Goal: Task Accomplishment & Management: Manage account settings

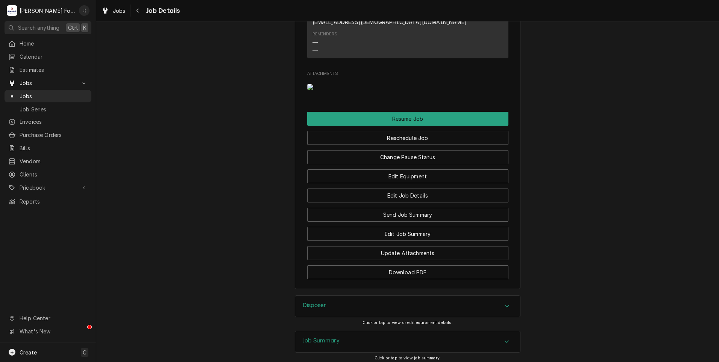
scroll to position [752, 0]
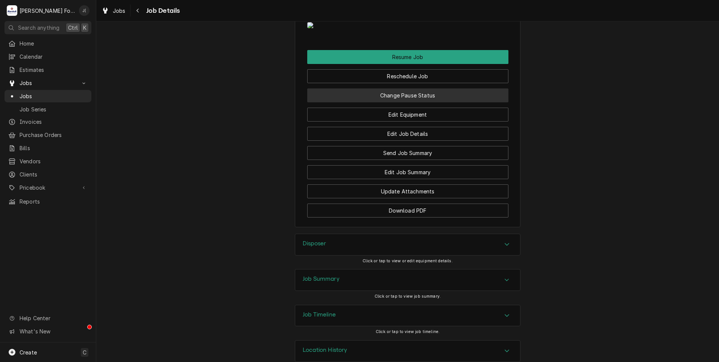
click at [396, 97] on button "Change Pause Status" at bounding box center [407, 95] width 201 height 14
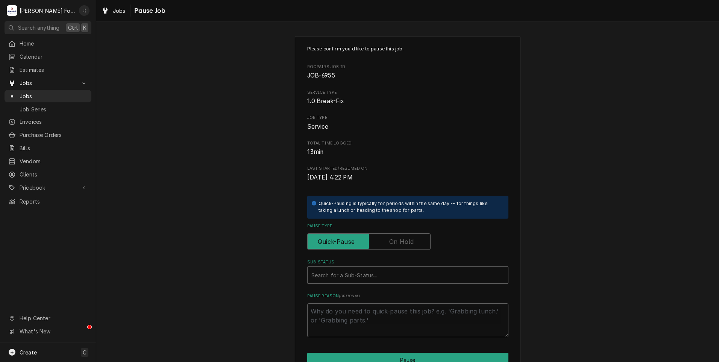
click at [390, 232] on div "Pause Type" at bounding box center [407, 236] width 201 height 27
click at [392, 236] on input "Pause Type" at bounding box center [368, 241] width 117 height 17
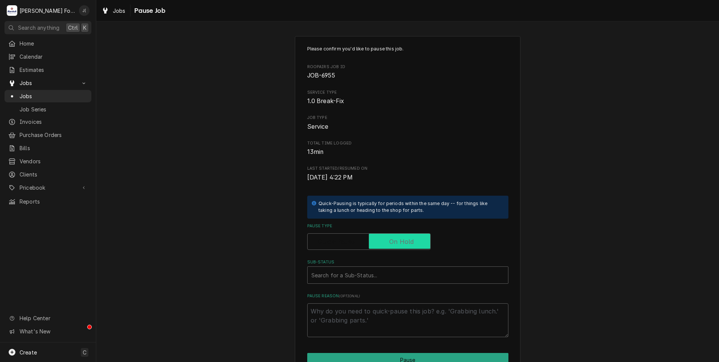
checkbox input "true"
click at [389, 281] on div "Sub-Status" at bounding box center [407, 275] width 193 height 14
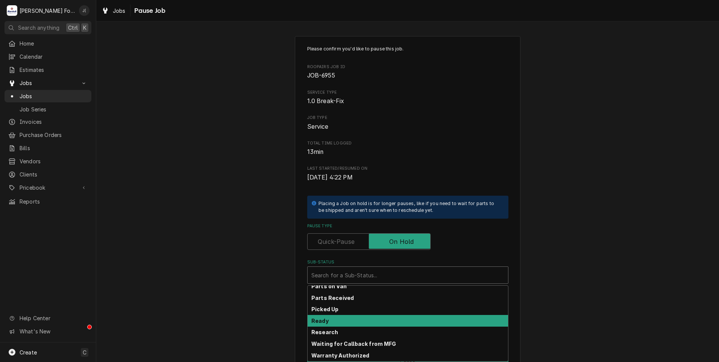
scroll to position [120, 0]
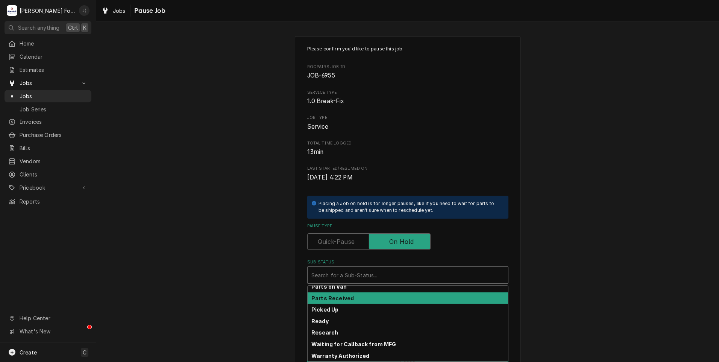
click at [363, 298] on div "Parts Received" at bounding box center [407, 298] width 200 height 12
type textarea "x"
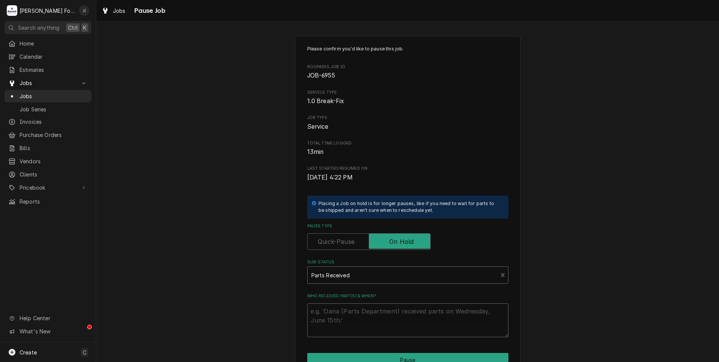
click at [363, 316] on textarea "Who received part(s) & when?" at bounding box center [407, 320] width 201 height 34
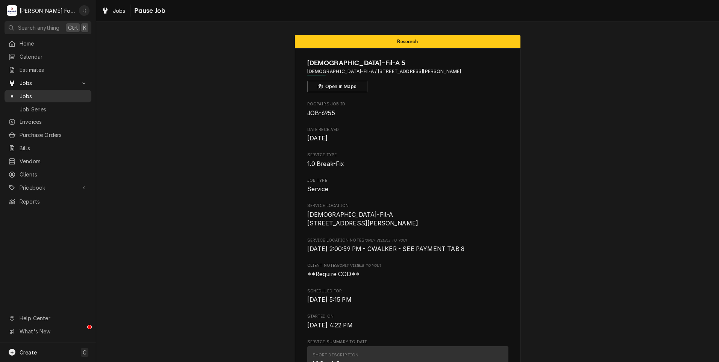
click at [41, 92] on span "Jobs" at bounding box center [54, 96] width 68 height 8
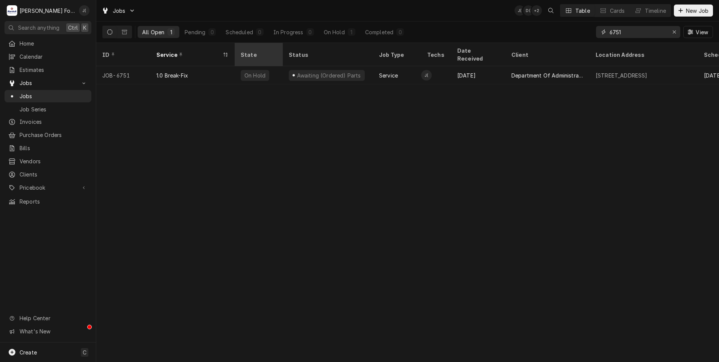
drag, startPoint x: 611, startPoint y: 30, endPoint x: 265, endPoint y: 48, distance: 347.0
click at [290, 43] on div "Jobs J( D( + 2 Table Cards Timeline New Job All Open 1 Pending 0 Scheduled 0 In…" at bounding box center [407, 181] width 622 height 362
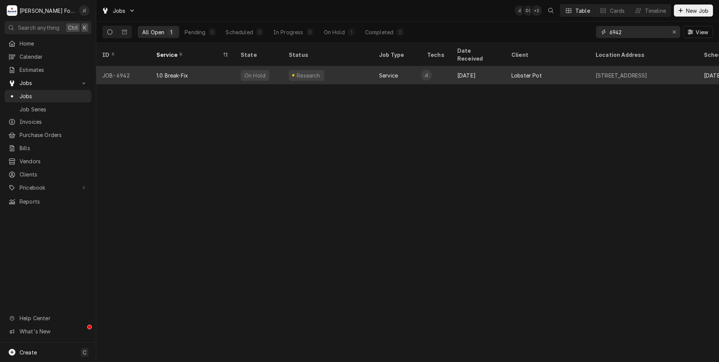
type input "6942"
click at [209, 66] on div "1.0 Break-Fix" at bounding box center [192, 75] width 84 height 18
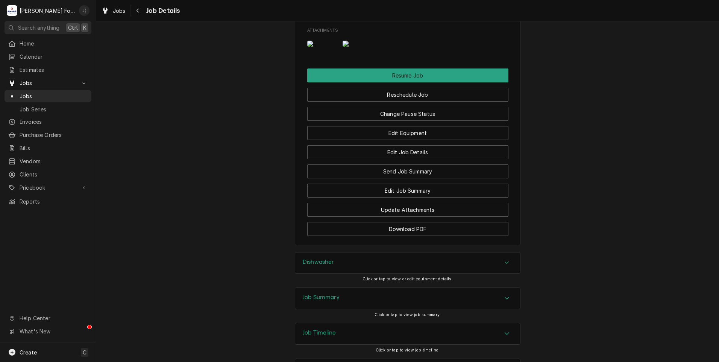
scroll to position [960, 0]
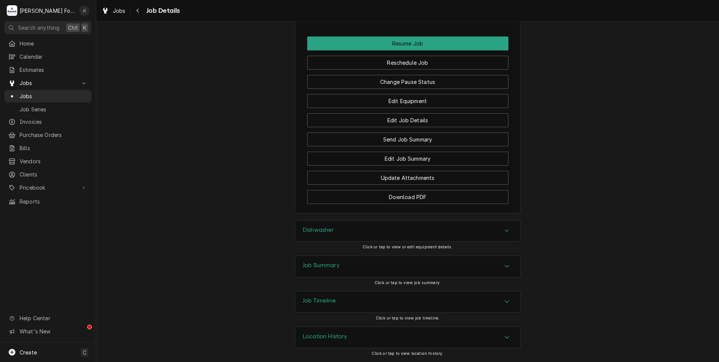
click at [361, 266] on div "Job Summary" at bounding box center [407, 266] width 225 height 21
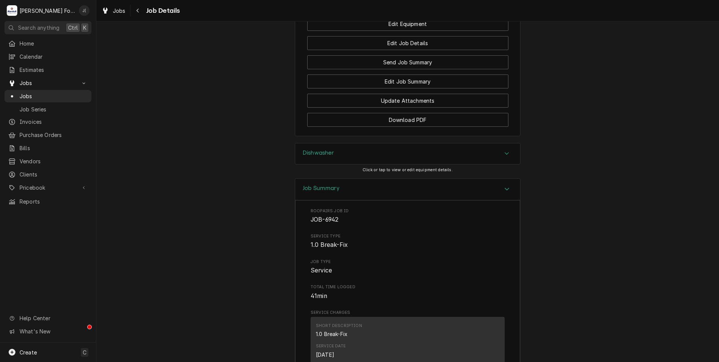
scroll to position [971, 0]
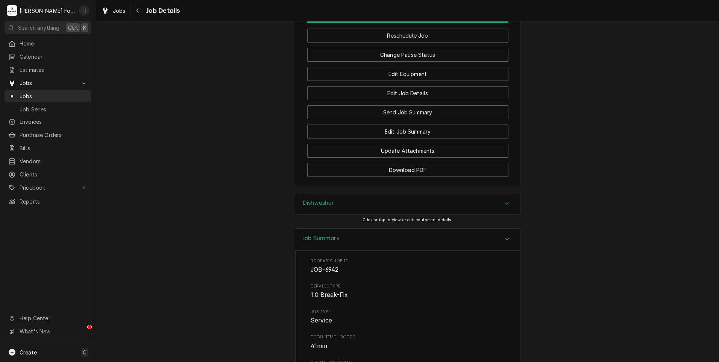
click at [306, 208] on div "Dishwasher" at bounding box center [319, 203] width 32 height 9
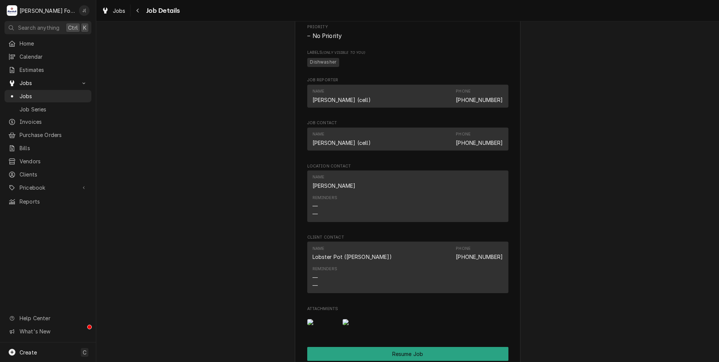
scroll to position [811, 0]
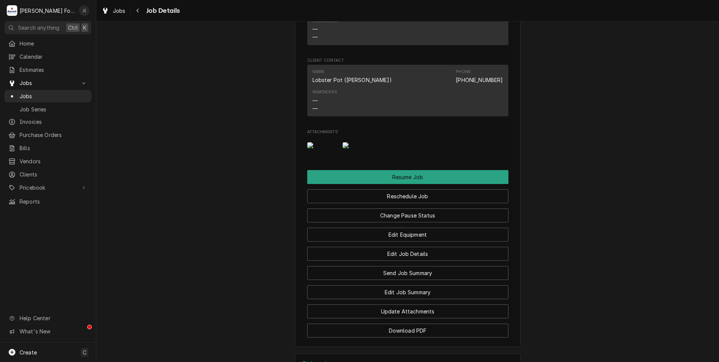
click at [319, 148] on img "Attachments" at bounding box center [322, 145] width 30 height 6
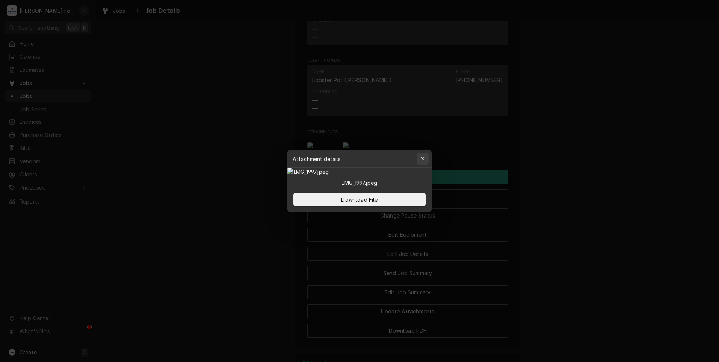
click at [423, 156] on icon "button" at bounding box center [423, 158] width 4 height 5
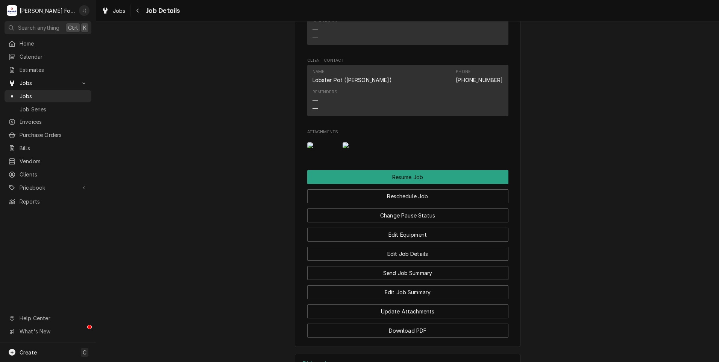
click at [360, 148] on img "Attachments" at bounding box center [357, 145] width 30 height 6
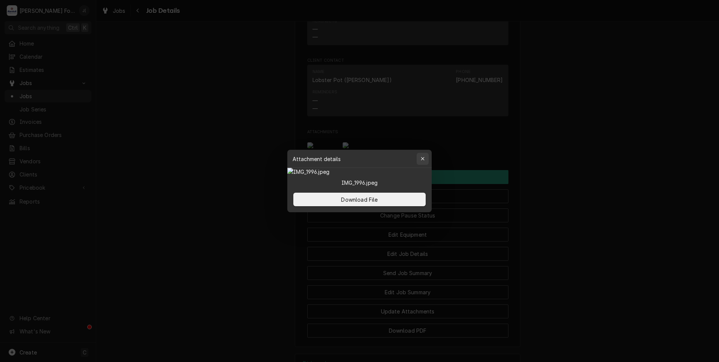
click at [422, 156] on icon "button" at bounding box center [423, 158] width 4 height 5
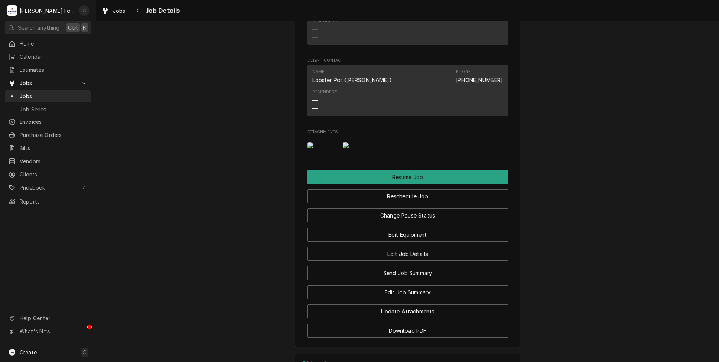
click at [322, 148] on img "Attachments" at bounding box center [322, 145] width 30 height 6
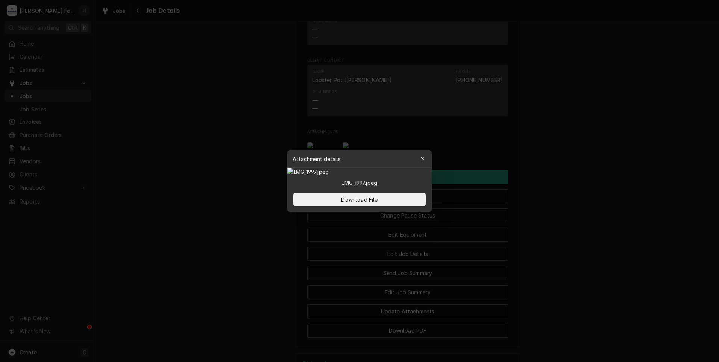
click at [322, 168] on img at bounding box center [359, 172] width 144 height 8
click at [385, 206] on button "Download File" at bounding box center [359, 199] width 132 height 14
click at [427, 153] on button "button" at bounding box center [422, 159] width 12 height 12
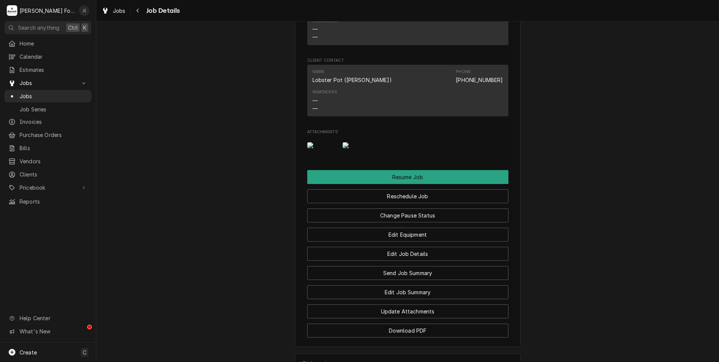
scroll to position [773, 0]
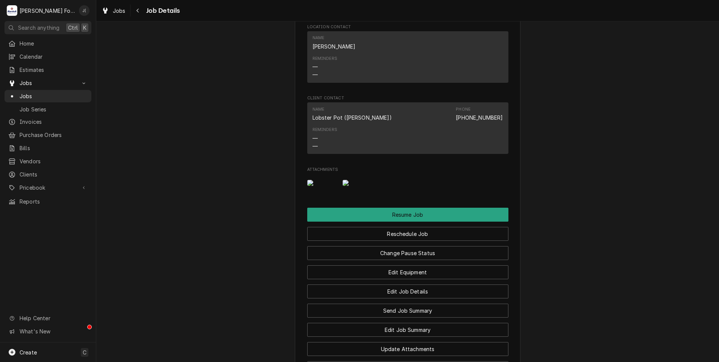
click at [351, 186] on img "Attachments" at bounding box center [357, 183] width 30 height 6
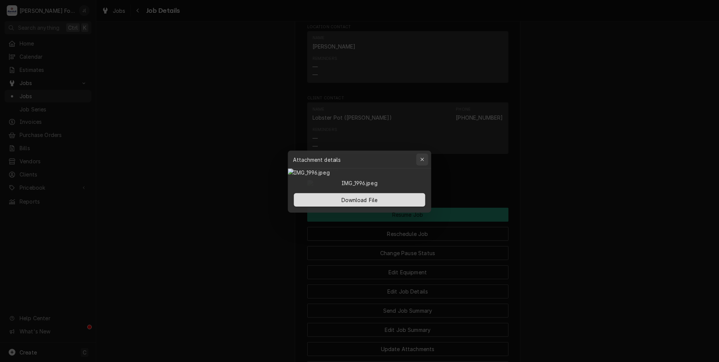
click at [425, 155] on div "button" at bounding box center [423, 159] width 8 height 8
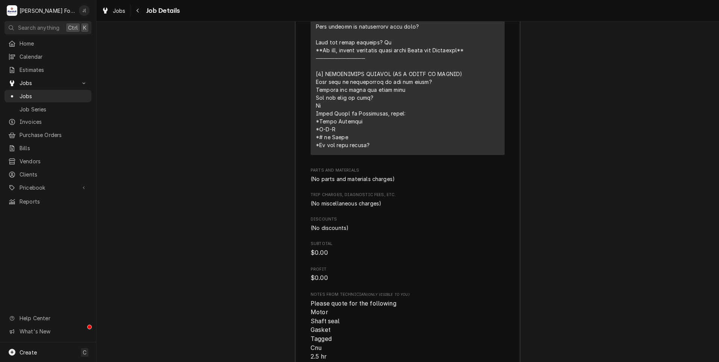
scroll to position [1750, 0]
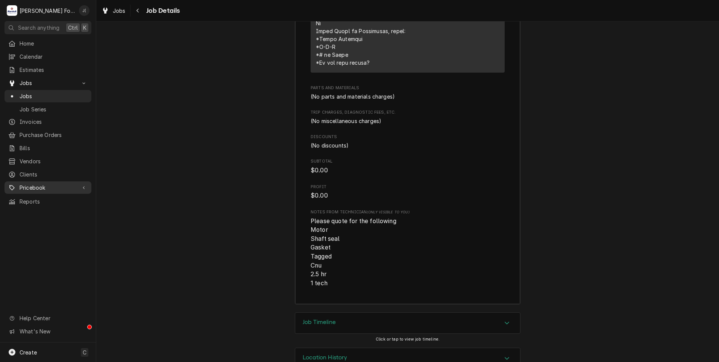
click at [36, 183] on span "Pricebook" at bounding box center [48, 187] width 57 height 8
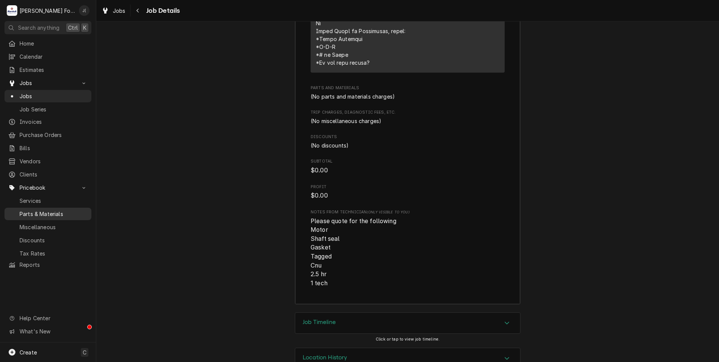
click at [42, 210] on span "Parts & Materials" at bounding box center [54, 214] width 68 height 8
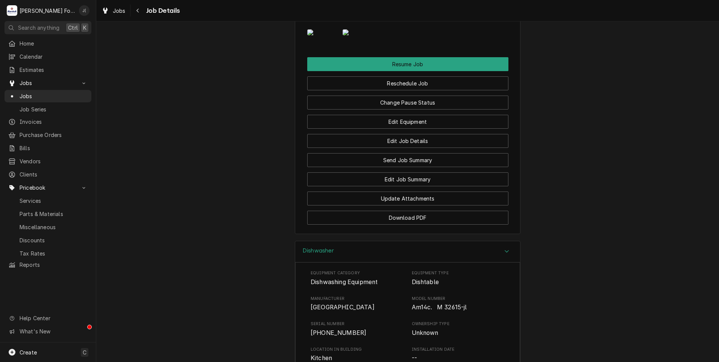
scroll to position [811, 0]
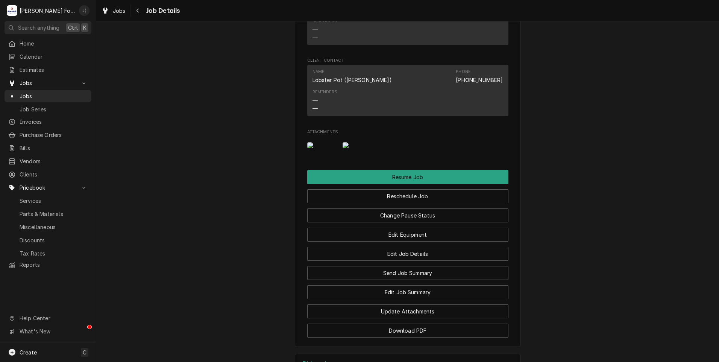
click at [312, 148] on img "Attachments" at bounding box center [322, 145] width 30 height 6
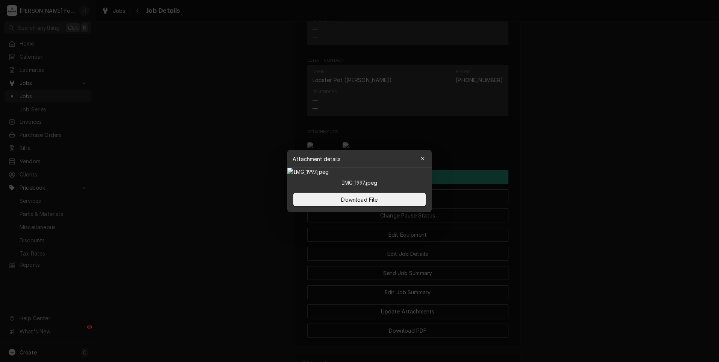
click at [312, 151] on div "Attachment details Close" at bounding box center [359, 159] width 144 height 18
click at [359, 203] on span "Download File" at bounding box center [358, 199] width 39 height 8
click at [369, 201] on span "Download File" at bounding box center [358, 199] width 39 height 8
click at [424, 158] on icon "button" at bounding box center [423, 158] width 4 height 5
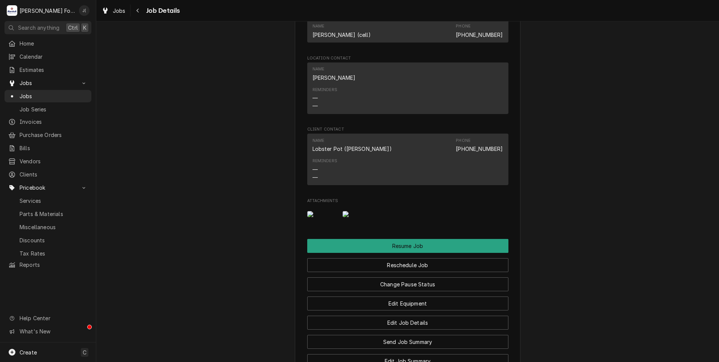
scroll to position [848, 0]
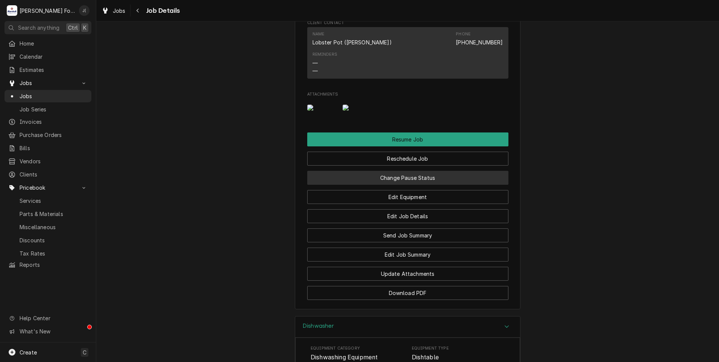
click at [418, 185] on button "Change Pause Status" at bounding box center [407, 178] width 201 height 14
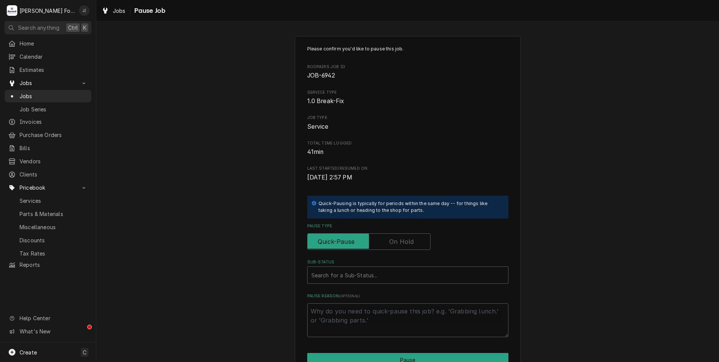
click at [399, 241] on label "Pause Type" at bounding box center [368, 241] width 123 height 17
click at [399, 241] on input "Pause Type" at bounding box center [368, 241] width 117 height 17
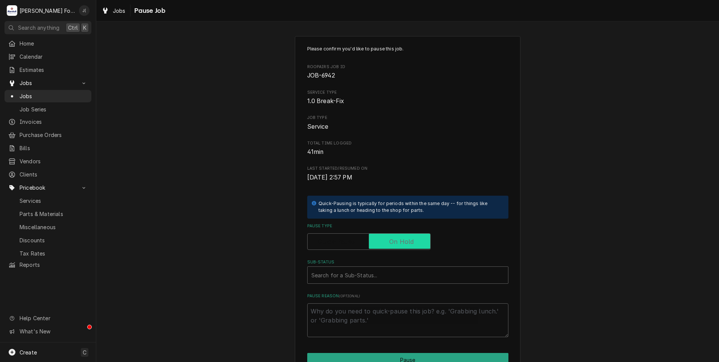
checkbox input "true"
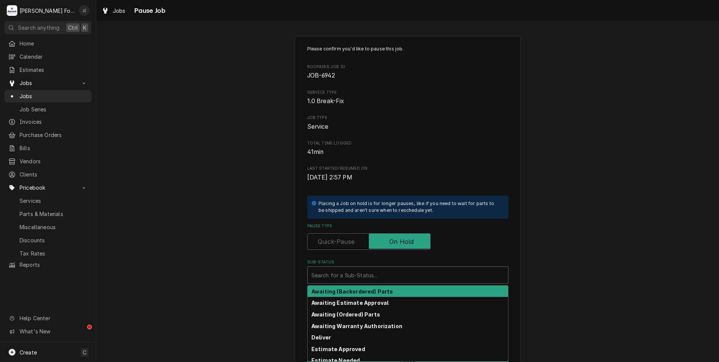
click at [385, 273] on div "Sub-Status" at bounding box center [407, 275] width 193 height 14
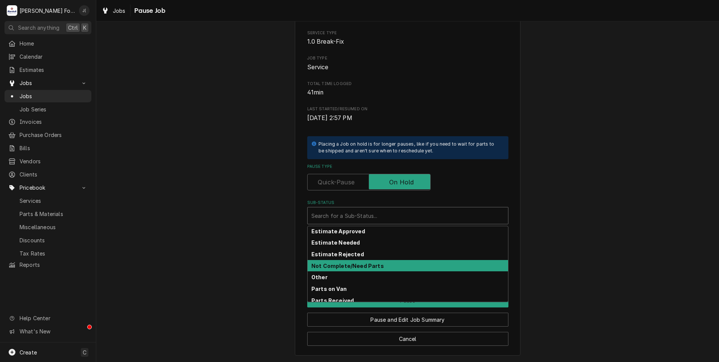
scroll to position [45, 0]
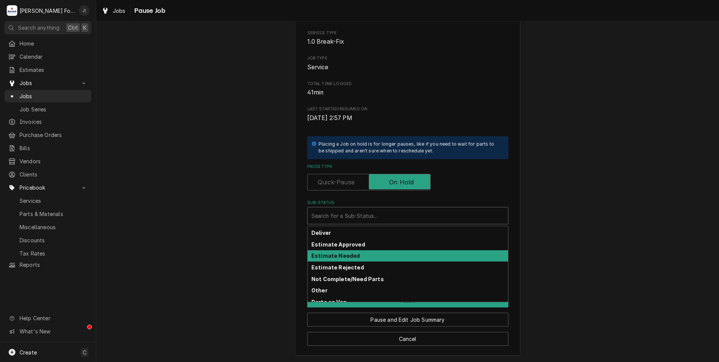
click at [342, 251] on div "Estimate Needed" at bounding box center [407, 256] width 200 height 12
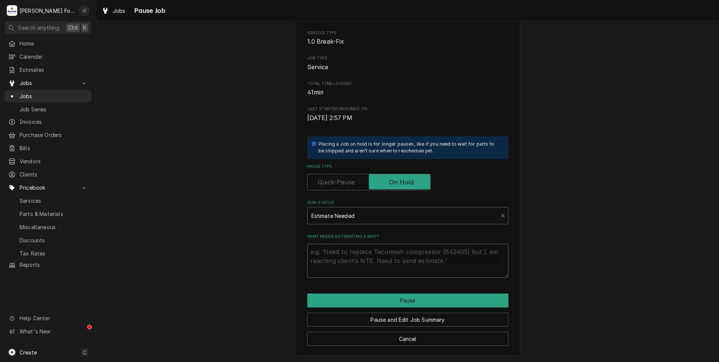
click at [345, 265] on textarea "What needs estimating & why?" at bounding box center [407, 261] width 201 height 34
type textarea "x"
type textarea "p"
type textarea "x"
type textarea "pr"
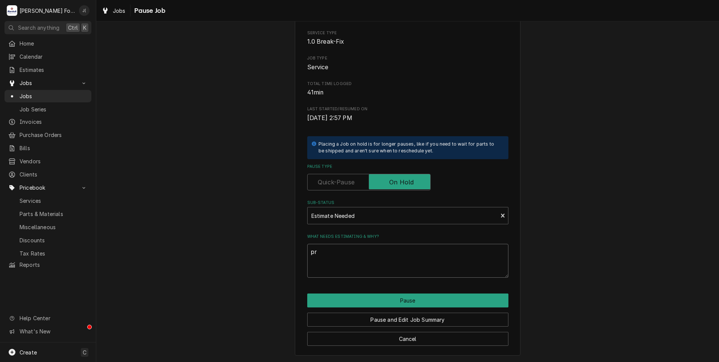
type textarea "x"
type textarea "pri"
type textarea "x"
type textarea "pric"
type textarea "x"
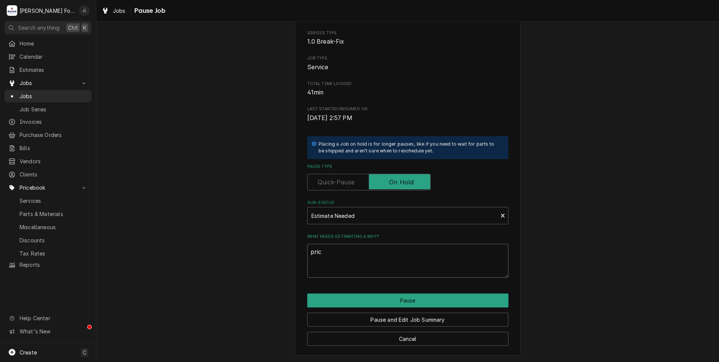
type textarea "price"
type textarea "x"
type textarea "prices"
drag, startPoint x: 344, startPoint y: 253, endPoint x: 237, endPoint y: 263, distance: 108.0
click at [256, 259] on div "Please confirm you'd like to pause this job. Roopairs Job ID JOB-6942 Service T…" at bounding box center [407, 166] width 622 height 392
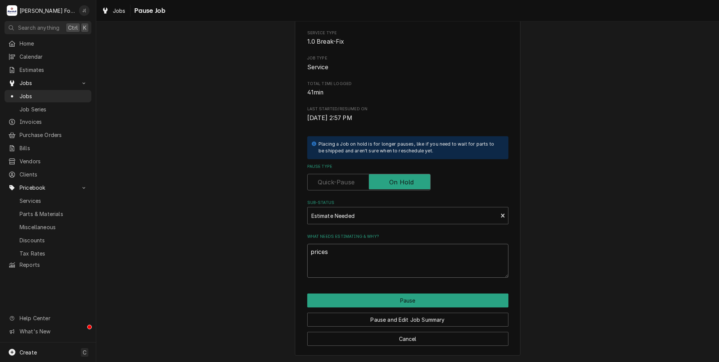
type textarea "x"
type textarea "P"
type textarea "x"
type textarea "PR"
type textarea "x"
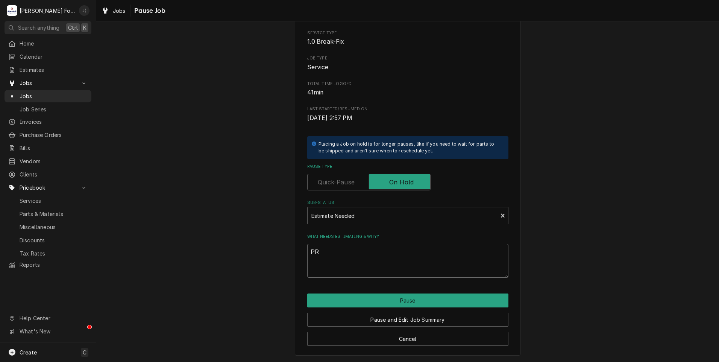
type textarea "PRI"
type textarea "x"
type textarea "PRIC"
type textarea "x"
type textarea "PRICE"
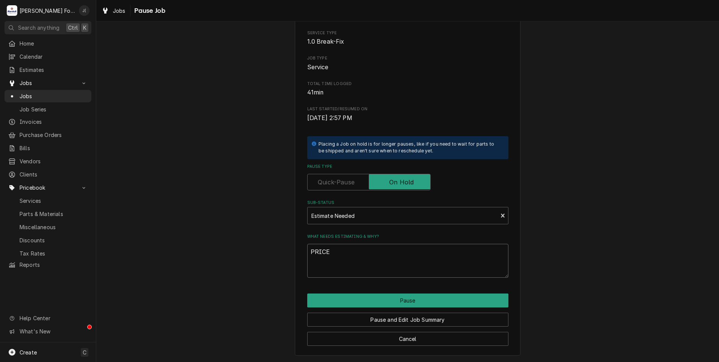
type textarea "x"
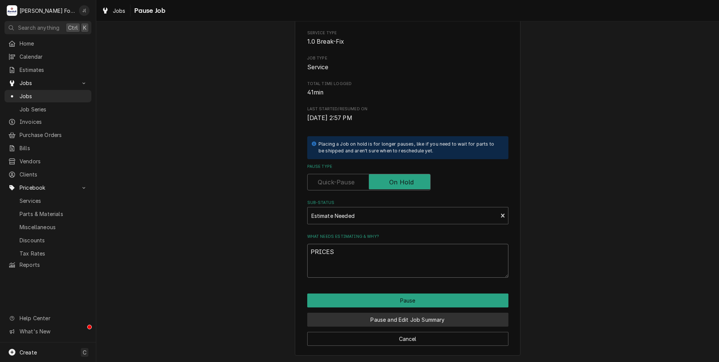
type textarea "PRICES"
click at [400, 319] on button "Pause and Edit Job Summary" at bounding box center [407, 319] width 201 height 14
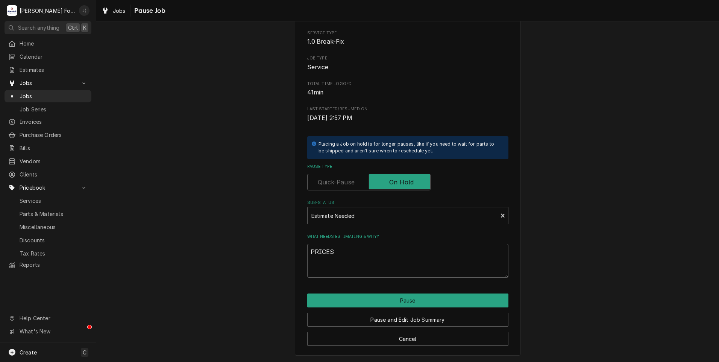
type textarea "x"
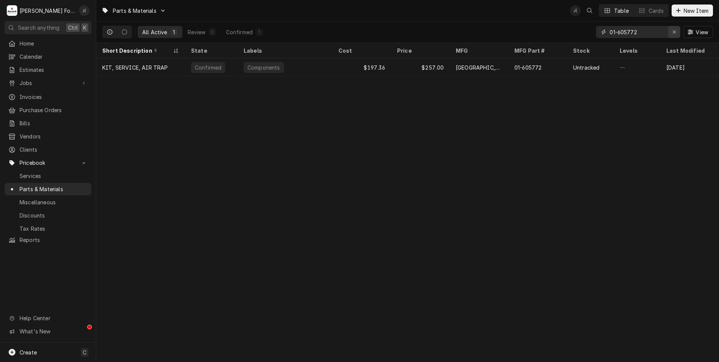
click at [678, 33] on div "Erase input" at bounding box center [674, 32] width 8 height 8
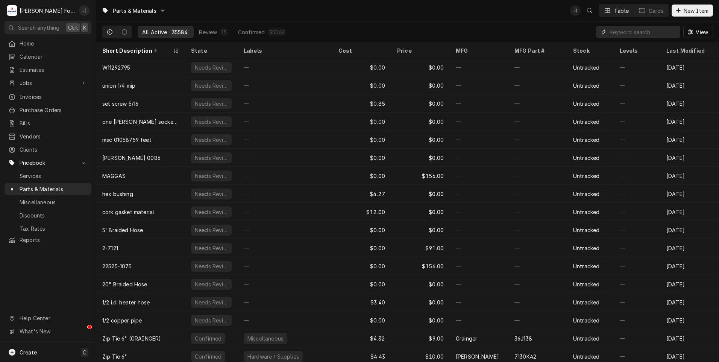
paste input "[PHONE_NUMBER]"
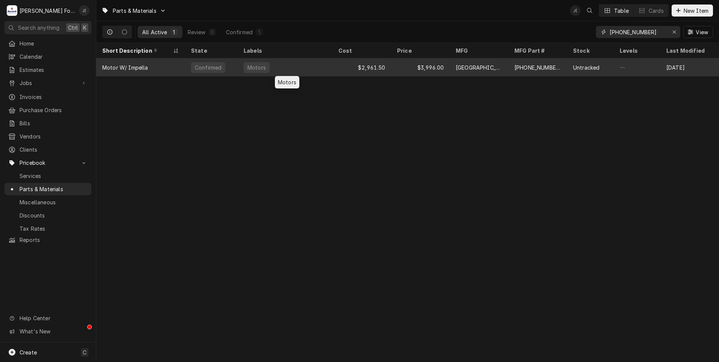
type input "[PHONE_NUMBER]"
click at [272, 70] on div "Motors" at bounding box center [285, 67] width 95 height 18
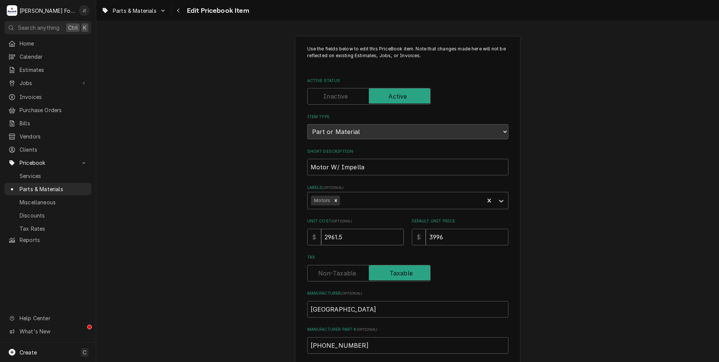
drag, startPoint x: 346, startPoint y: 236, endPoint x: 288, endPoint y: 232, distance: 58.4
click at [260, 233] on div "Use the fields below to edit this PriceBook item. Note that changes made here w…" at bounding box center [407, 294] width 622 height 530
type textarea "x"
type input "3"
type textarea "x"
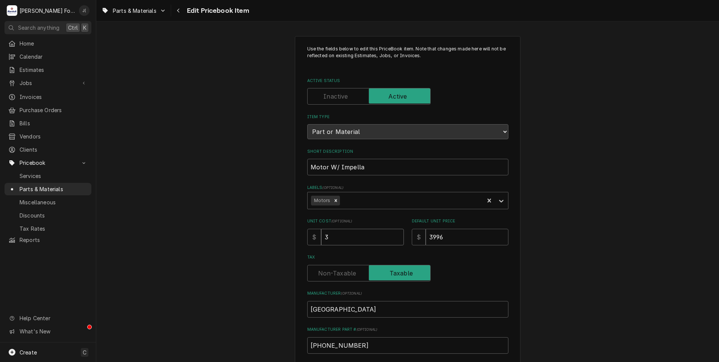
type input "35"
type textarea "x"
type input "358"
type textarea "x"
type input "3583"
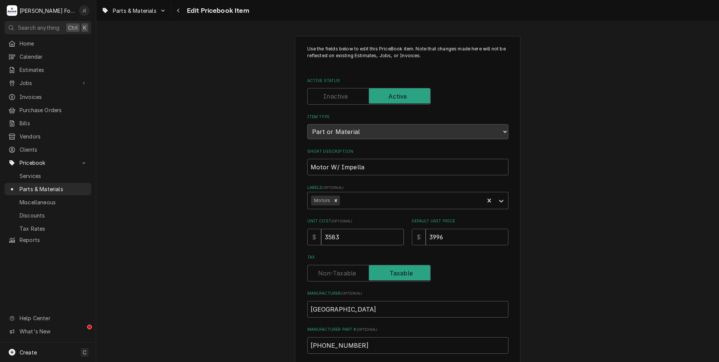
type textarea "x"
type input "3583.4"
type textarea "x"
type input "3583.42"
type textarea "x"
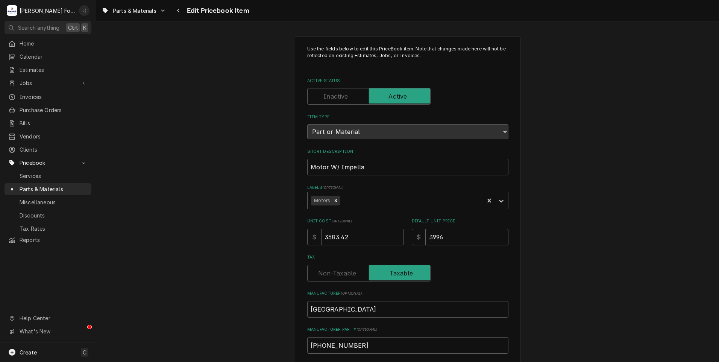
type input "4"
type textarea "x"
type input "44"
type textarea "x"
type input "448"
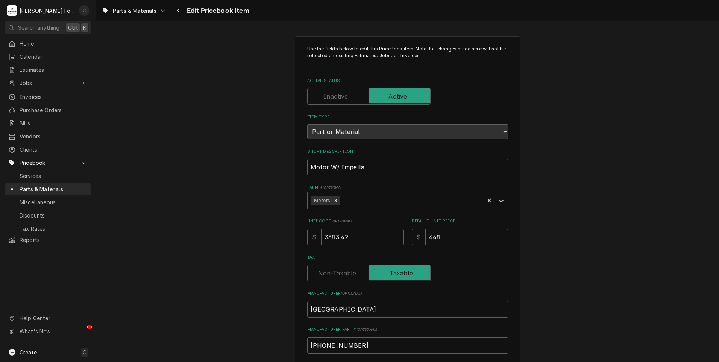
type textarea "x"
type input "4480"
type textarea "x"
type input "4480.0"
type textarea "x"
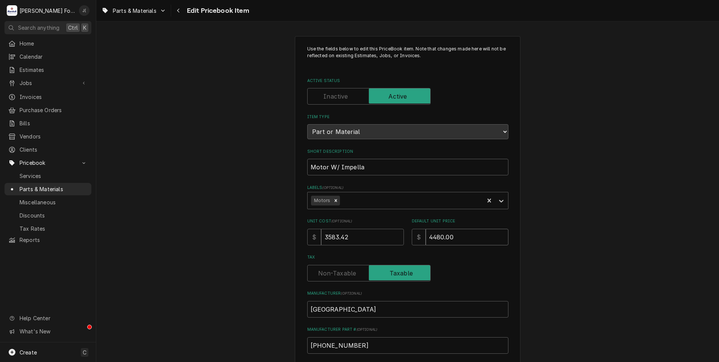
type input "4480.00"
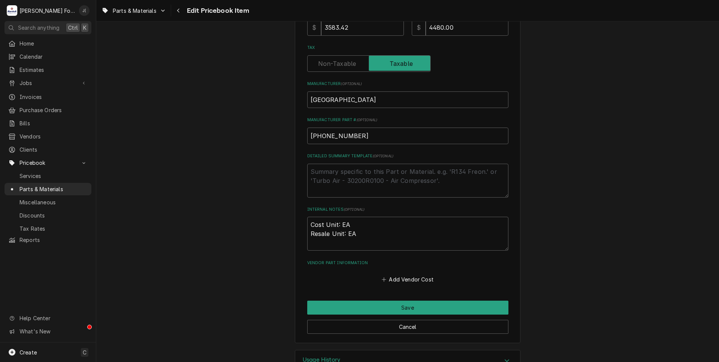
scroll to position [232, 0]
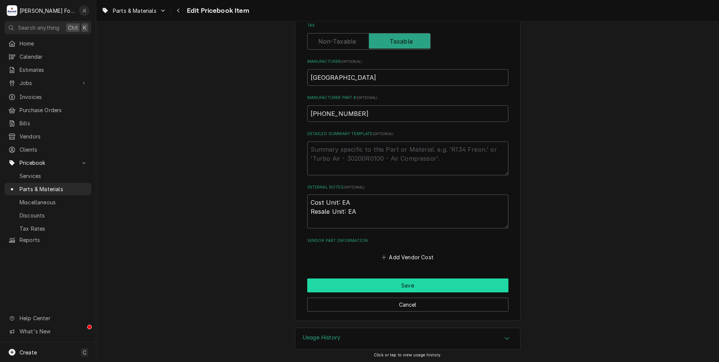
click at [332, 286] on button "Save" at bounding box center [407, 285] width 201 height 14
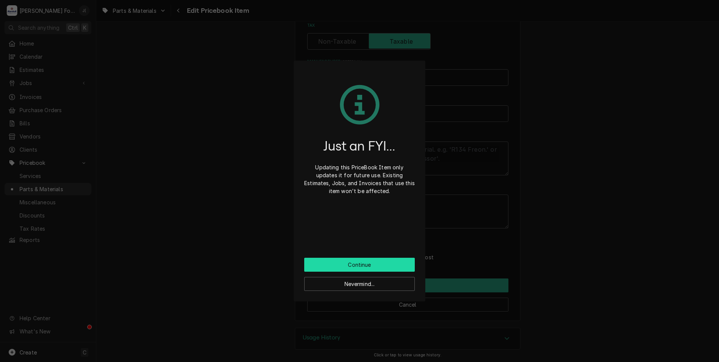
click at [325, 265] on button "Continue" at bounding box center [359, 264] width 110 height 14
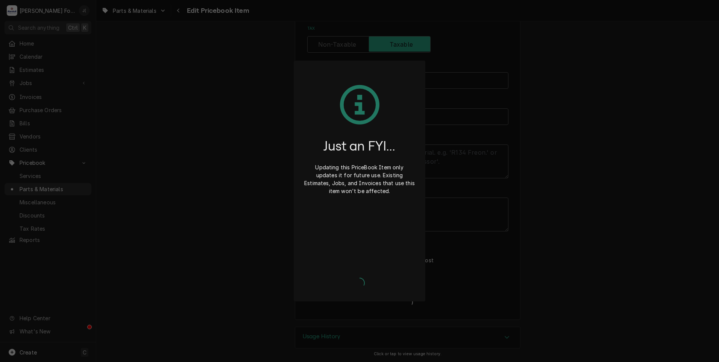
scroll to position [227, 0]
type textarea "x"
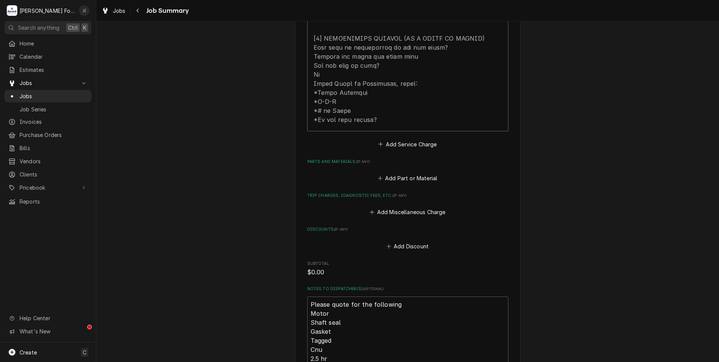
scroll to position [413, 0]
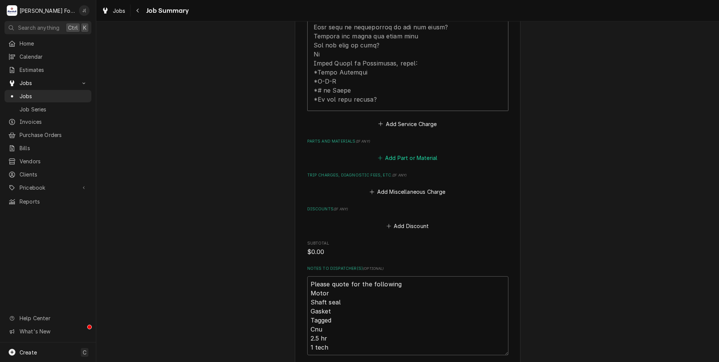
click at [401, 159] on button "Add Part or Material" at bounding box center [407, 158] width 62 height 11
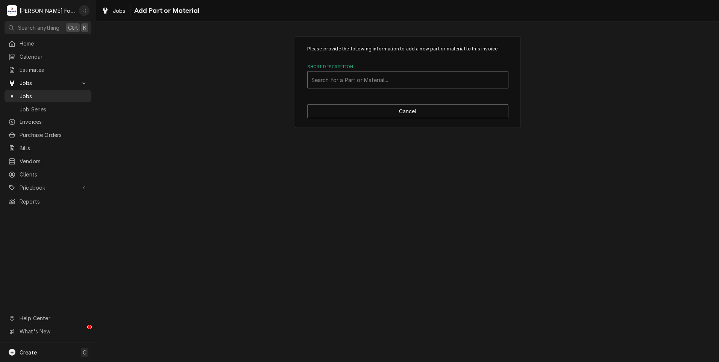
click at [365, 80] on div "Short Description" at bounding box center [407, 80] width 193 height 14
type input "[PHONE_NUMBER]"
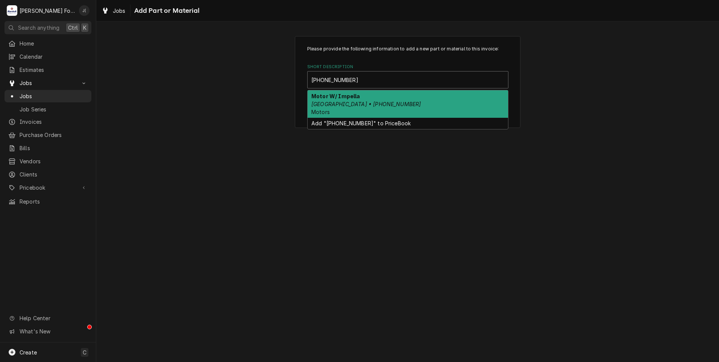
click at [360, 98] on div "Motor W/ Impella [GEOGRAPHIC_DATA] • [PHONE_NUMBER] Motors" at bounding box center [407, 103] width 200 height 27
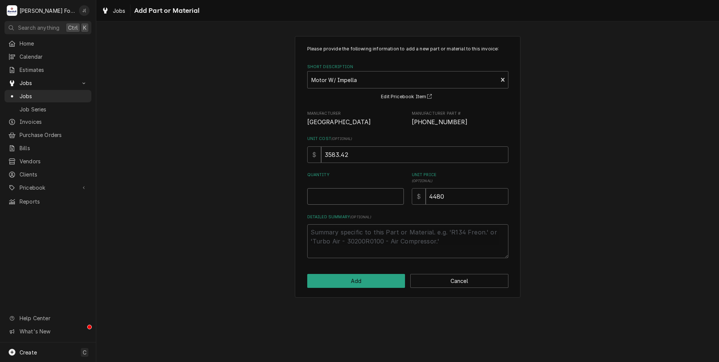
click at [364, 192] on input "Quantity" at bounding box center [355, 196] width 97 height 17
type textarea "x"
type input "1"
click at [373, 284] on button "Add" at bounding box center [356, 281] width 98 height 14
type textarea "x"
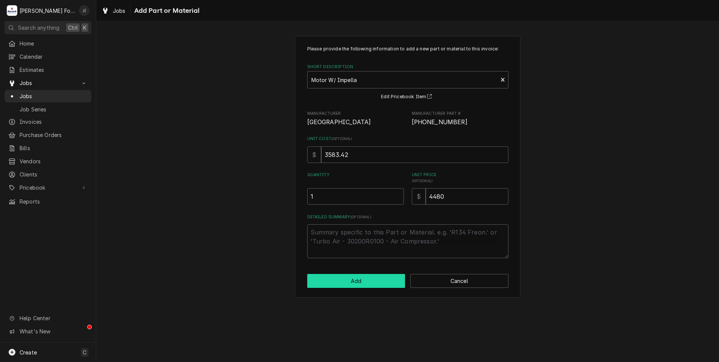
scroll to position [413, 0]
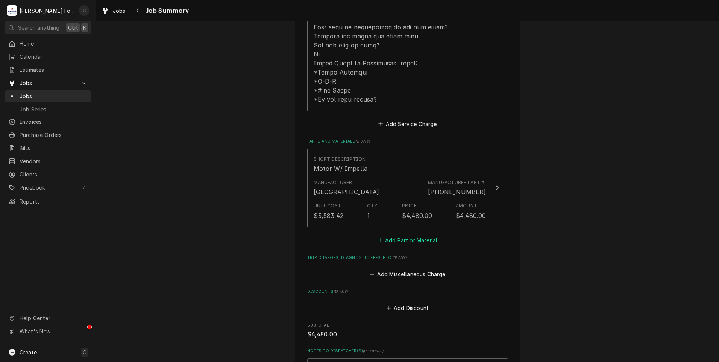
click at [398, 242] on button "Add Part or Material" at bounding box center [407, 240] width 62 height 11
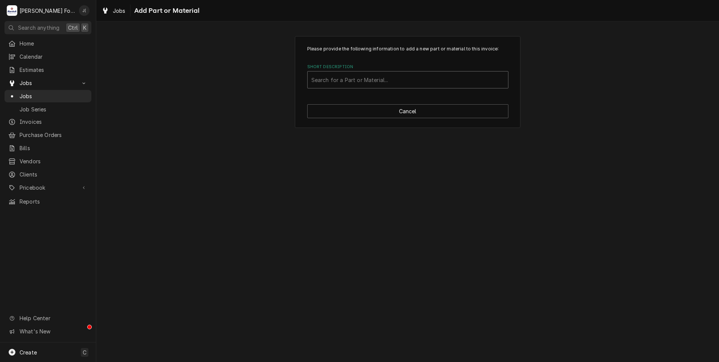
click at [395, 86] on div "Search for a Part or Material..." at bounding box center [407, 79] width 200 height 17
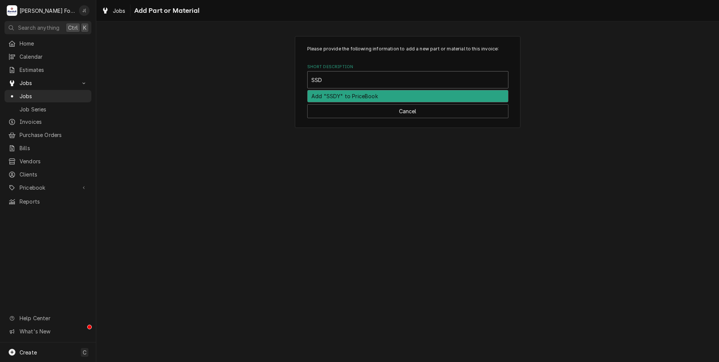
type input "SSDT"
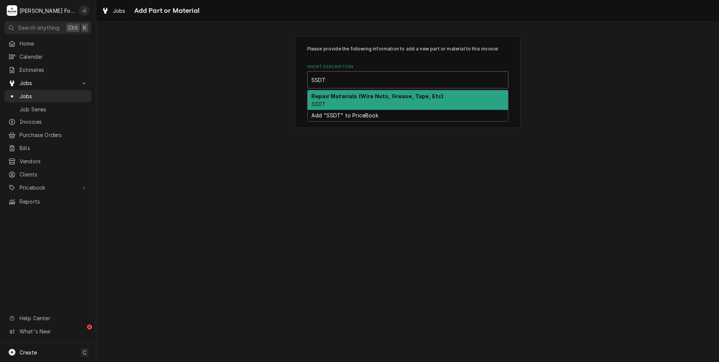
click at [370, 100] on div "Repair Materials (Wire Nuts, Grease, Tape, Etc) SSDT" at bounding box center [407, 100] width 200 height 20
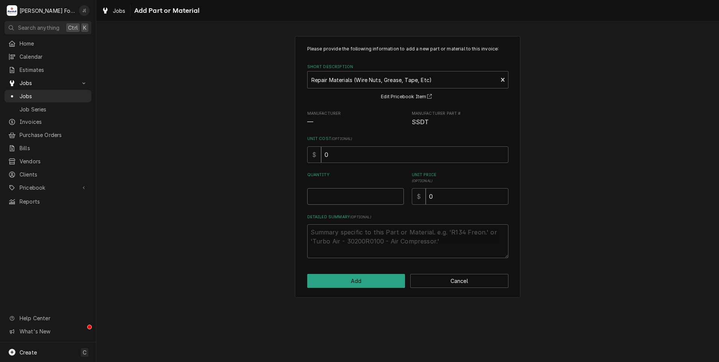
click at [325, 196] on input "Quantity" at bounding box center [355, 196] width 97 height 17
type textarea "x"
type input "1"
type textarea "x"
type input "2"
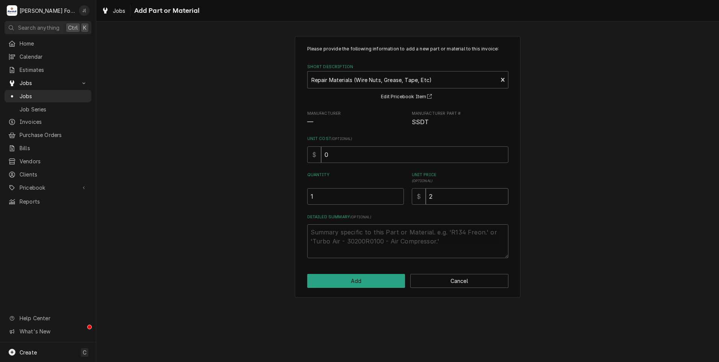
type textarea "x"
type input "20"
type textarea "x"
type input "20.0"
type textarea "x"
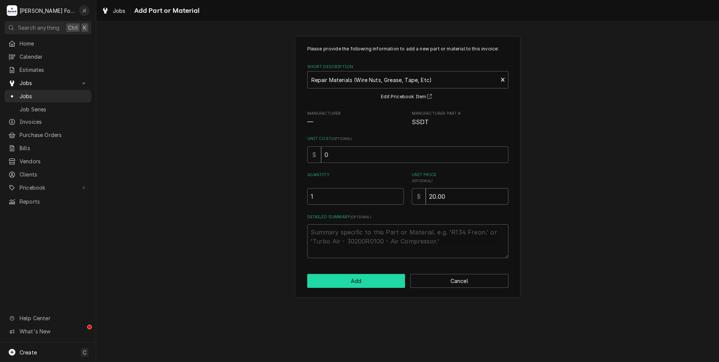
type input "20.00"
click at [370, 284] on button "Add" at bounding box center [356, 281] width 98 height 14
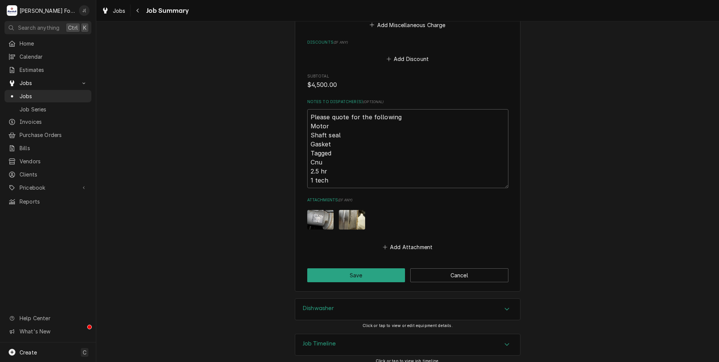
scroll to position [752, 0]
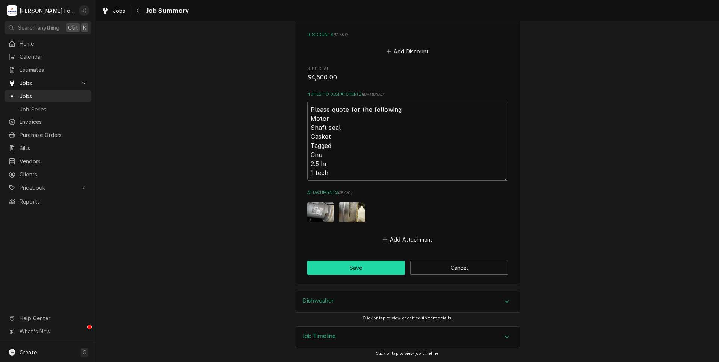
click at [338, 268] on button "Save" at bounding box center [356, 267] width 98 height 14
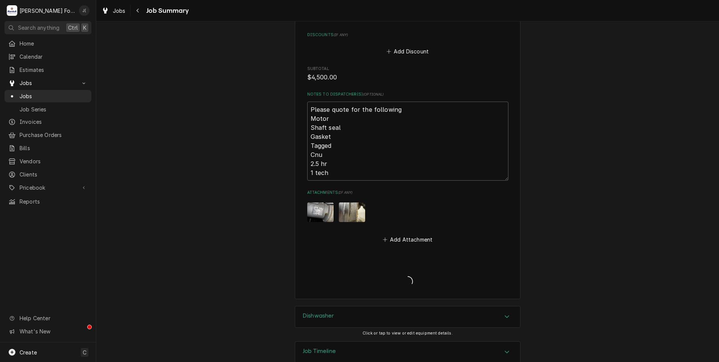
type textarea "x"
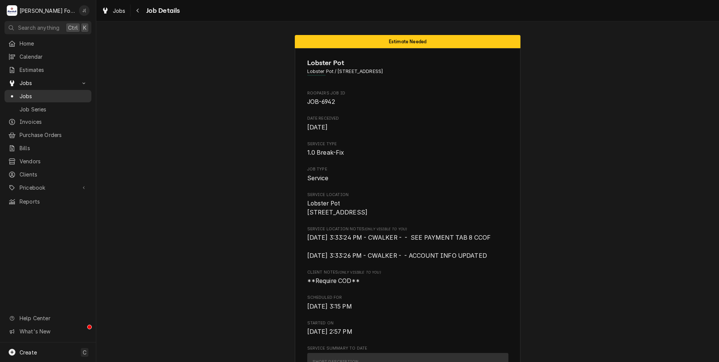
click at [51, 92] on span "Jobs" at bounding box center [54, 96] width 68 height 8
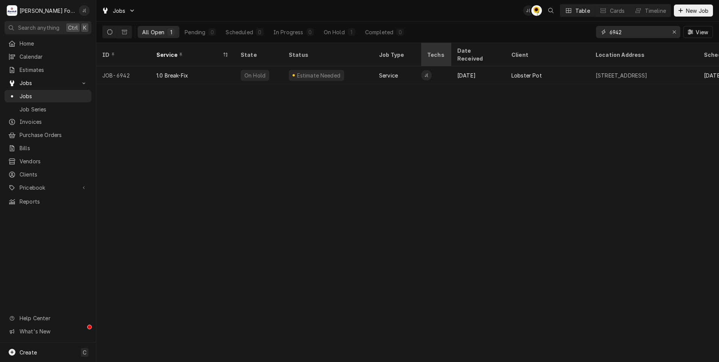
drag, startPoint x: 640, startPoint y: 33, endPoint x: 427, endPoint y: 48, distance: 213.6
click at [479, 41] on div "All Open 1 Pending 0 Scheduled 0 In Progress 0 On Hold 1 Completed 0 6942 View" at bounding box center [407, 31] width 610 height 21
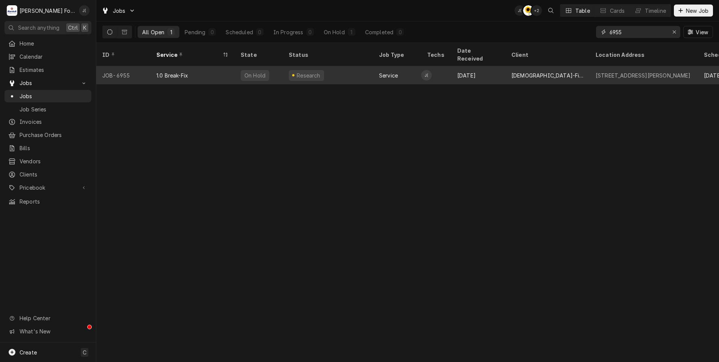
type input "6955"
click at [321, 70] on div "Research" at bounding box center [328, 75] width 90 height 18
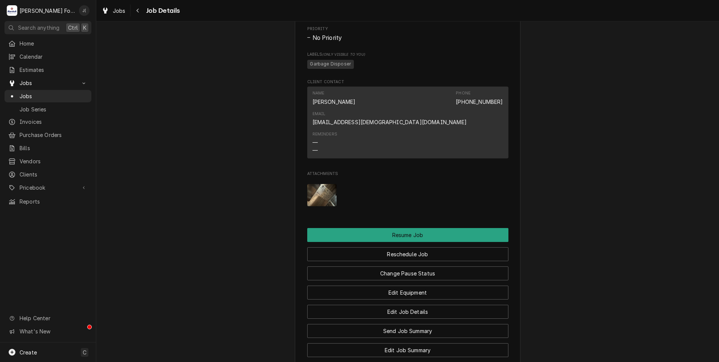
scroll to position [601, 0]
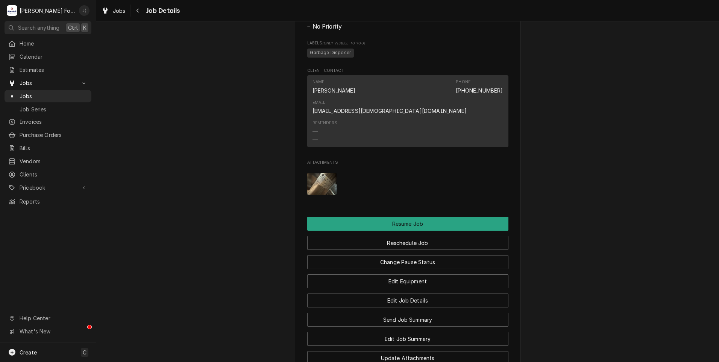
click at [313, 176] on img "Attachments" at bounding box center [322, 184] width 30 height 22
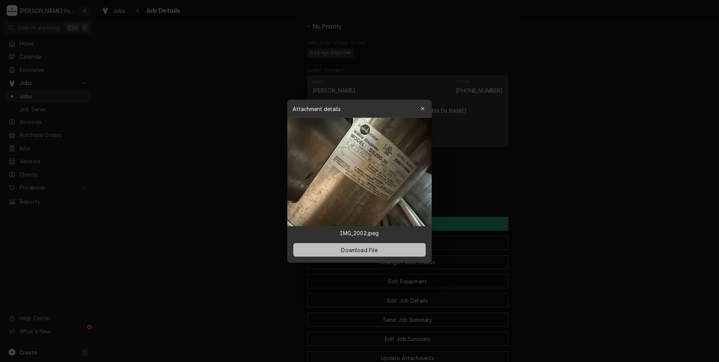
click at [381, 251] on button "Download File" at bounding box center [359, 250] width 132 height 14
click at [665, 192] on div at bounding box center [359, 181] width 719 height 362
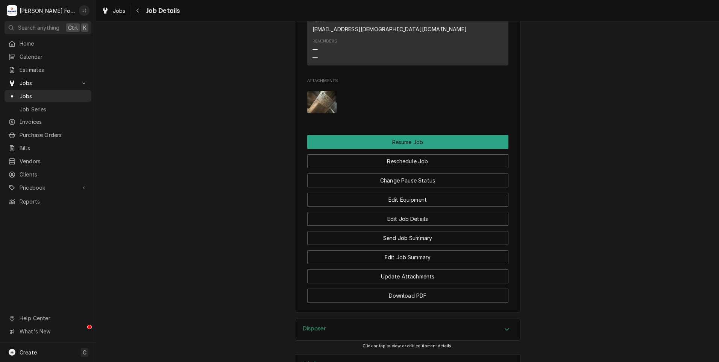
scroll to position [770, 0]
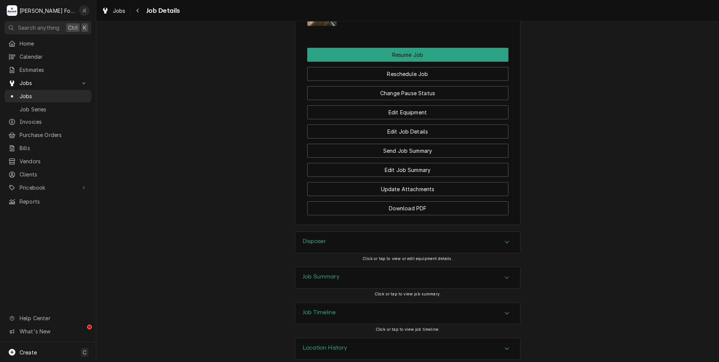
click at [323, 273] on h3 "Job Summary" at bounding box center [321, 276] width 37 height 7
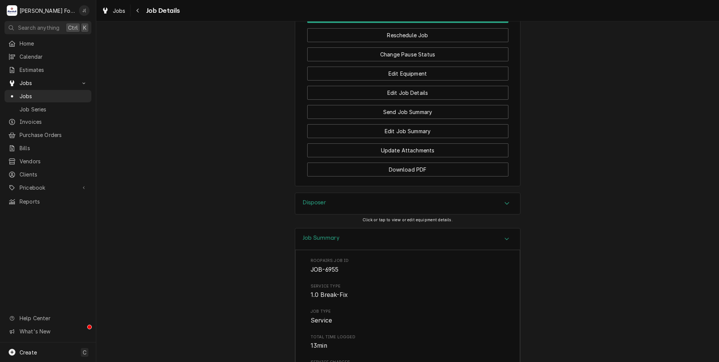
scroll to position [797, 0]
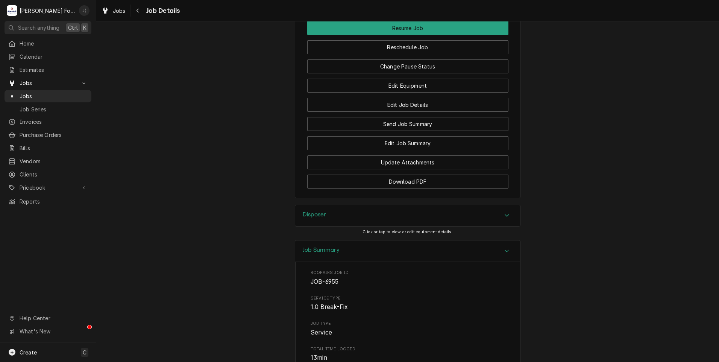
click at [315, 211] on div "Disposer" at bounding box center [314, 215] width 23 height 9
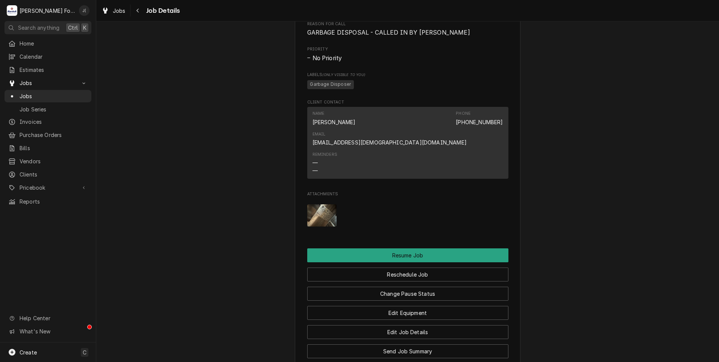
scroll to position [534, 0]
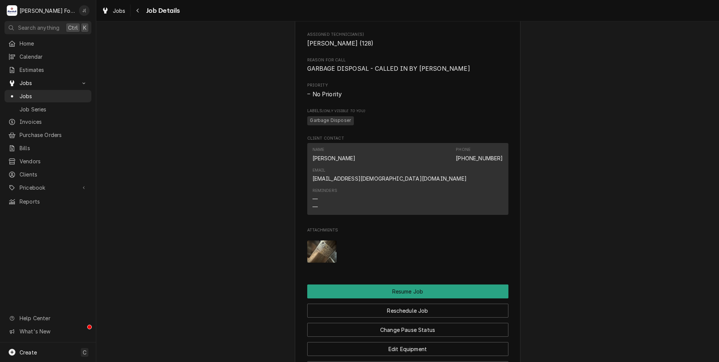
click at [321, 240] on img "Attachments" at bounding box center [322, 251] width 30 height 22
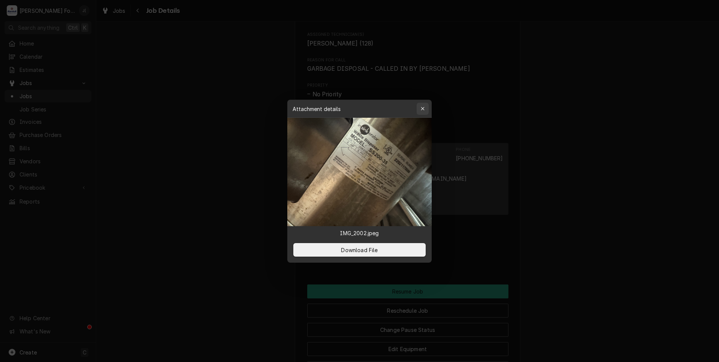
click at [424, 111] on icon "button" at bounding box center [423, 108] width 4 height 5
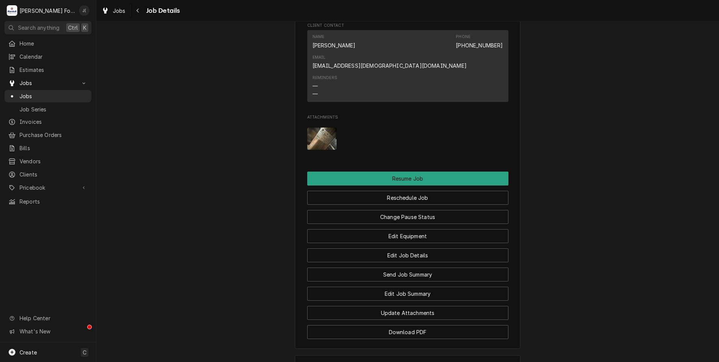
scroll to position [496, 0]
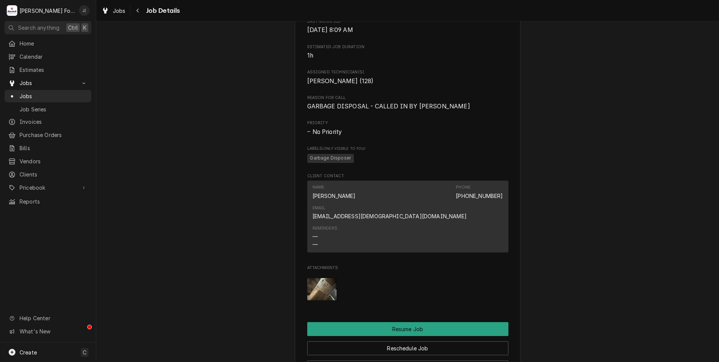
click at [319, 279] on img "Attachments" at bounding box center [322, 289] width 30 height 22
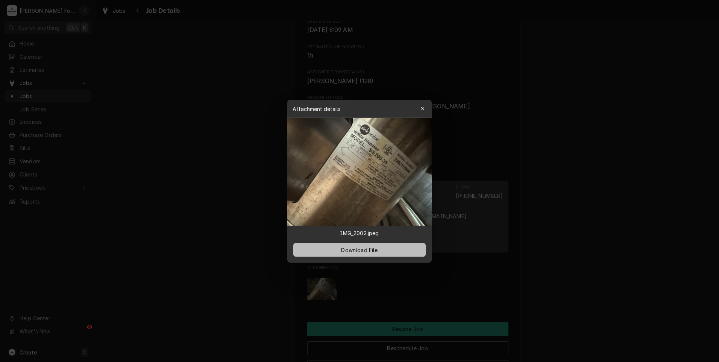
click at [360, 254] on button "Download File" at bounding box center [359, 250] width 132 height 14
click at [423, 110] on icon "button" at bounding box center [423, 108] width 4 height 5
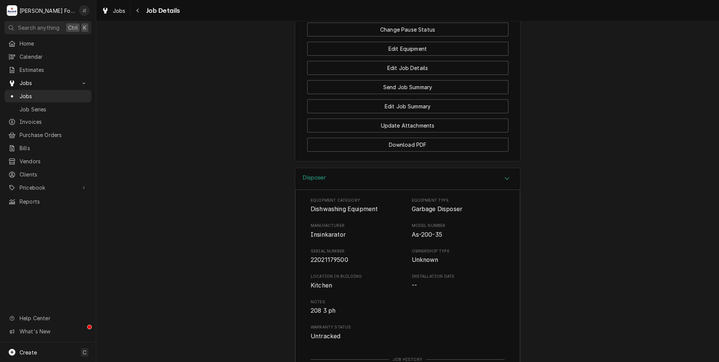
scroll to position [862, 0]
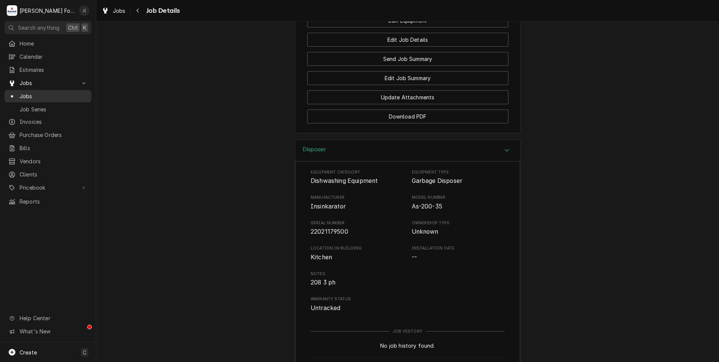
click at [35, 95] on span "Jobs" at bounding box center [54, 96] width 68 height 8
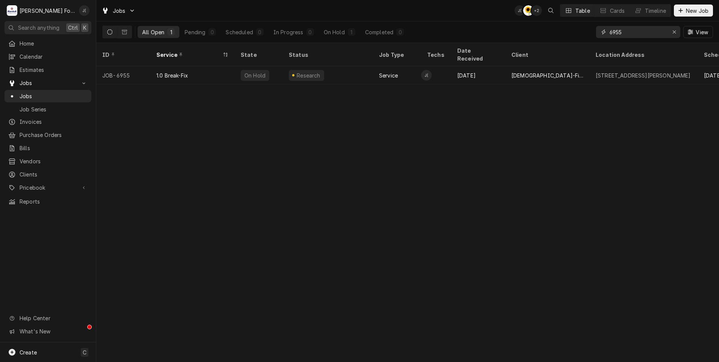
click at [642, 33] on input "6955" at bounding box center [637, 32] width 56 height 12
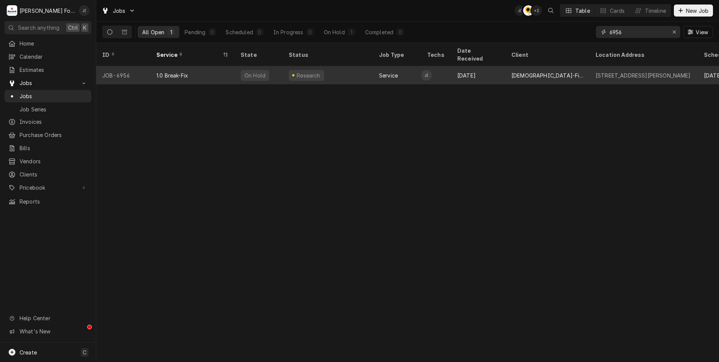
type input "6956"
click at [217, 68] on div "1.0 Break-Fix" at bounding box center [192, 75] width 84 height 18
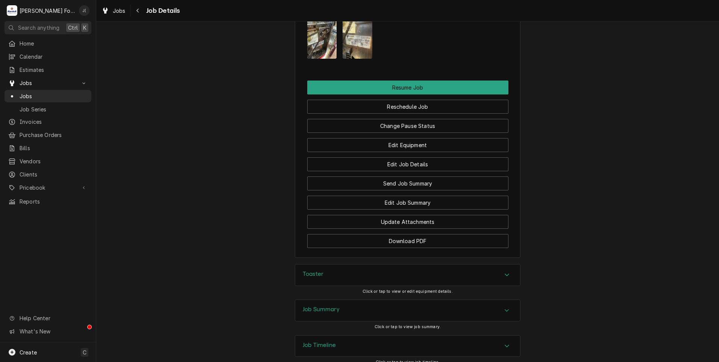
scroll to position [787, 0]
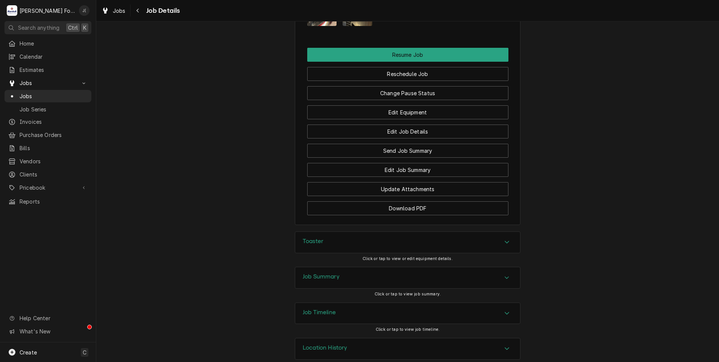
click at [303, 273] on h3 "Job Summary" at bounding box center [321, 276] width 37 height 7
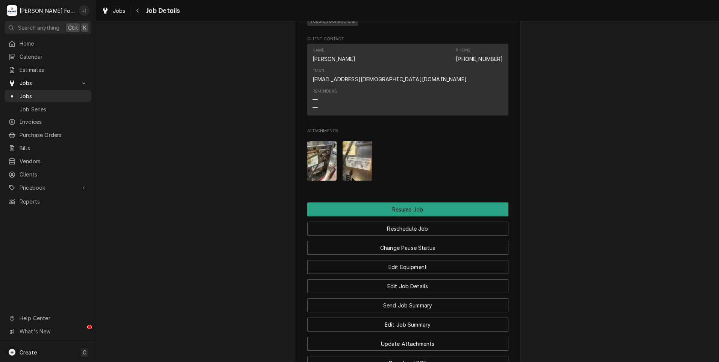
scroll to position [613, 0]
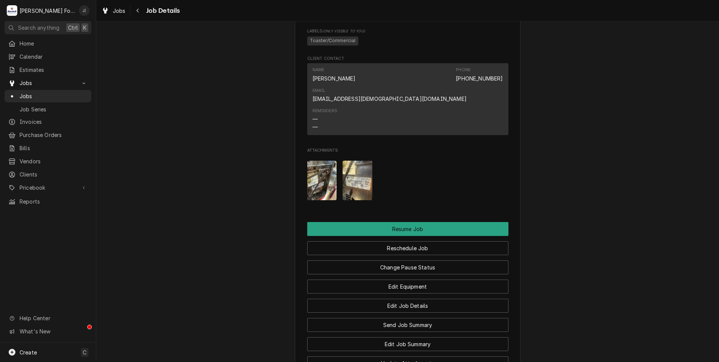
click at [325, 169] on img "Attachments" at bounding box center [322, 179] width 30 height 39
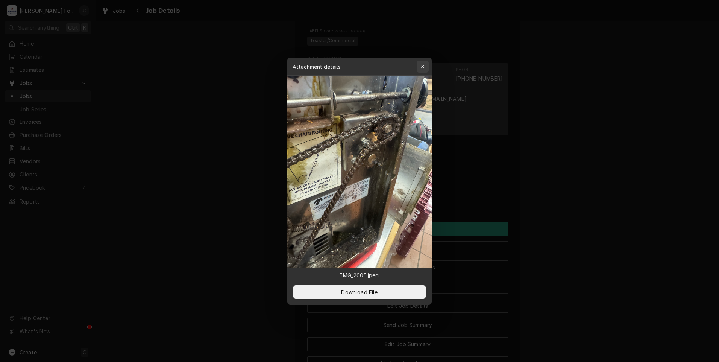
click at [423, 65] on icon "button" at bounding box center [423, 66] width 4 height 5
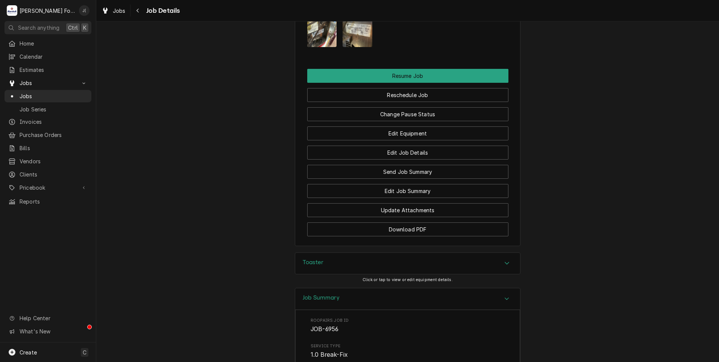
scroll to position [764, 0]
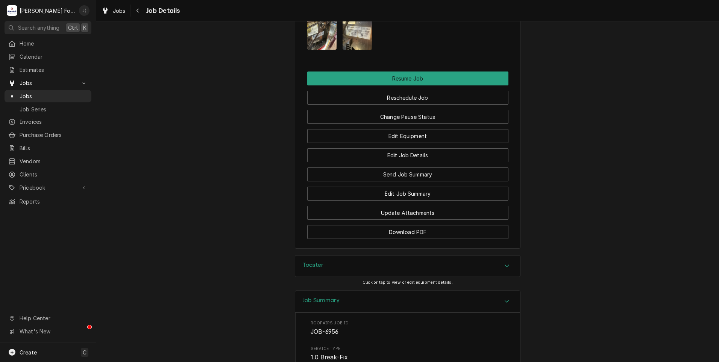
click at [324, 256] on div "Toaster" at bounding box center [407, 265] width 225 height 21
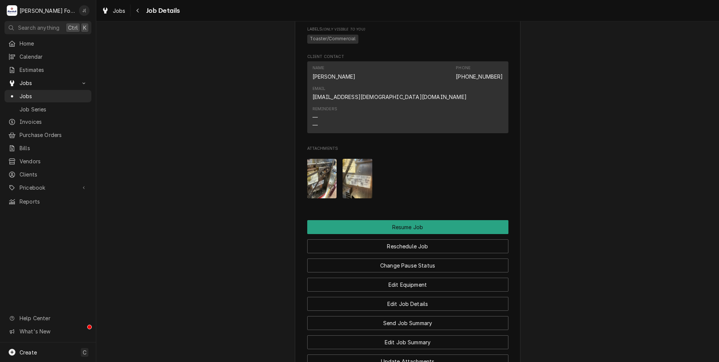
scroll to position [613, 0]
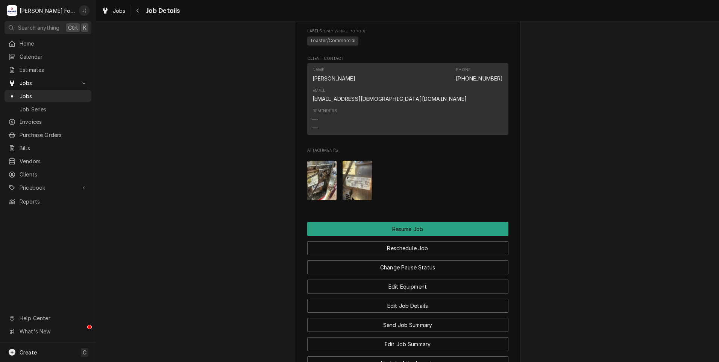
click at [322, 165] on img "Attachments" at bounding box center [322, 179] width 30 height 39
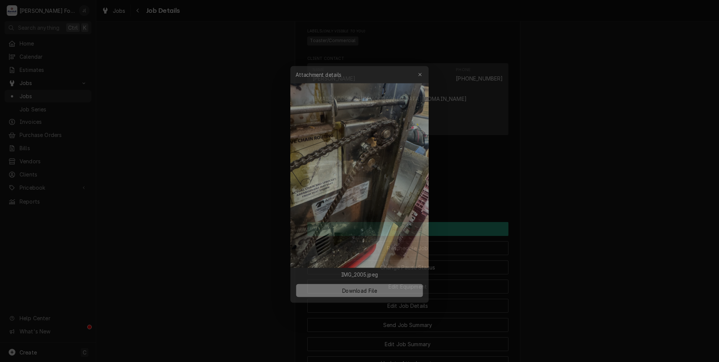
click at [373, 291] on span "Download File" at bounding box center [358, 292] width 39 height 8
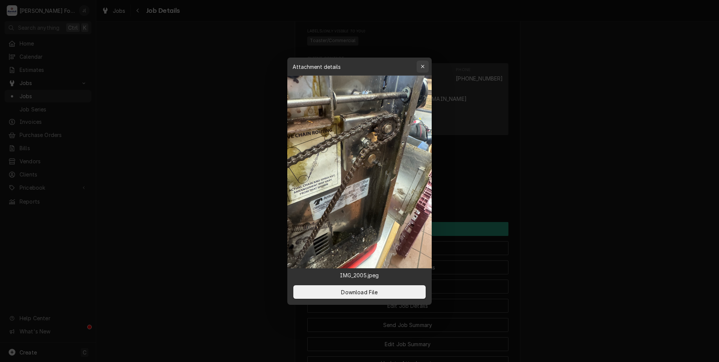
click at [422, 65] on icon "button" at bounding box center [423, 66] width 4 height 5
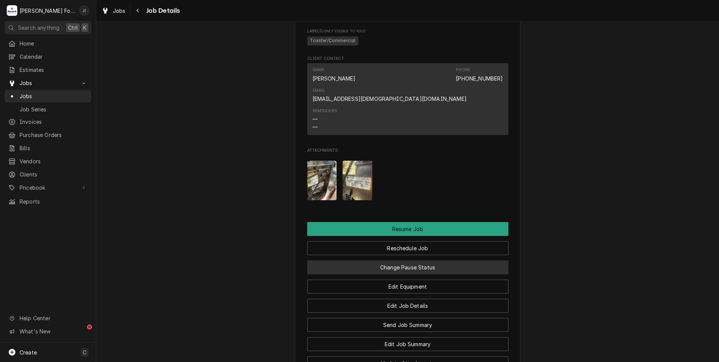
click at [407, 260] on button "Change Pause Status" at bounding box center [407, 267] width 201 height 14
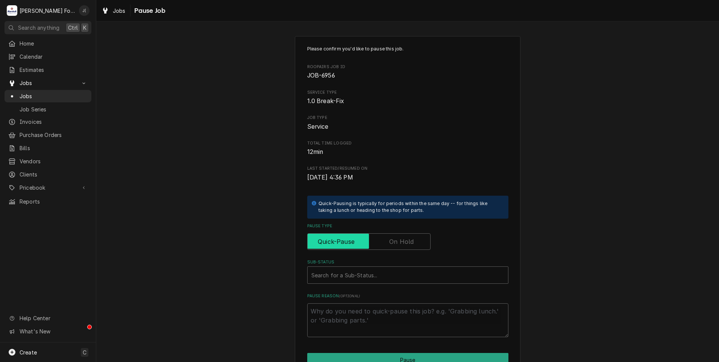
click at [411, 241] on input "Pause Type" at bounding box center [368, 241] width 117 height 17
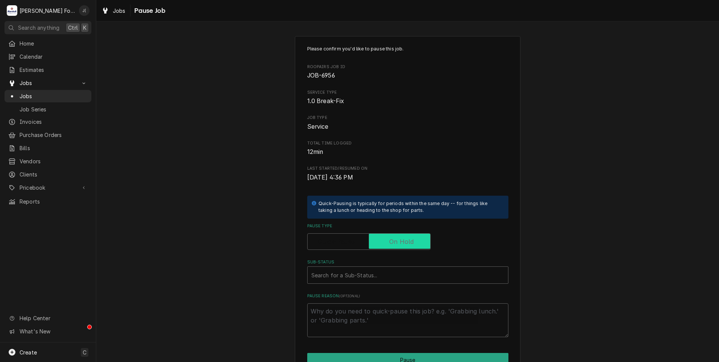
checkbox input "true"
drag, startPoint x: 381, startPoint y: 273, endPoint x: 378, endPoint y: 284, distance: 11.3
click at [380, 273] on div "Sub-Status" at bounding box center [407, 275] width 193 height 14
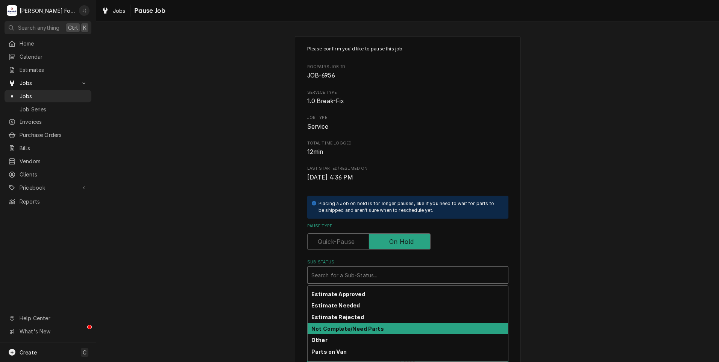
scroll to position [45, 0]
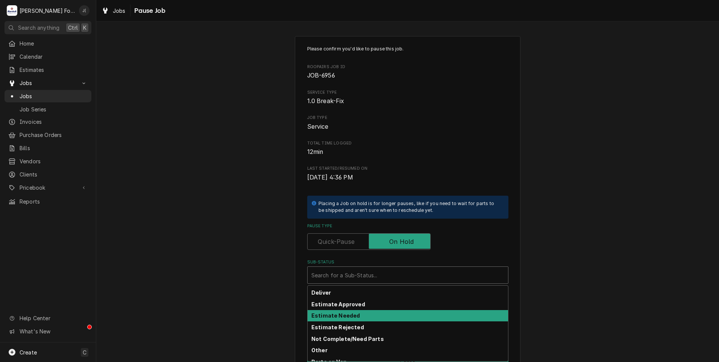
click at [361, 313] on div "Estimate Needed" at bounding box center [407, 316] width 200 height 12
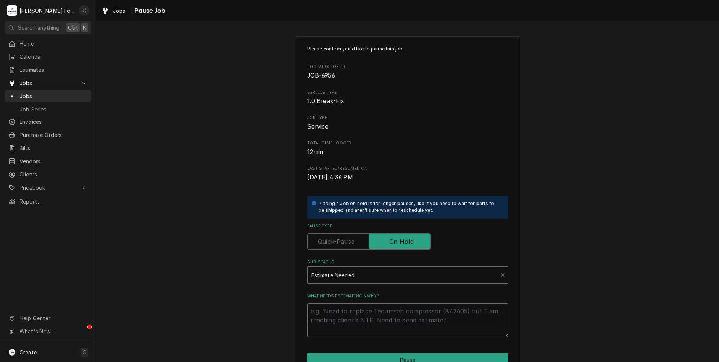
click at [361, 318] on textarea "What needs estimating & why?" at bounding box center [407, 320] width 201 height 34
type textarea "x"
type textarea "0"
type textarea "x"
type textarea "08"
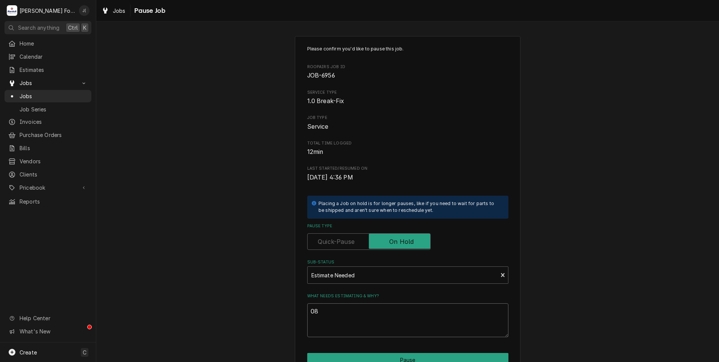
type textarea "x"
type textarea "08/"
type textarea "x"
type textarea "08/1"
type textarea "x"
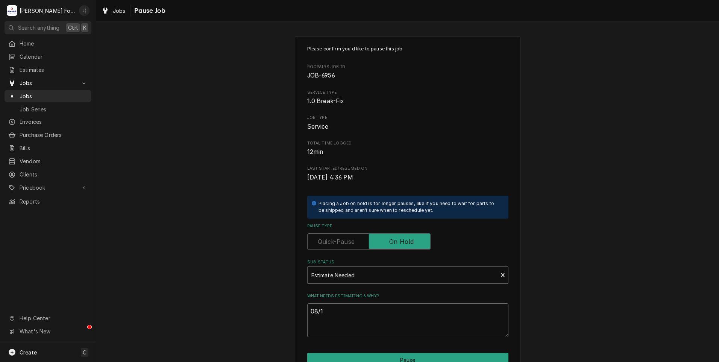
type textarea "08/19"
type textarea "x"
type textarea "08/19/"
type textarea "x"
type textarea "08/19/2"
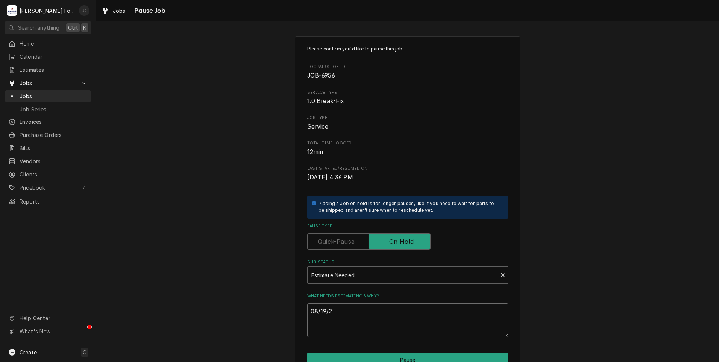
type textarea "x"
type textarea "08/19/20"
type textarea "x"
type textarea "08/19/202"
type textarea "x"
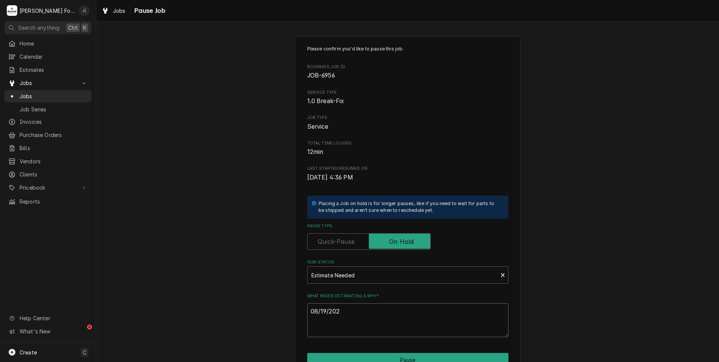
type textarea "08/19/2025"
type textarea "x"
type textarea "08/19/202"
type textarea "x"
type textarea "08/19/20"
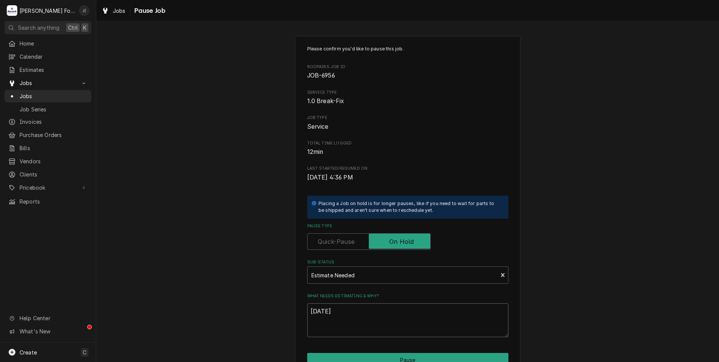
type textarea "x"
type textarea "08/19/2"
type textarea "x"
type textarea "08/19/"
type textarea "x"
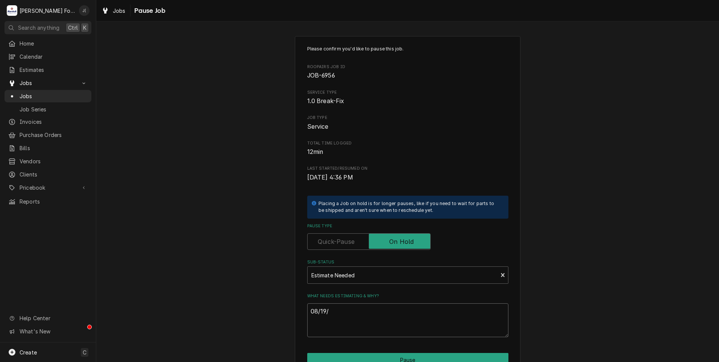
type textarea "08/19"
type textarea "x"
type textarea "08/1"
type textarea "x"
type textarea "08/"
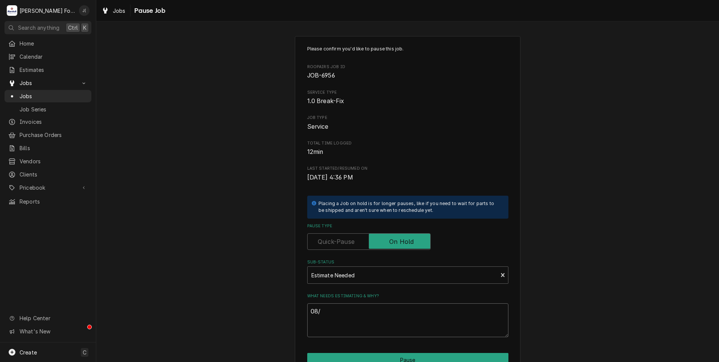
type textarea "x"
type textarea "08"
type textarea "x"
type textarea "0"
type textarea "x"
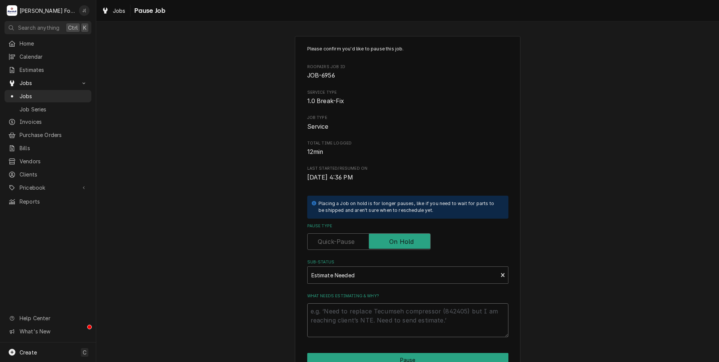
type textarea "x"
type textarea "P"
type textarea "x"
type textarea "PR"
type textarea "x"
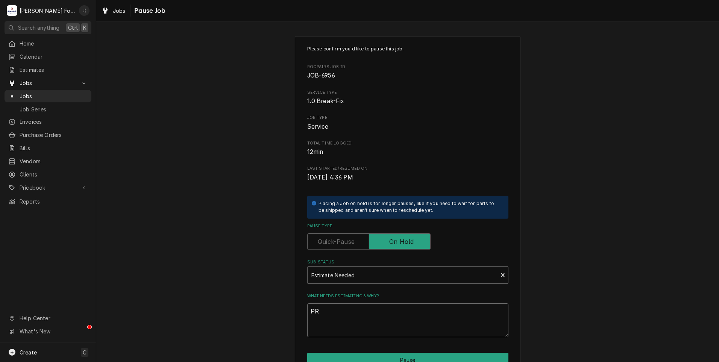
type textarea "PRI"
type textarea "x"
type textarea "PRIC"
type textarea "x"
type textarea "PRICE"
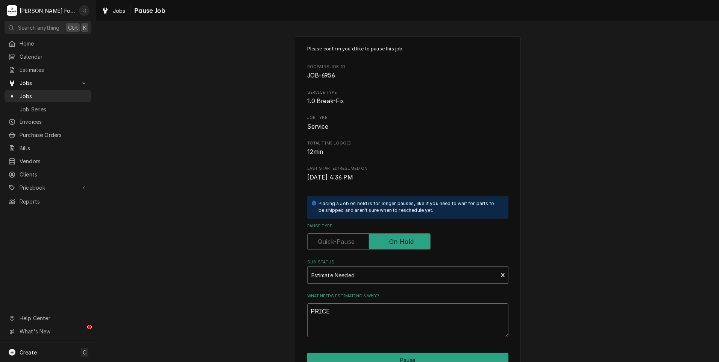
type textarea "x"
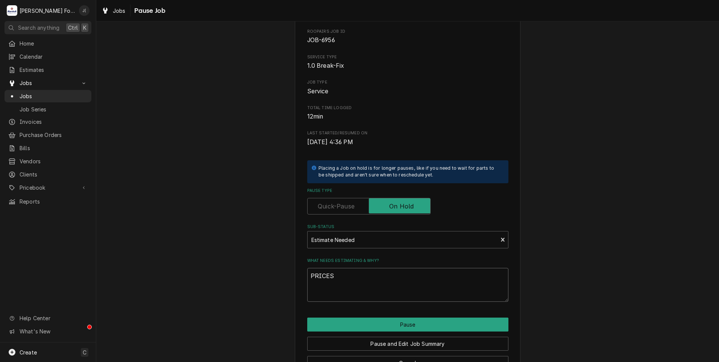
scroll to position [59, 0]
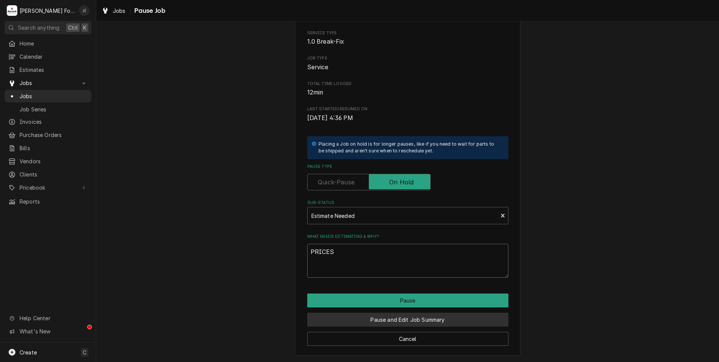
type textarea "PRICES"
click at [410, 319] on button "Pause and Edit Job Summary" at bounding box center [407, 319] width 201 height 14
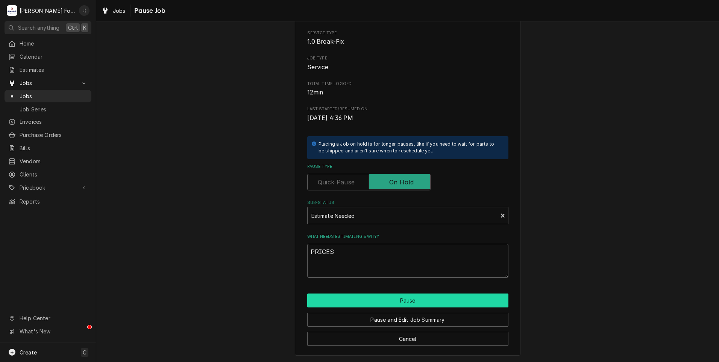
type textarea "x"
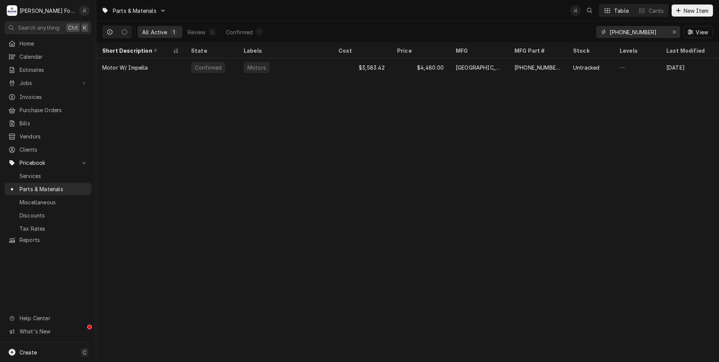
drag, startPoint x: 676, startPoint y: 32, endPoint x: 655, endPoint y: 31, distance: 21.1
click at [673, 32] on icon "Erase input" at bounding box center [674, 31] width 4 height 5
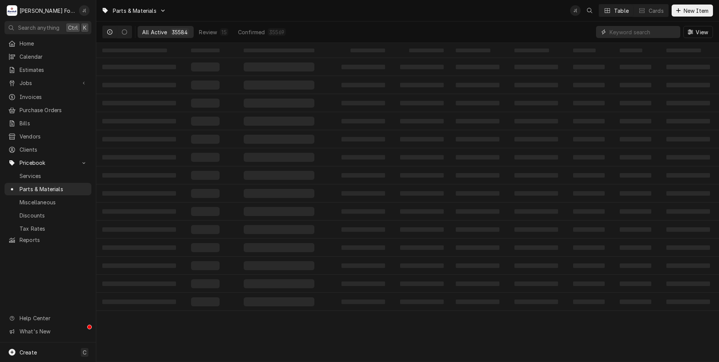
paste input "7001376"
type input "7001376"
click at [683, 13] on span "New Item" at bounding box center [696, 11] width 28 height 8
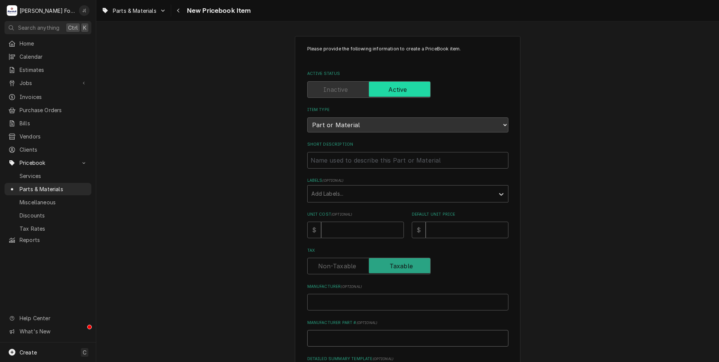
click at [337, 334] on input "Manufacturer Part # ( optional )" at bounding box center [407, 338] width 201 height 17
paste input "7001376"
type textarea "x"
type input "7001376"
click at [345, 299] on input "Manufacturer ( optional )" at bounding box center [407, 302] width 201 height 17
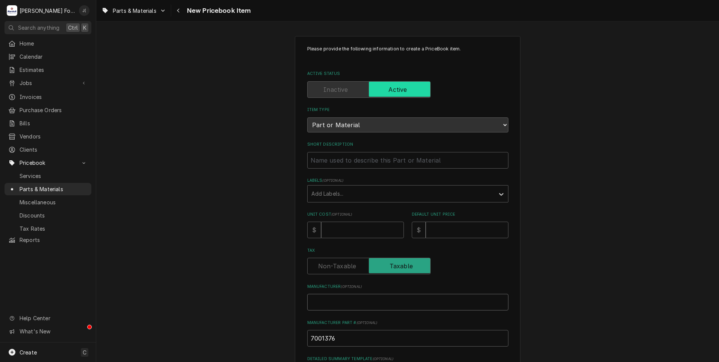
type textarea "x"
type input "A"
type textarea "x"
type input "AN"
type textarea "x"
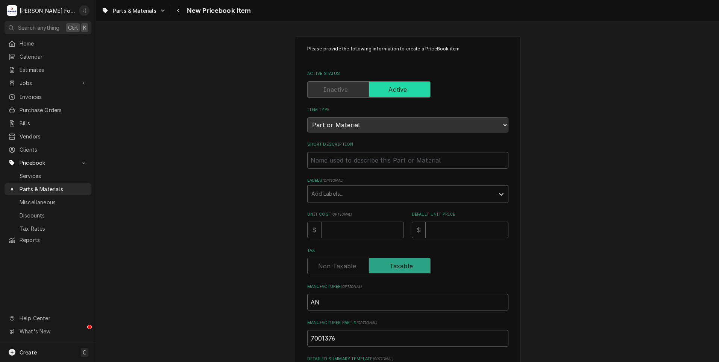
type input "ANT"
type textarea "x"
type input "ANTU"
type textarea "x"
type input "ANTUN"
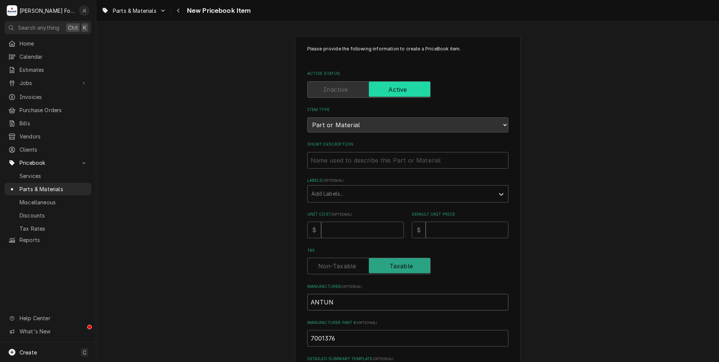
type textarea "x"
type input "ANTUNE"
type textarea "x"
type input "[PERSON_NAME]"
click at [336, 228] on input "Unit Cost ( optional )" at bounding box center [362, 229] width 83 height 17
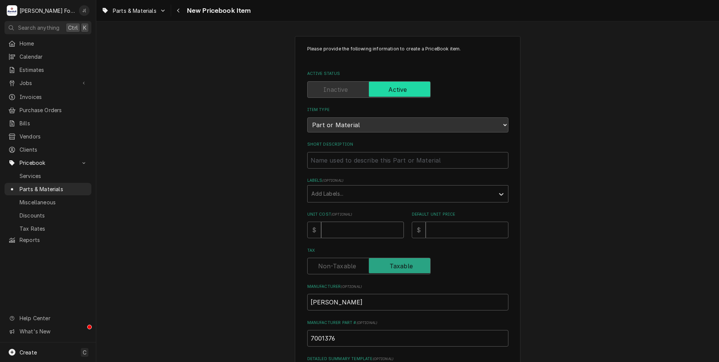
type textarea "x"
type input "3"
type textarea "x"
type input "37"
type textarea "x"
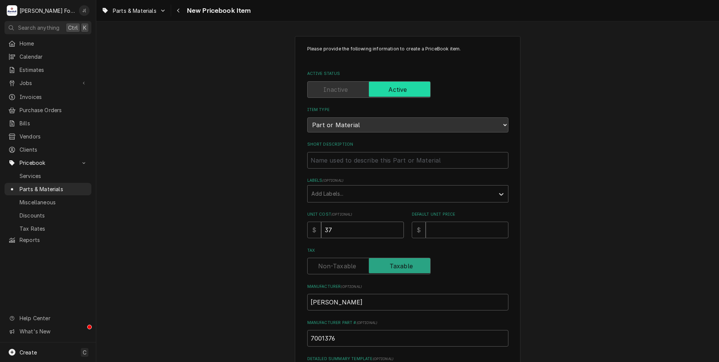
type input "37.8"
type textarea "x"
type input "37.80"
type textarea "x"
type input "6"
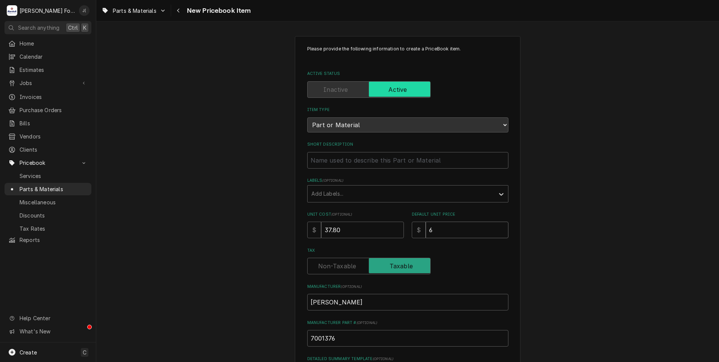
type textarea "x"
type input "60"
type textarea "x"
type input "60.0"
type textarea "x"
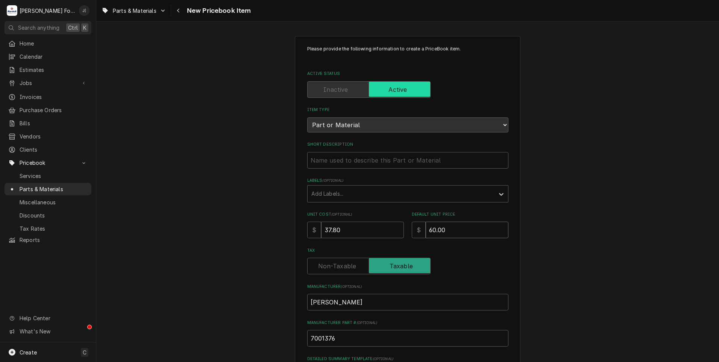
type input "60.00"
click at [384, 188] on div "Labels" at bounding box center [400, 194] width 179 height 14
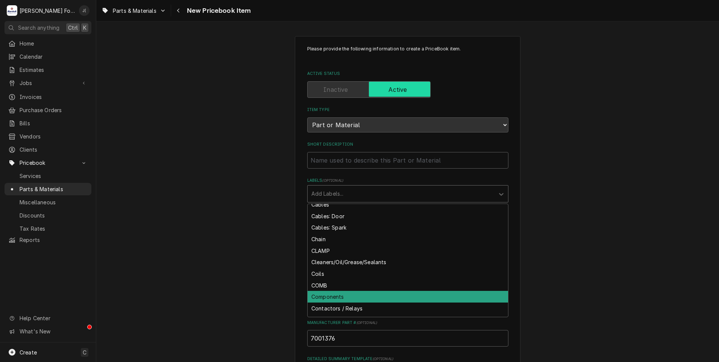
scroll to position [451, 0]
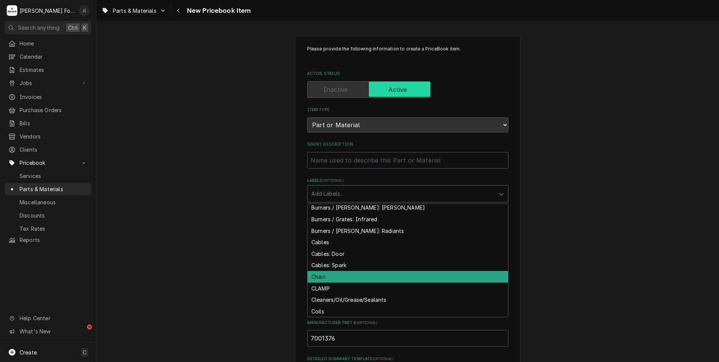
click at [347, 274] on div "Chain" at bounding box center [407, 277] width 200 height 12
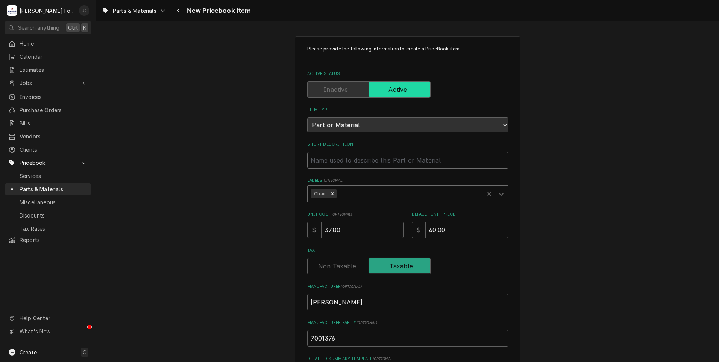
click at [330, 160] on input "Short Description" at bounding box center [407, 160] width 201 height 17
click at [327, 161] on input "Short Description" at bounding box center [407, 160] width 201 height 17
type textarea "x"
type input "D"
type textarea "x"
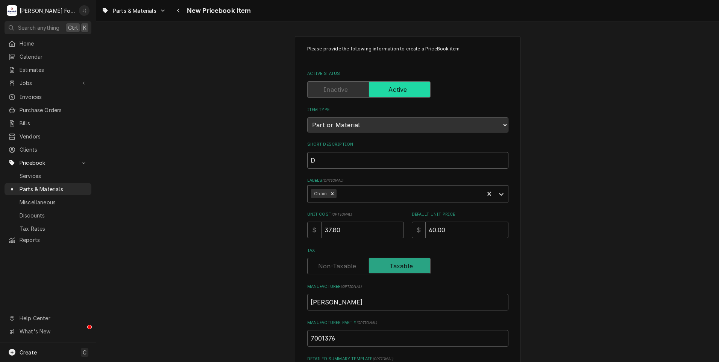
type input "DR"
type textarea "x"
type input "DRI"
type textarea "x"
type input "DRIV"
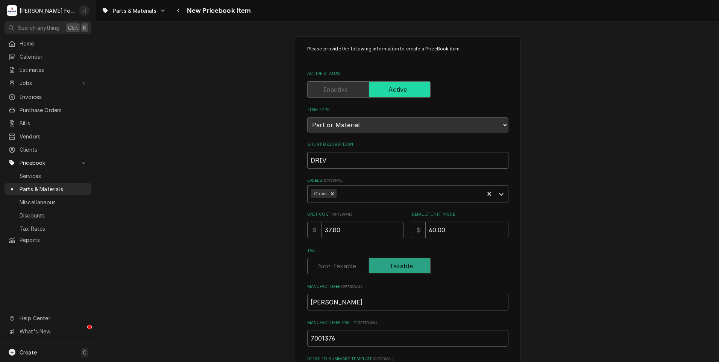
type textarea "x"
type input "DRIVE"
type textarea "x"
type input "DRIVE"
type textarea "x"
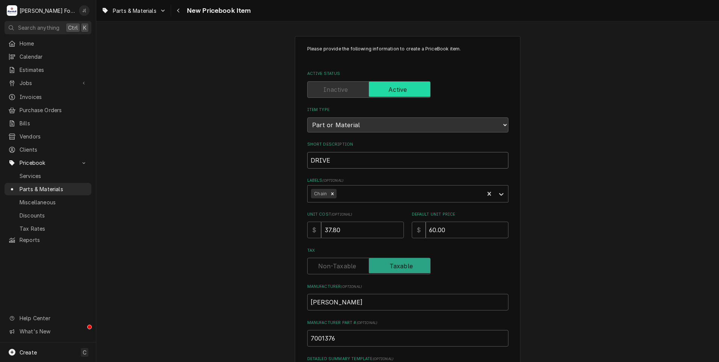
type input "DRIVE C"
type textarea "x"
type input "DRIVE CH"
type textarea "x"
type input "DRIVE CHA"
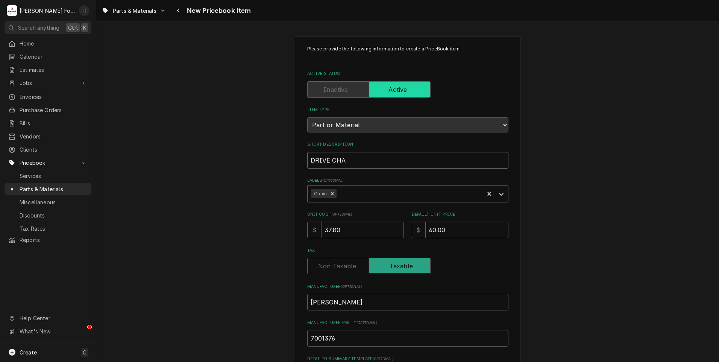
type textarea "x"
type input "DRIVE CHAI"
type textarea "x"
type input "DRIVE CHAIN"
type textarea "x"
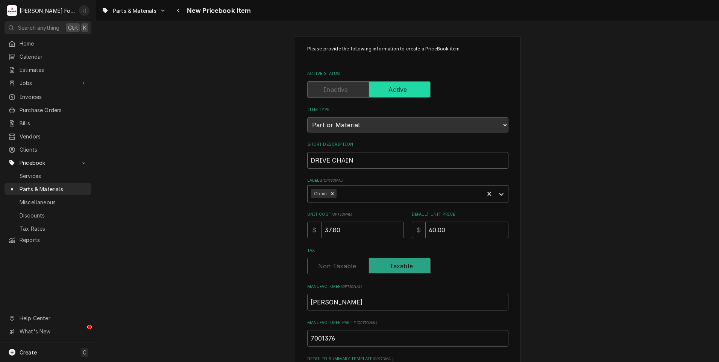
type input "DRIVE CHAIN"
type textarea "x"
type input "DRIVE CHAIN R"
type textarea "x"
type input "DRIVE CHAIN RE"
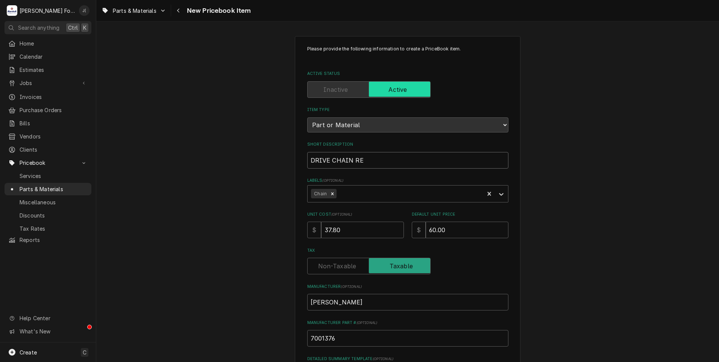
type textarea "x"
type input "DRIVE CHAIN REP"
type textarea "x"
type input "DRIVE CHAIN REPL"
type textarea "x"
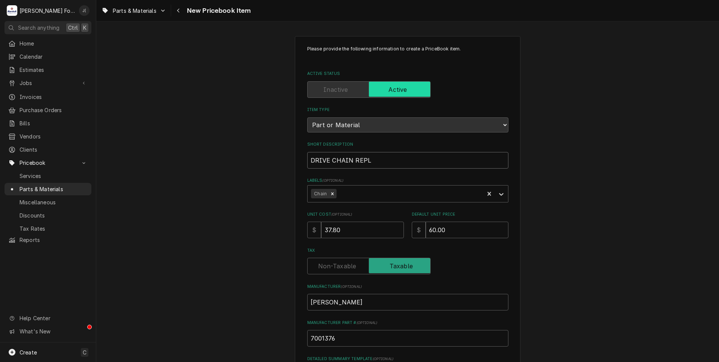
type input "DRIVE CHAIN REPLA"
type textarea "x"
type input "DRIVE CHAIN REPLAC"
type textarea "x"
type input "DRIVE CHAIN REPLACE"
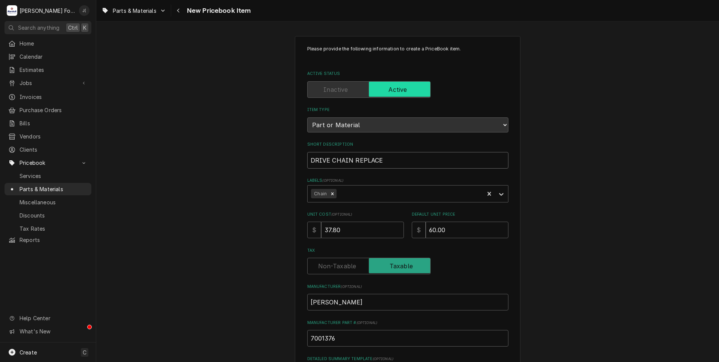
type textarea "x"
type input "DRIVE CHAIN REPLACEM"
type textarea "x"
type input "DRIVE CHAIN REPLACEME"
type textarea "x"
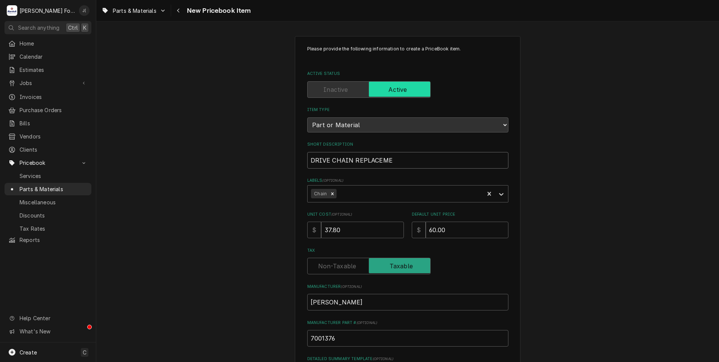
type input "DRIVE CHAIN REPLACEMEN"
type textarea "x"
type input "DRIVE CHAIN REPLACEMENT"
type textarea "x"
type input "DRIVE CHAIN REPLACEMENT"
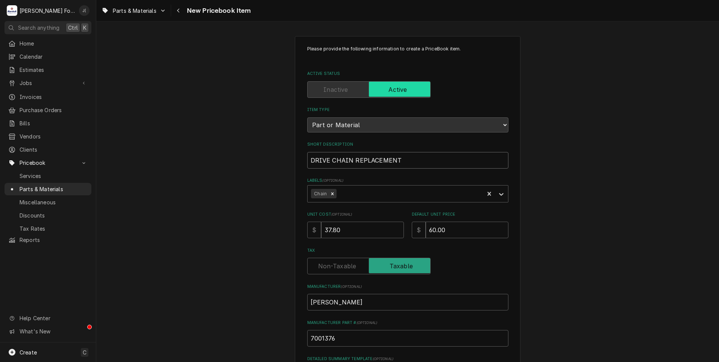
type textarea "x"
type input "DRIVE CHAIN REPLACEMENT K"
type textarea "x"
type input "DRIVE CHAIN REPLACEMENT KI"
type textarea "x"
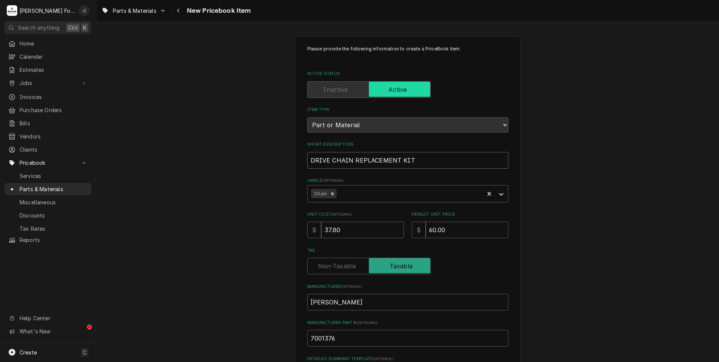
drag, startPoint x: 311, startPoint y: 161, endPoint x: 226, endPoint y: 162, distance: 84.9
click at [225, 162] on div "Please provide the following information to create a PriceBook item. Active Sta…" at bounding box center [407, 281] width 622 height 504
type input "DRIVE CHAIN REPLACEMENT KIT"
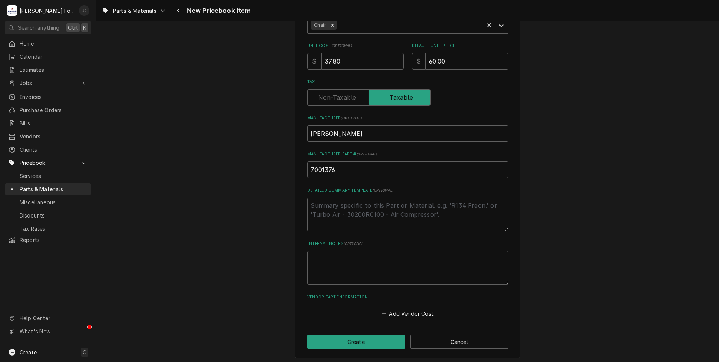
scroll to position [170, 0]
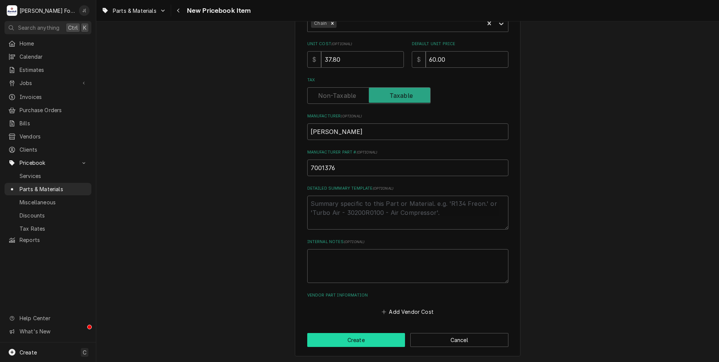
click at [354, 341] on button "Create" at bounding box center [356, 340] width 98 height 14
type textarea "x"
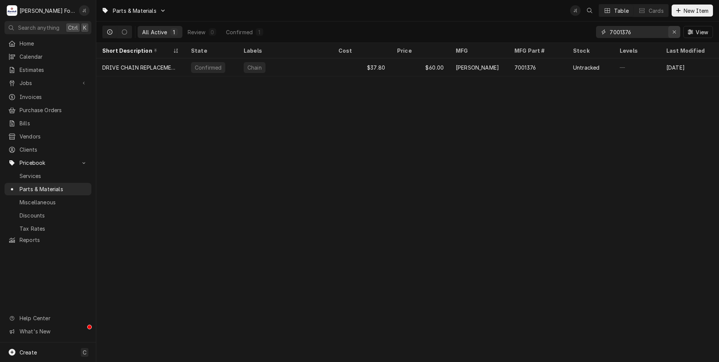
click at [673, 33] on icon "Erase input" at bounding box center [673, 31] width 3 height 3
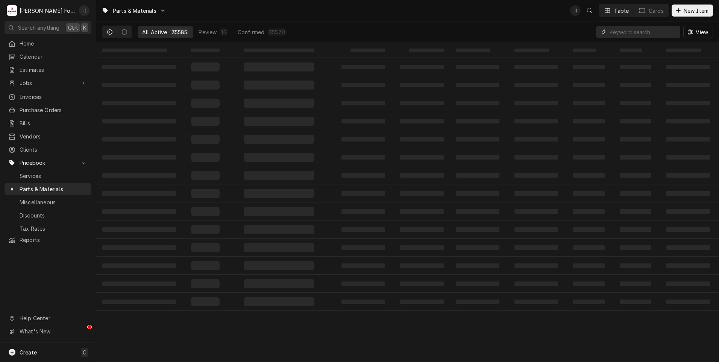
paste input "7001595"
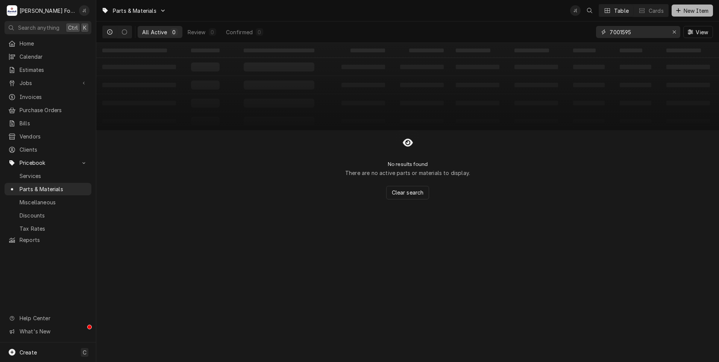
type input "7001595"
drag, startPoint x: 687, startPoint y: 13, endPoint x: 665, endPoint y: 19, distance: 23.3
click at [688, 13] on span "New Item" at bounding box center [696, 11] width 28 height 8
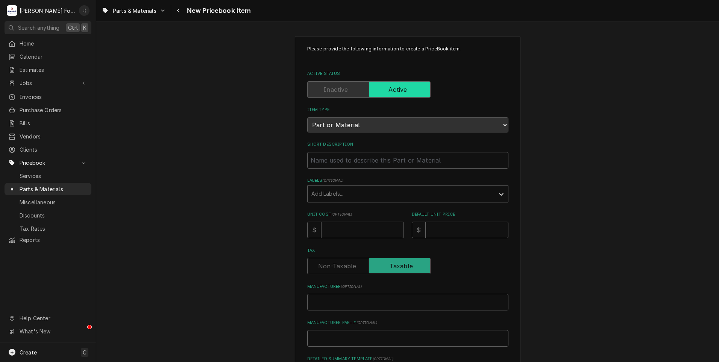
click at [351, 335] on input "Manufacturer Part # ( optional )" at bounding box center [407, 338] width 201 height 17
paste input "7001595"
type textarea "x"
type input "7001595"
click at [349, 301] on input "Manufacturer ( optional )" at bounding box center [407, 302] width 201 height 17
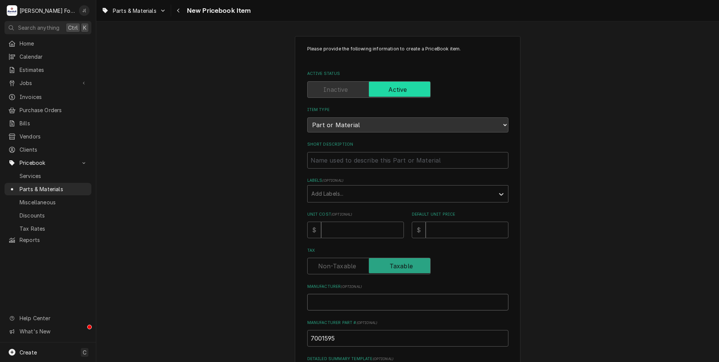
type textarea "x"
type input "A"
type textarea "x"
type input "AN"
type textarea "x"
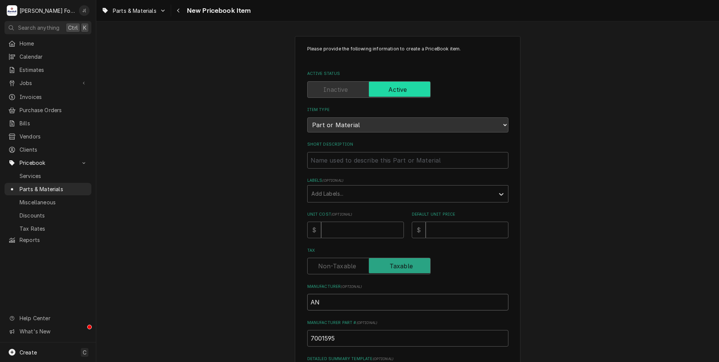
type input "ANT"
type textarea "x"
type input "ANTU"
type textarea "x"
type input "ANTUN"
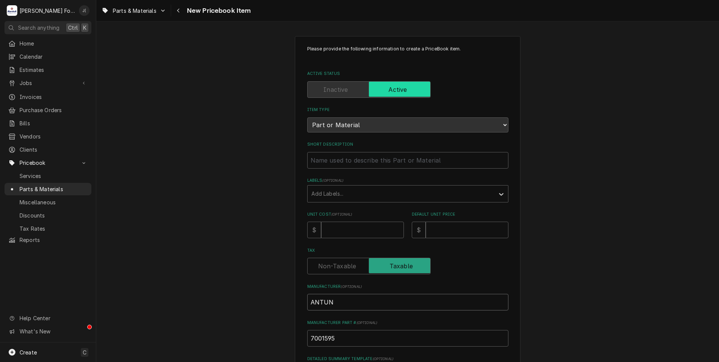
type textarea "x"
type input "ANTUNE"
type textarea "x"
type input "[PERSON_NAME]"
click at [342, 230] on input "Unit Cost ( optional )" at bounding box center [362, 229] width 83 height 17
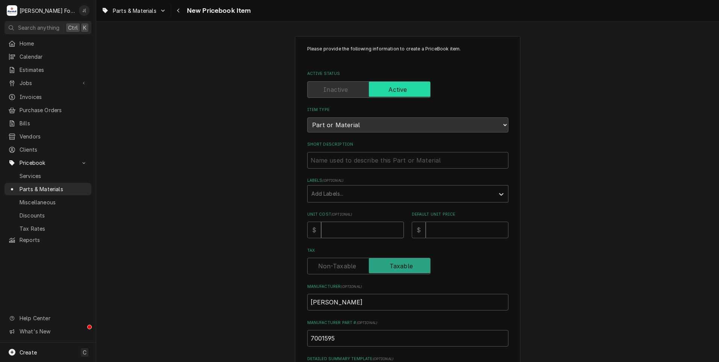
type textarea "x"
type input "1"
type textarea "x"
type input "11"
type textarea "x"
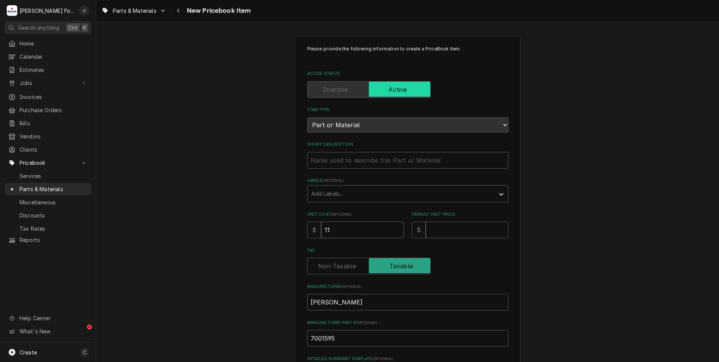
type input "11.7"
type textarea "x"
type input "11.72"
type textarea "x"
type input "1"
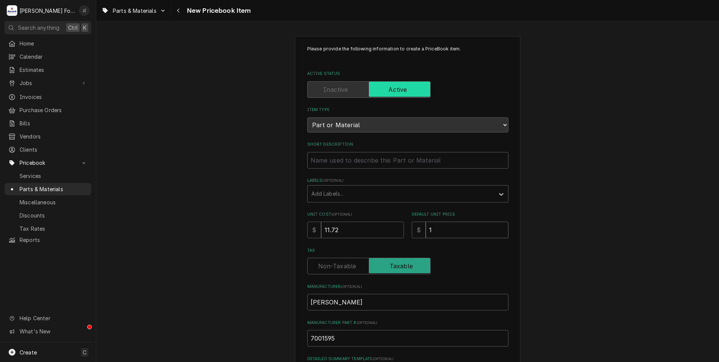
type textarea "x"
type input "19"
type textarea "x"
type input "19.0"
type textarea "x"
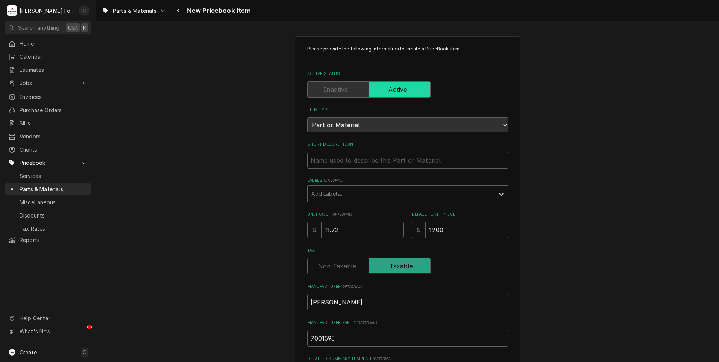
type input "19.00"
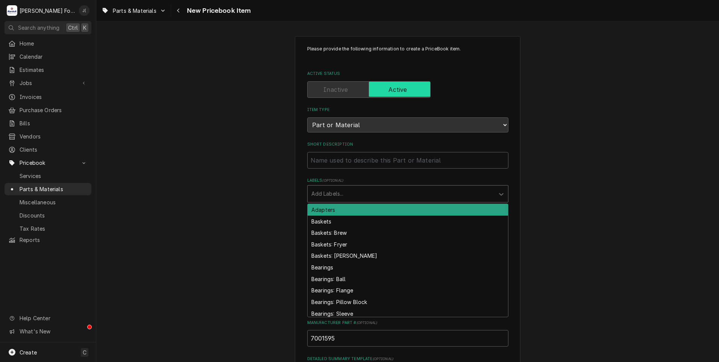
drag, startPoint x: 336, startPoint y: 185, endPoint x: 335, endPoint y: 189, distance: 3.8
click at [335, 186] on div "Add Labels..." at bounding box center [400, 193] width 187 height 17
click at [335, 189] on div "Labels" at bounding box center [400, 194] width 179 height 14
click at [334, 189] on div "Labels" at bounding box center [400, 194] width 179 height 14
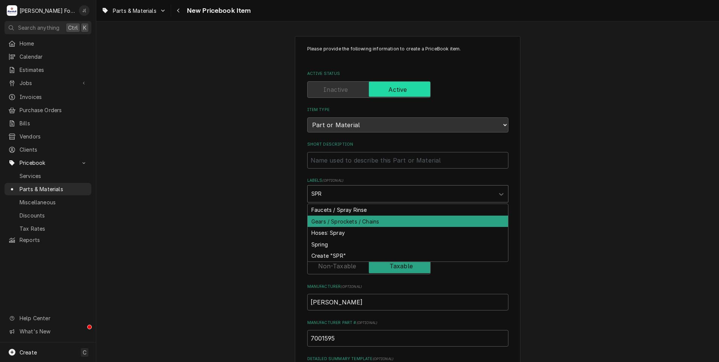
type input "SP"
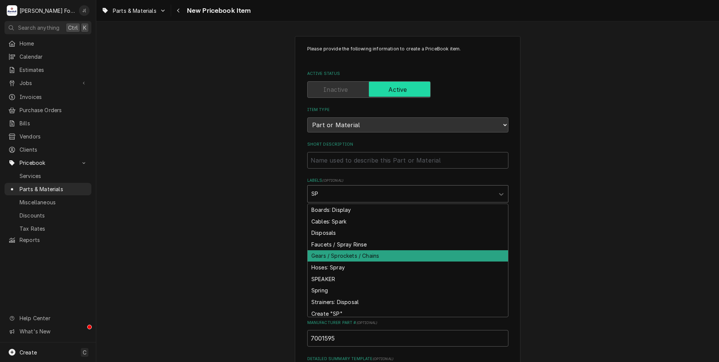
type textarea "x"
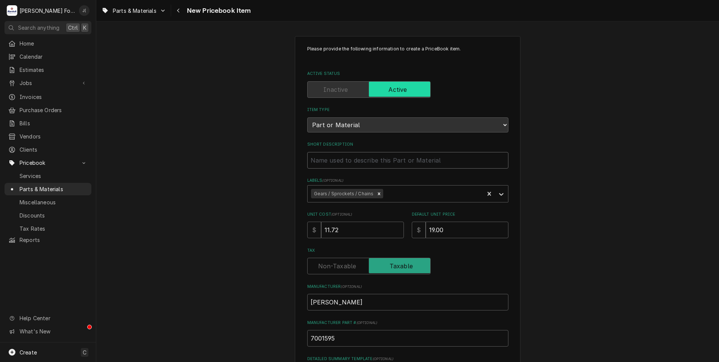
click at [317, 160] on input "Short Description" at bounding box center [407, 160] width 201 height 17
type textarea "x"
type input "D"
type textarea "x"
type input "DR"
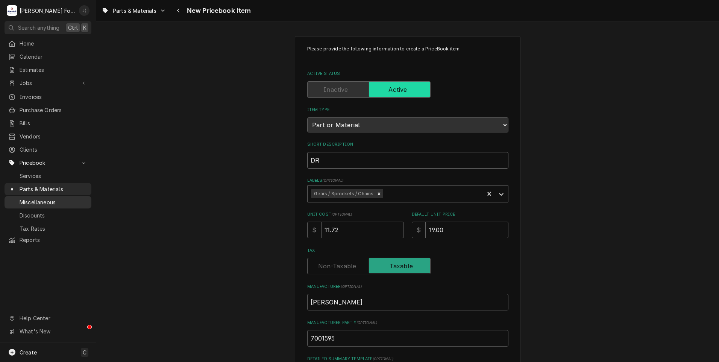
type textarea "x"
type input "DRI"
type textarea "x"
type input "DRIV"
type textarea "x"
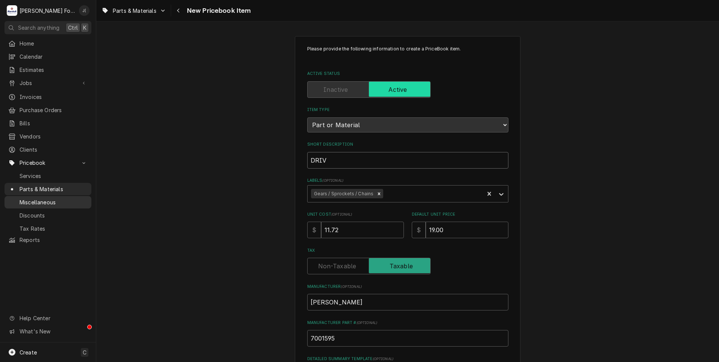
type input "DRIVE"
type textarea "x"
type input "DRIVE"
type textarea "x"
type input "DRIVE S"
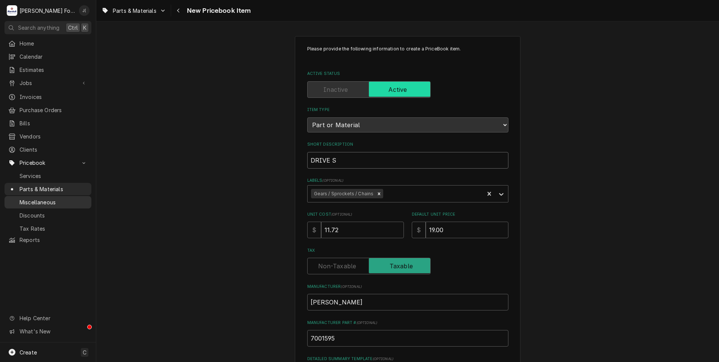
type textarea "x"
type input "DRIVE SP"
type textarea "x"
type input "DRIVE SPR"
type textarea "x"
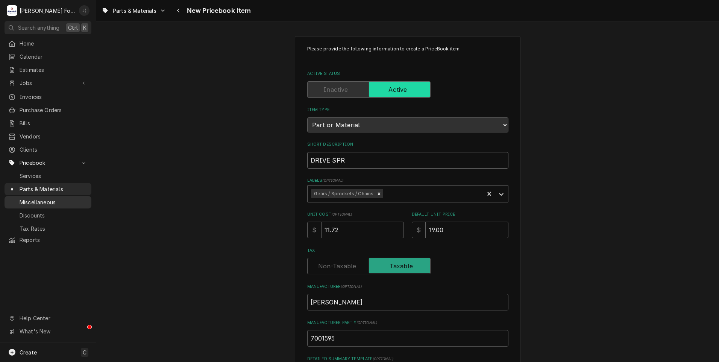
type input "DRIVE SPRO"
type textarea "x"
type input "DRIVE SPROK"
type textarea "x"
type input "DRIVE SPRO"
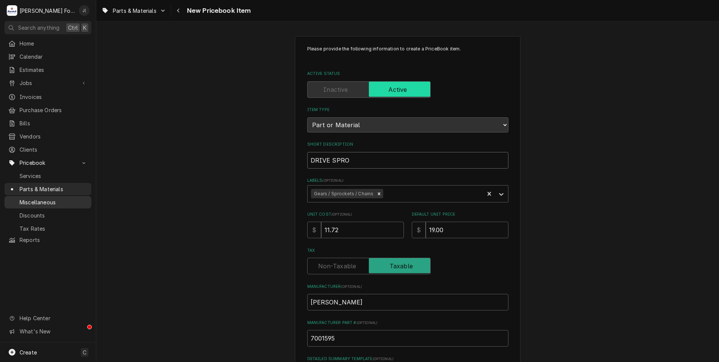
type textarea "x"
type input "DRIVE SPR"
type textarea "x"
type input "DRIVE SP"
type textarea "x"
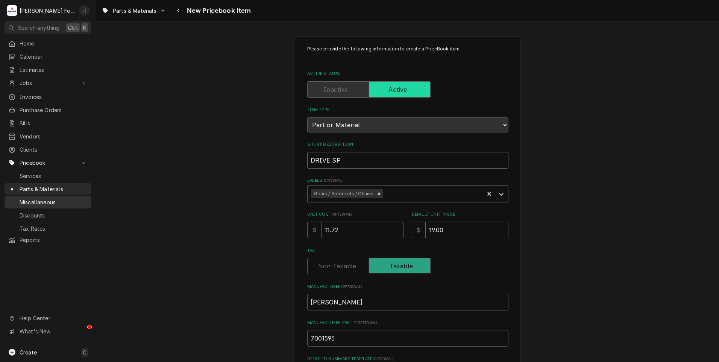
type input "DRIVE S"
type textarea "x"
type input "DRIVE"
type textarea "x"
type input "DRIVE S"
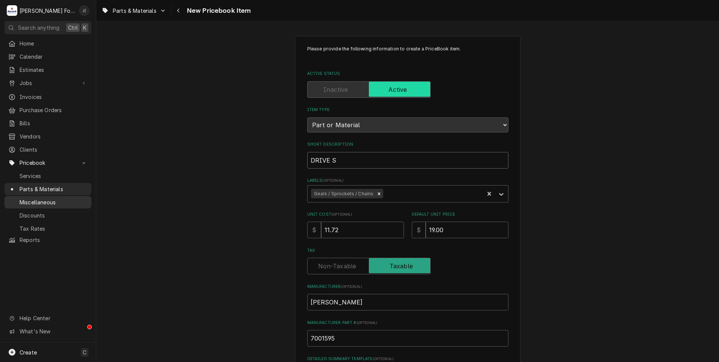
type textarea "x"
type input "DRIVE SP"
type textarea "x"
type input "DRIVE SPR"
type textarea "x"
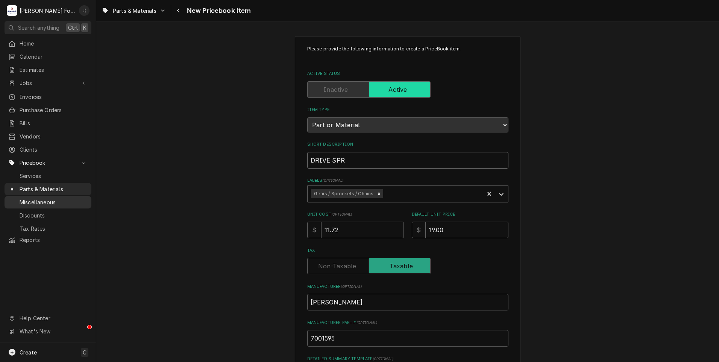
type input "DRIVE SPRO"
type textarea "x"
type input "DRIVE SPROC"
type textarea "x"
type input "DRIVE SPROCK"
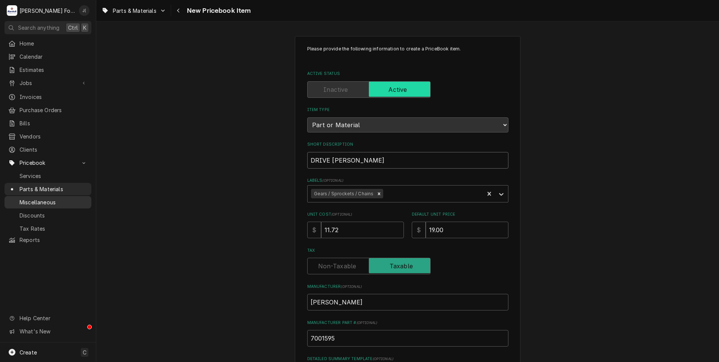
type textarea "x"
type input "DRIVE SPROCKE"
type textarea "x"
type input "DRIVE SPROCKET"
type textarea "x"
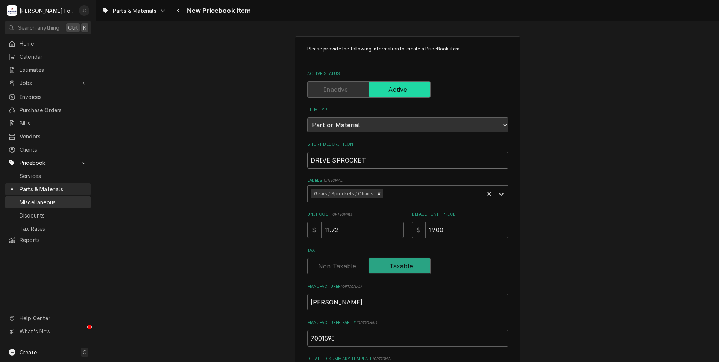
type input "DRIVE SPROCKET"
type textarea "x"
type input "DRIVE SPROCKET W"
type textarea "x"
type input "DRIVE SPROCKET WI"
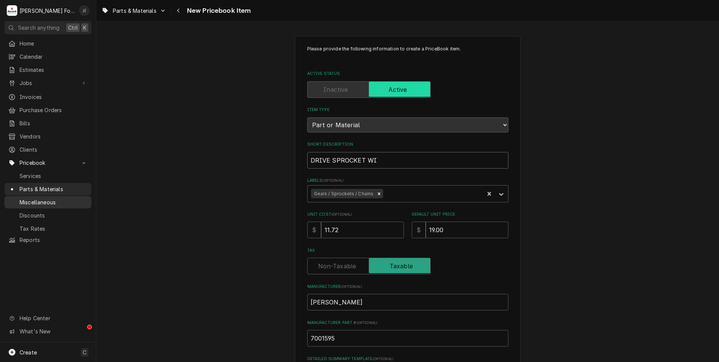
type textarea "x"
type input "DRIVE SPROCKET WIT"
type textarea "x"
type input "DRIVE SPROCKET WITH"
type textarea "x"
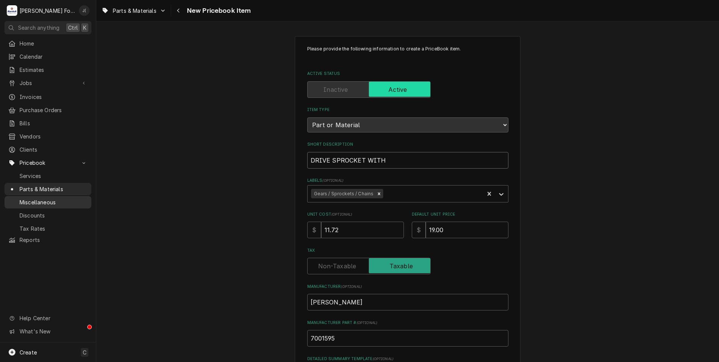
type input "DRIVE SPROCKET WITH"
type textarea "x"
type input "DRIVE SPROCKET WITH S"
type textarea "x"
type input "DRIVE SPROCKET WITH SE"
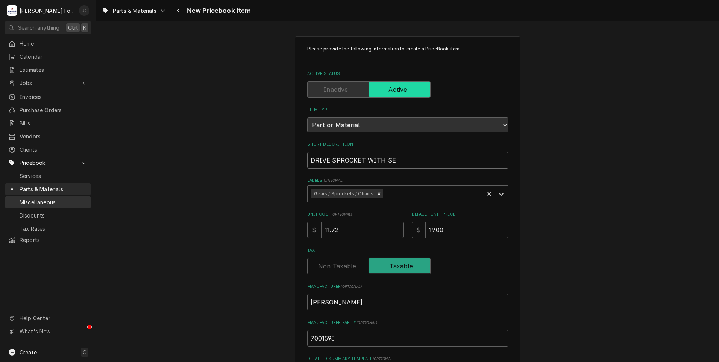
type textarea "x"
type input "DRIVE SPROCKET WITH SET"
type textarea "x"
type input "DRIVE SPROCKET WITH SET"
type textarea "x"
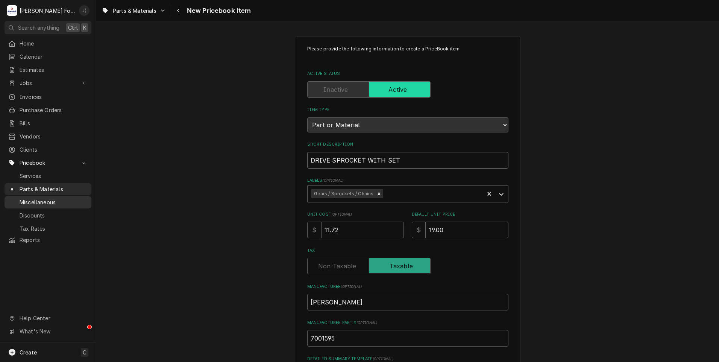
type input "DRIVE SPROCKET WITH SET S"
type textarea "x"
type input "DRIVE SPROCKET WITH SET SC"
type textarea "x"
type input "DRIVE SPROCKET WITH SET SCR"
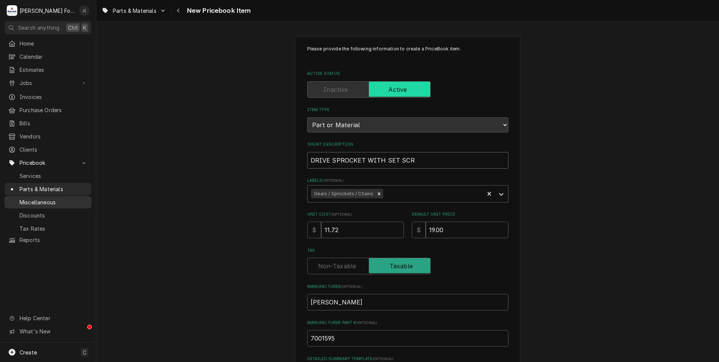
type textarea "x"
type input "DRIVE SPROCKET WITH SET SCRE"
type textarea "x"
drag, startPoint x: 424, startPoint y: 161, endPoint x: 268, endPoint y: 161, distance: 156.7
click at [268, 161] on div "Please provide the following information to create a PriceBook item. Active Sta…" at bounding box center [407, 281] width 622 height 504
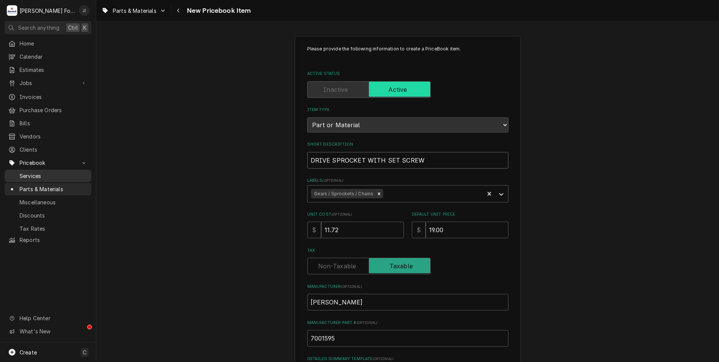
type input "DRIVE SPROCKET WITH SET SCREW"
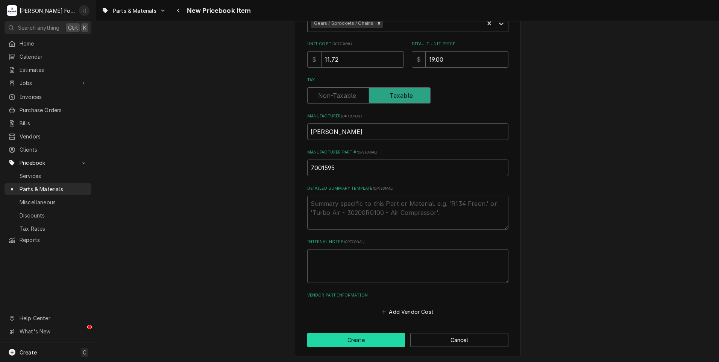
click at [360, 338] on button "Create" at bounding box center [356, 340] width 98 height 14
type textarea "x"
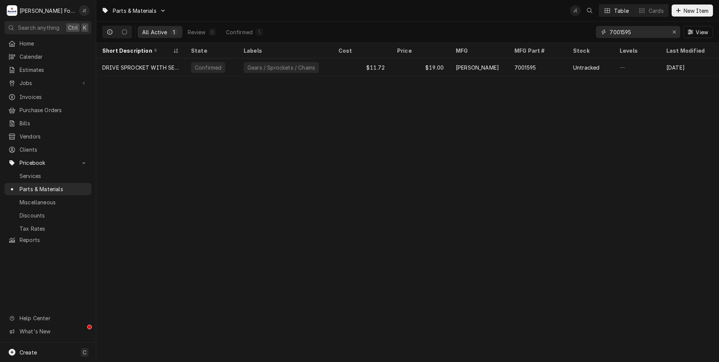
drag, startPoint x: 673, startPoint y: 32, endPoint x: 663, endPoint y: 32, distance: 10.5
click at [673, 32] on icon "Erase input" at bounding box center [674, 31] width 4 height 5
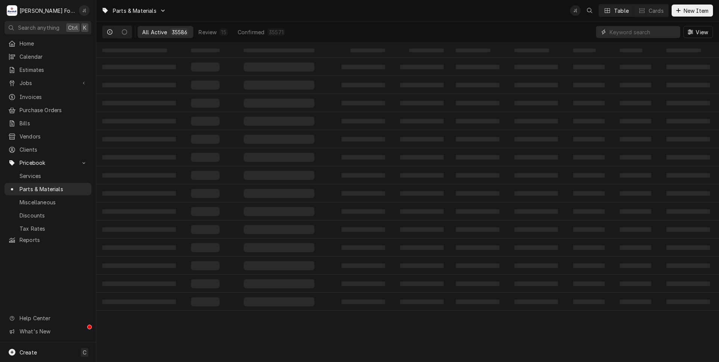
paste input "7002108"
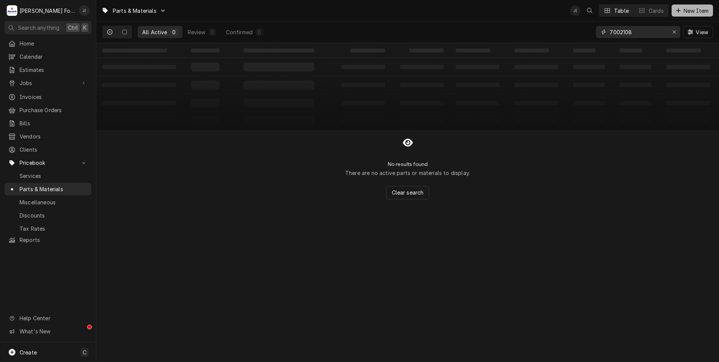
type input "7002108"
click at [691, 8] on span "New Item" at bounding box center [696, 11] width 28 height 8
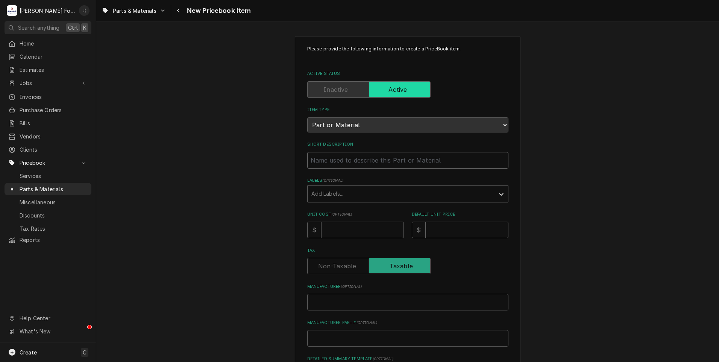
click at [325, 157] on input "Short Description" at bounding box center [407, 160] width 201 height 17
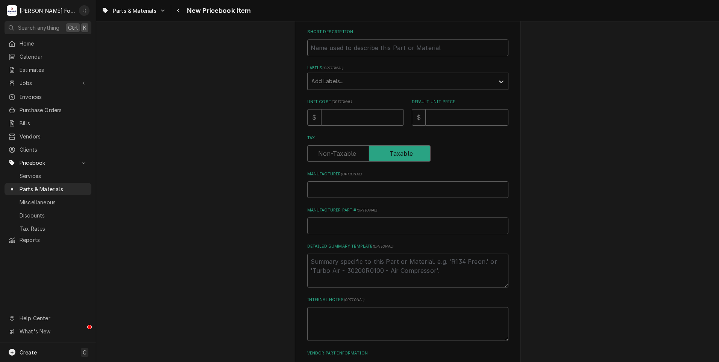
scroll to position [113, 0]
click at [330, 219] on input "Manufacturer Part # ( optional )" at bounding box center [407, 225] width 201 height 17
paste input "7002108"
type textarea "x"
type input "7002108"
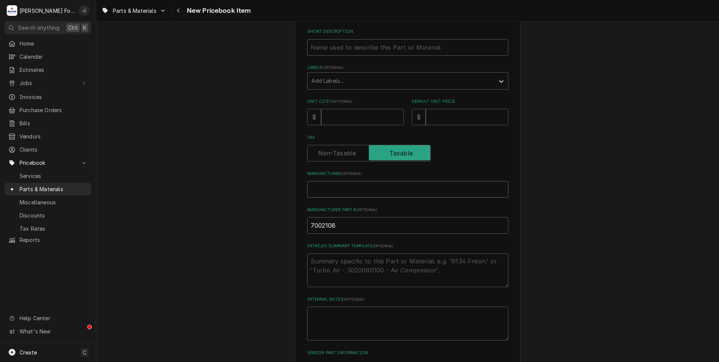
click at [325, 186] on input "Manufacturer ( optional )" at bounding box center [407, 189] width 201 height 17
type textarea "x"
type input "A"
type textarea "x"
type input "AN"
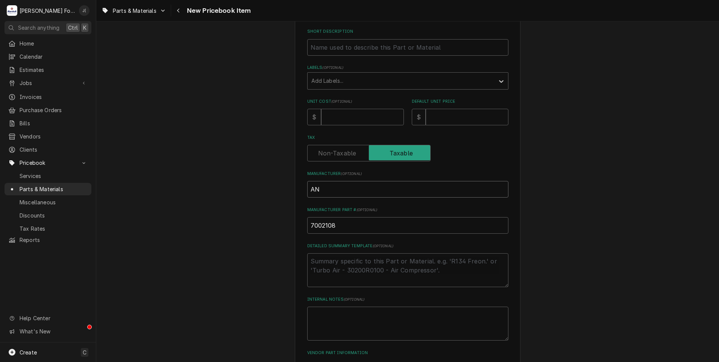
type textarea "x"
type input "ANT"
type textarea "x"
type input "ANTU"
type textarea "x"
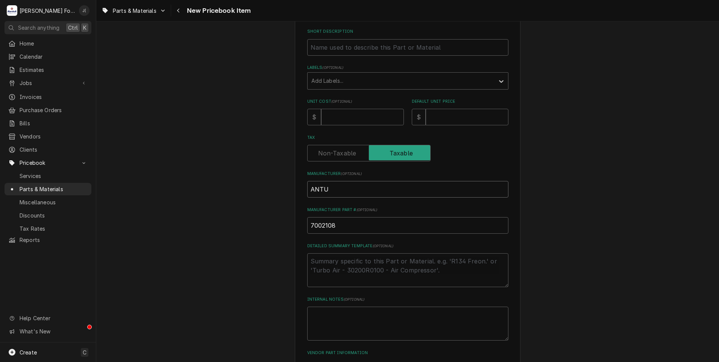
type input "ANTUN"
type textarea "x"
type input "ANTUNE"
type textarea "x"
type input "[PERSON_NAME]"
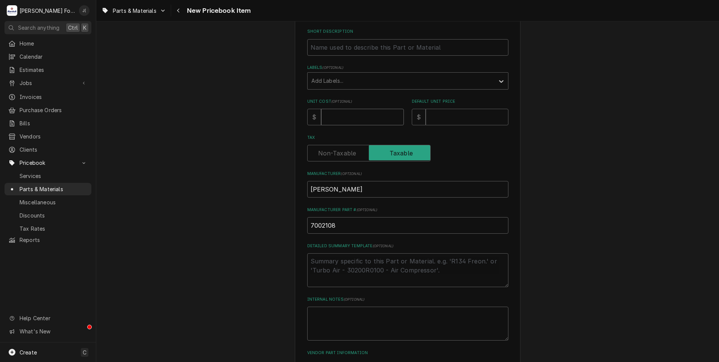
click at [349, 115] on input "Unit Cost ( optional )" at bounding box center [362, 117] width 83 height 17
type textarea "x"
type input "1"
type textarea "x"
type input "11"
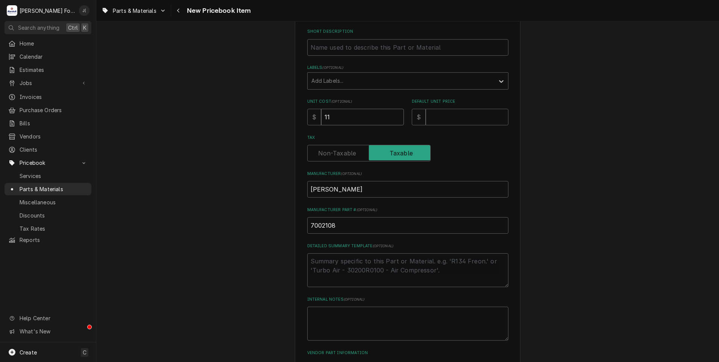
type textarea "x"
type input "11.7"
type textarea "x"
type input "11.72"
type textarea "x"
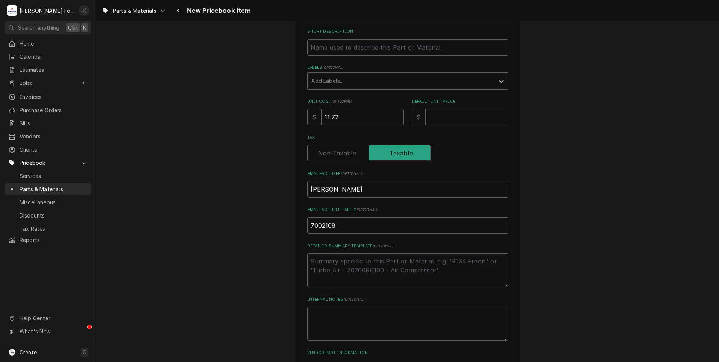
type input "1"
type textarea "x"
type input "19"
type textarea "x"
type input "19.0"
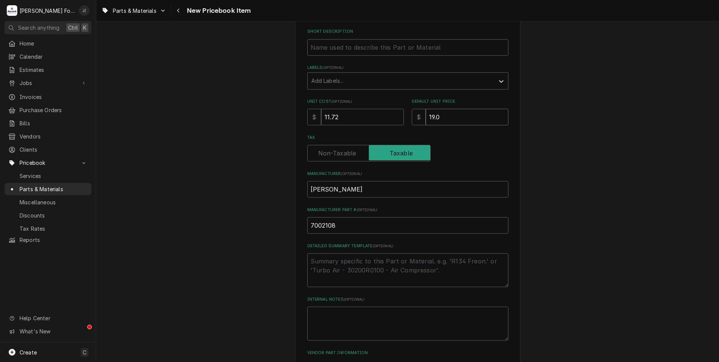
type textarea "x"
type input "19.00"
click at [321, 83] on div "Labels" at bounding box center [400, 81] width 179 height 14
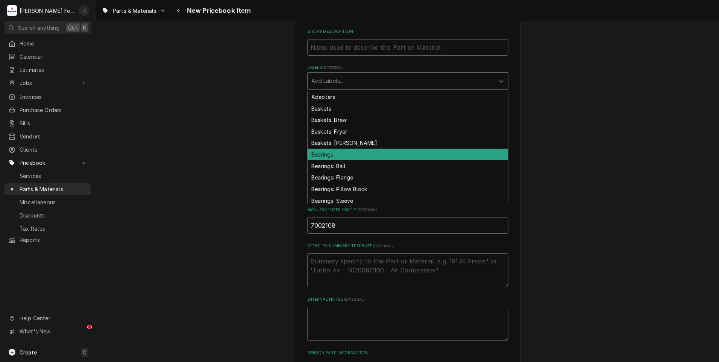
click at [334, 153] on div "Bearings" at bounding box center [407, 154] width 200 height 12
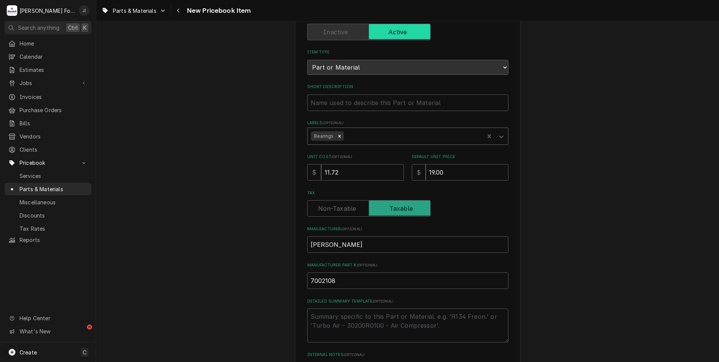
scroll to position [0, 0]
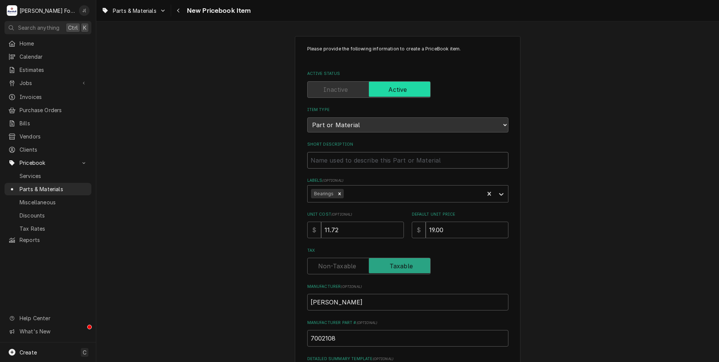
drag, startPoint x: 367, startPoint y: 155, endPoint x: 366, endPoint y: 159, distance: 4.6
click at [367, 155] on input "Short Description" at bounding box center [407, 160] width 201 height 17
paste input "BALL BEARING KIT, 2PK"
type textarea "x"
type input "BALL BEARING KIT, 2PK"
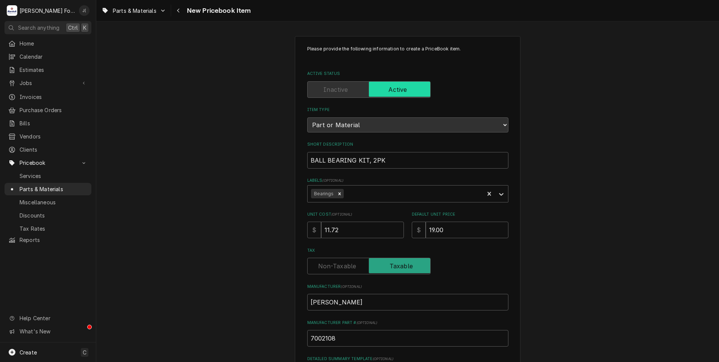
click at [247, 148] on div "Please provide the following information to create a PriceBook item. Active Sta…" at bounding box center [407, 281] width 622 height 504
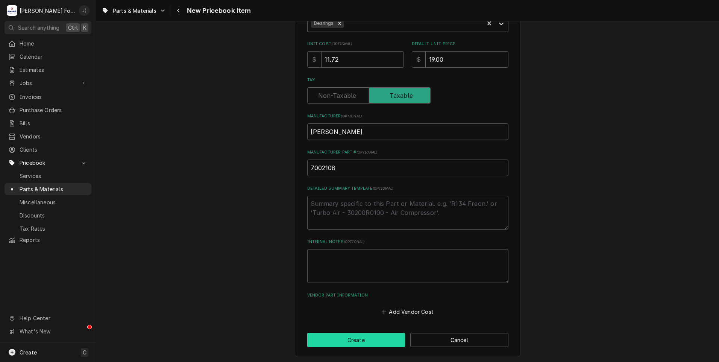
click at [347, 337] on button "Create" at bounding box center [356, 340] width 98 height 14
type textarea "x"
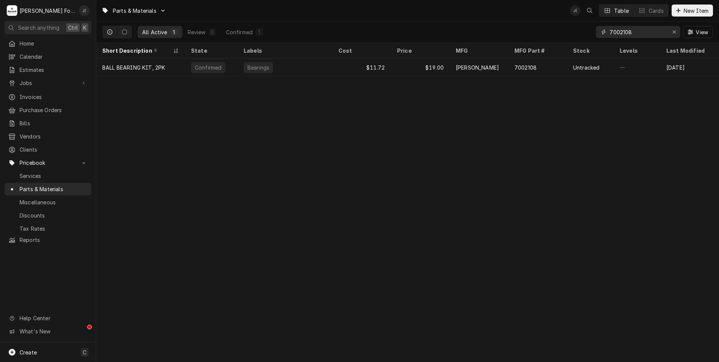
click at [675, 31] on icon "Erase input" at bounding box center [674, 31] width 4 height 5
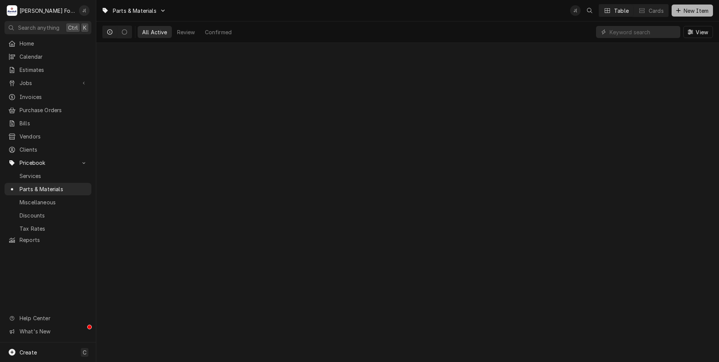
click at [684, 12] on span "New Item" at bounding box center [696, 11] width 28 height 8
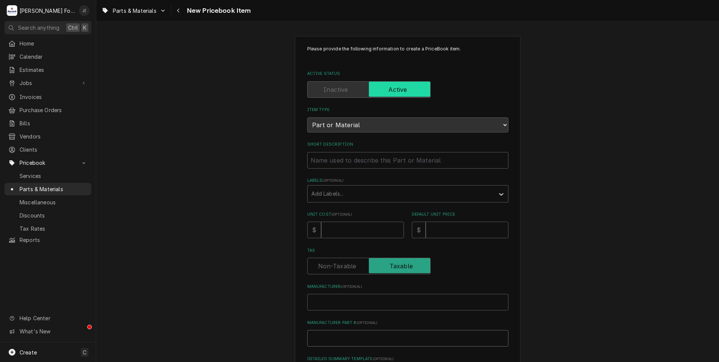
click at [338, 336] on input "Manufacturer Part # ( optional )" at bounding box center [407, 338] width 201 height 17
paste input "7001115"
type textarea "x"
type input "7001115"
click at [373, 162] on input "Short Description" at bounding box center [407, 160] width 201 height 17
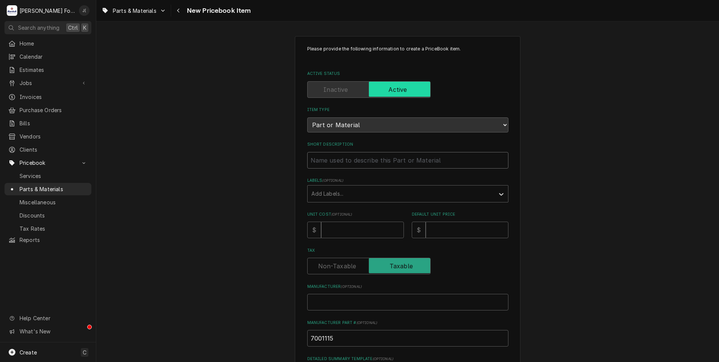
paste input "IDLER SPROCKET REPLACEMENT KIT"
type textarea "x"
type input "IDLER SPROCKET REPLACEMENT KIT"
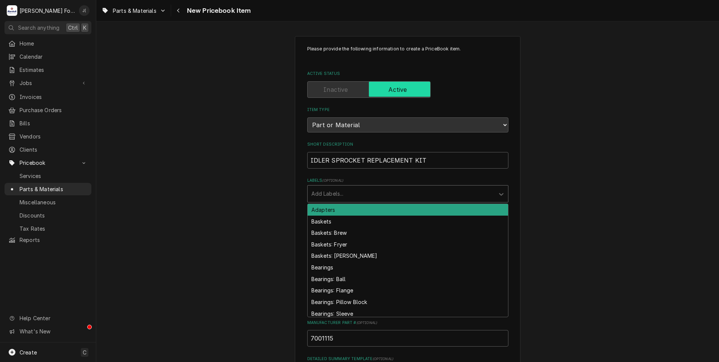
click at [339, 193] on div "Labels" at bounding box center [400, 194] width 179 height 14
type input "SPR"
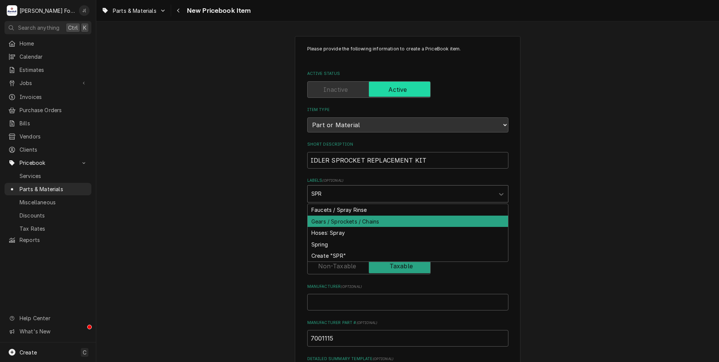
type textarea "x"
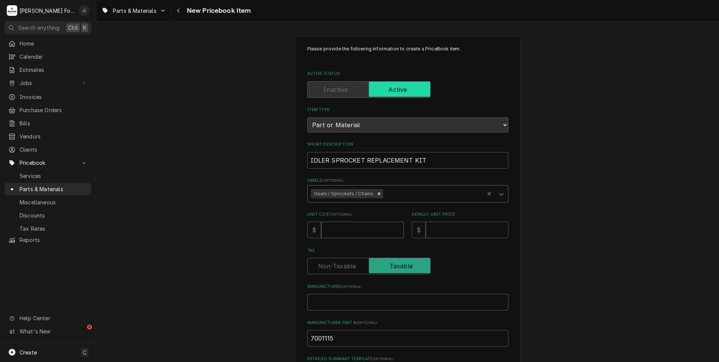
click at [338, 232] on input "Unit Cost ( optional )" at bounding box center [362, 229] width 83 height 17
type textarea "x"
type input "4"
type textarea "x"
type input "46"
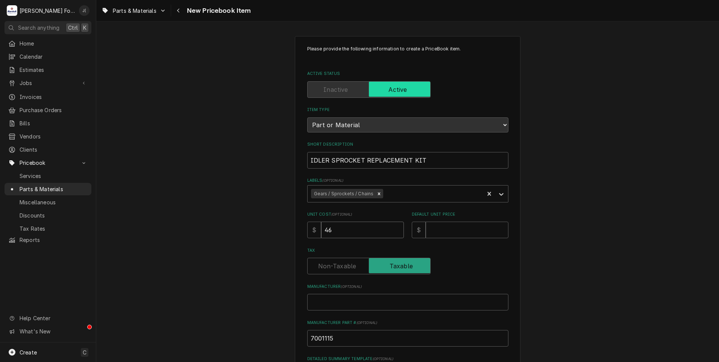
type textarea "x"
type input "46.7"
type textarea "x"
type input "46.75"
type textarea "x"
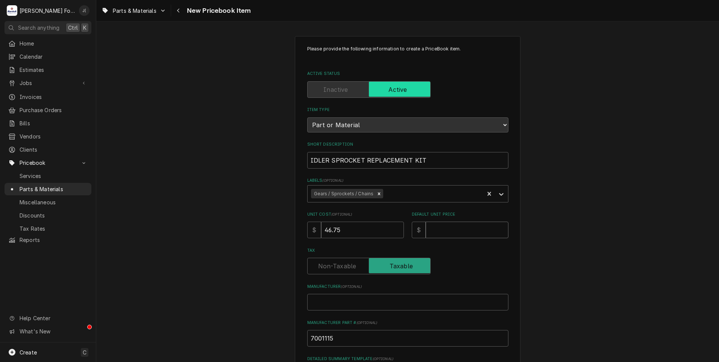
type input "7"
type textarea "x"
type input "75"
type textarea "x"
type input "75.0"
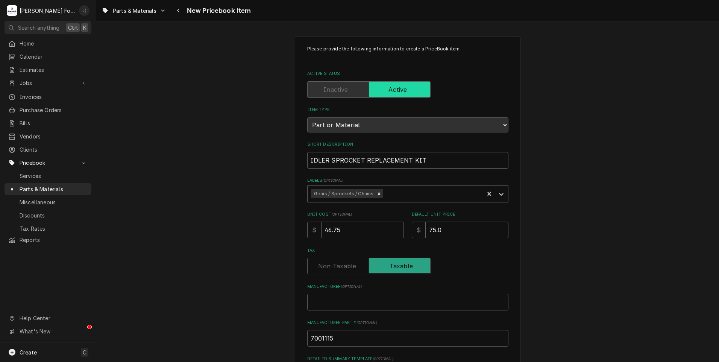
type textarea "x"
type input "75.00"
click at [340, 305] on input "Manufacturer ( optional )" at bounding box center [407, 302] width 201 height 17
type textarea "x"
type input "A"
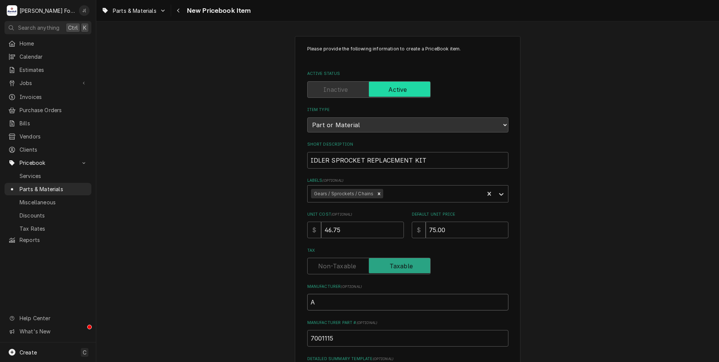
type textarea "x"
type input "AN"
type textarea "x"
type input "ANT"
type textarea "x"
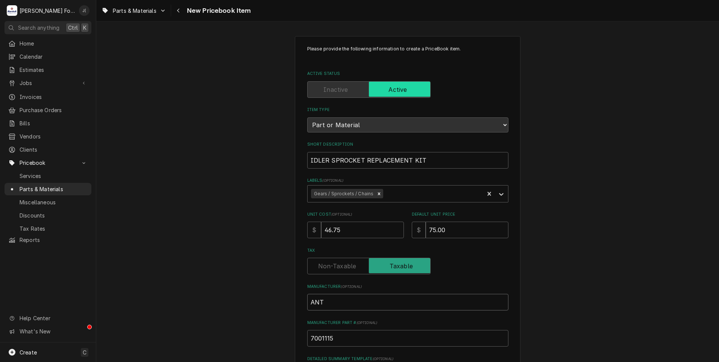
type input "ANTU"
type textarea "x"
type input "ANTUN"
type textarea "x"
type input "ANTUNE"
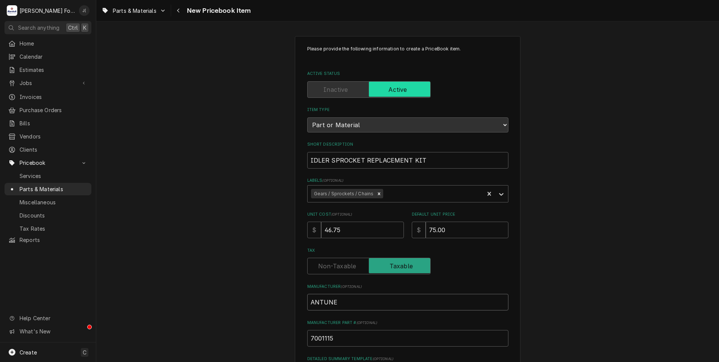
type textarea "x"
type input "ANTUNES"
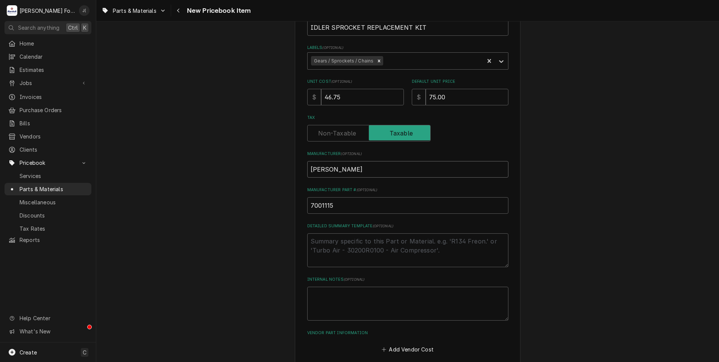
scroll to position [170, 0]
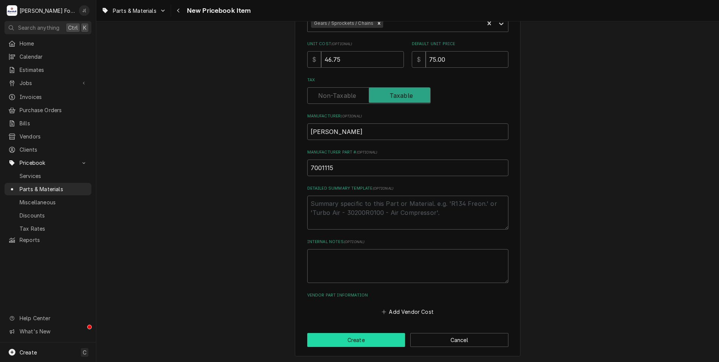
click at [363, 342] on button "Create" at bounding box center [356, 340] width 98 height 14
type textarea "x"
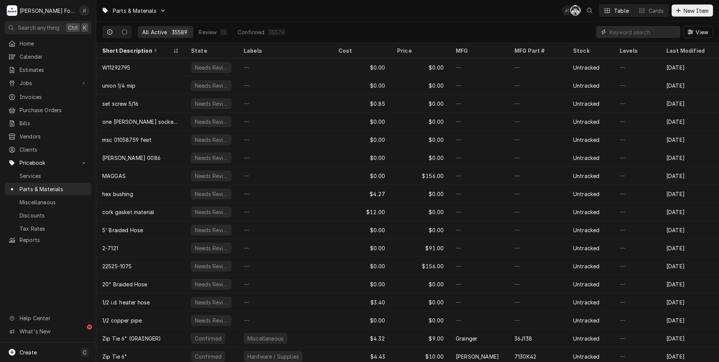
click at [641, 32] on input "Dynamic Content Wrapper" at bounding box center [642, 32] width 67 height 12
paste input "0510872-1"
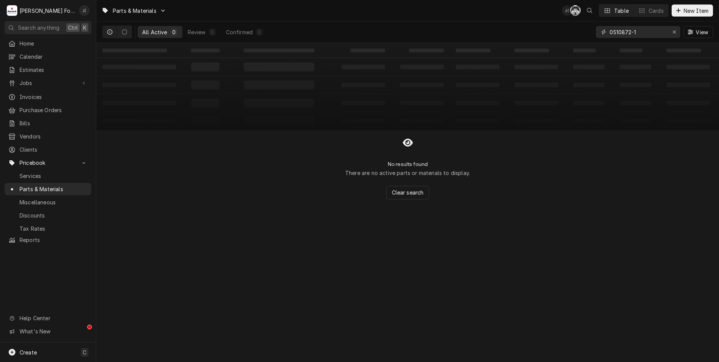
click at [613, 31] on input "0510872-1" at bounding box center [637, 32] width 56 height 12
click at [611, 33] on input "0510872-1" at bounding box center [637, 32] width 56 height 12
type input "0510872-1"
click at [692, 14] on button "New Item" at bounding box center [691, 11] width 41 height 12
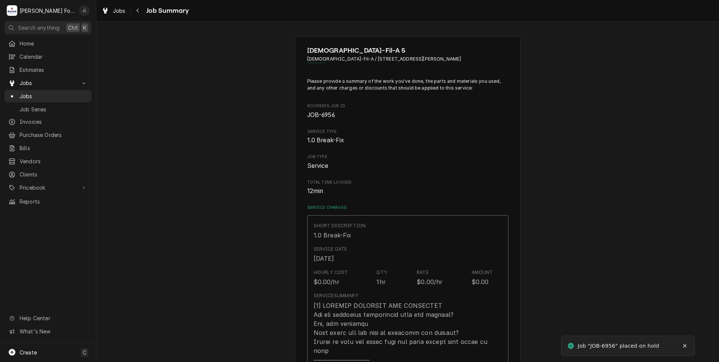
type textarea "x"
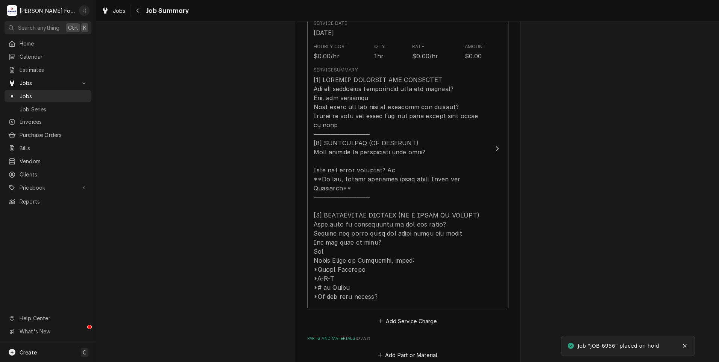
scroll to position [376, 0]
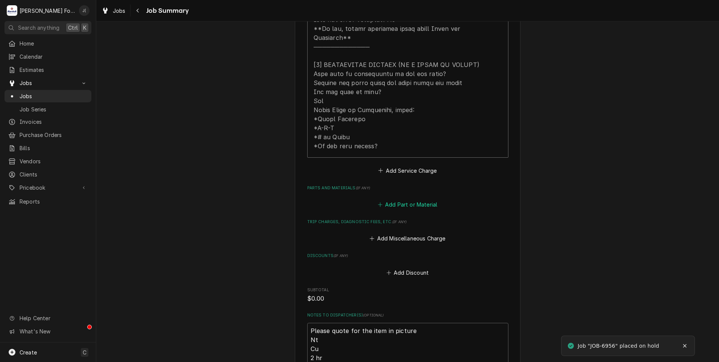
click at [421, 199] on button "Add Part or Material" at bounding box center [407, 204] width 62 height 11
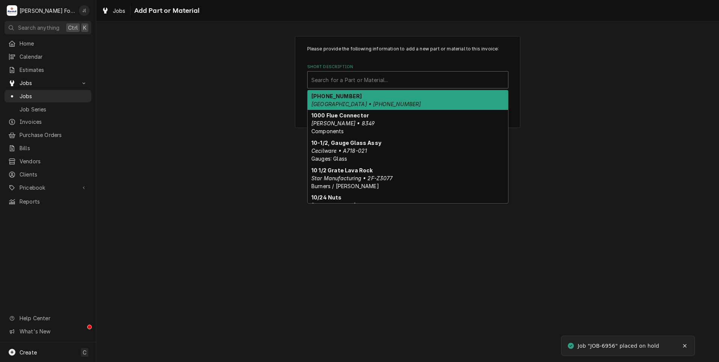
click at [383, 81] on div "Short Description" at bounding box center [407, 80] width 193 height 14
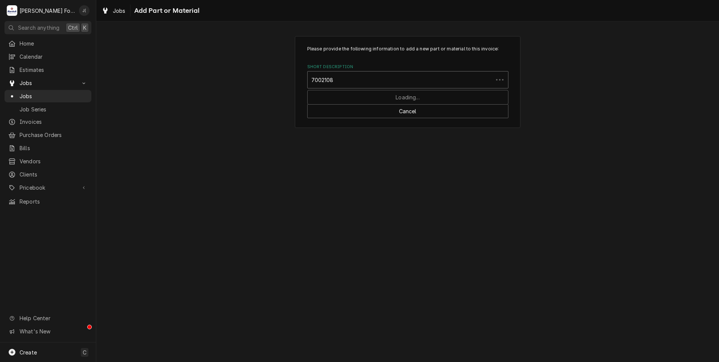
type input "7002108"
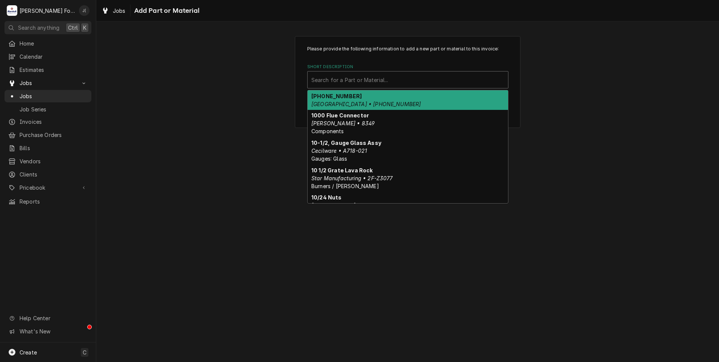
click at [386, 82] on div "Short Description" at bounding box center [407, 80] width 193 height 14
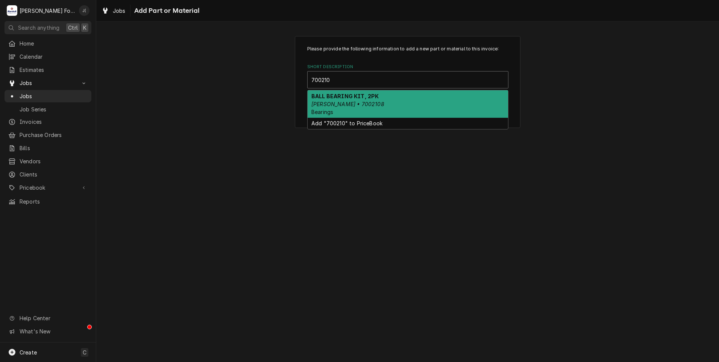
type input "7002108"
click at [382, 99] on div "BALL BEARING KIT, 2PK [PERSON_NAME] • 7002108 Bearings" at bounding box center [407, 103] width 200 height 27
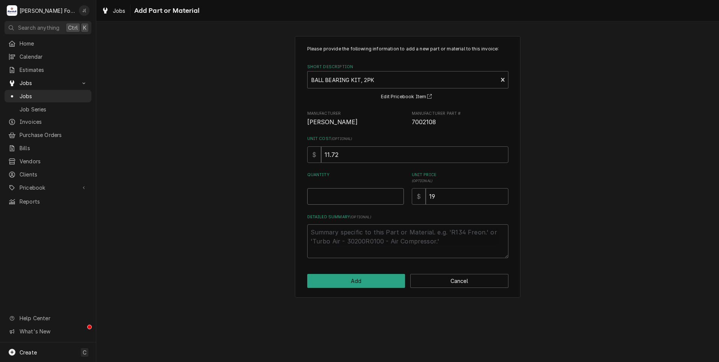
click at [372, 194] on input "Quantity" at bounding box center [355, 196] width 97 height 17
type textarea "x"
type input "1"
click at [380, 278] on button "Add" at bounding box center [356, 281] width 98 height 14
type textarea "x"
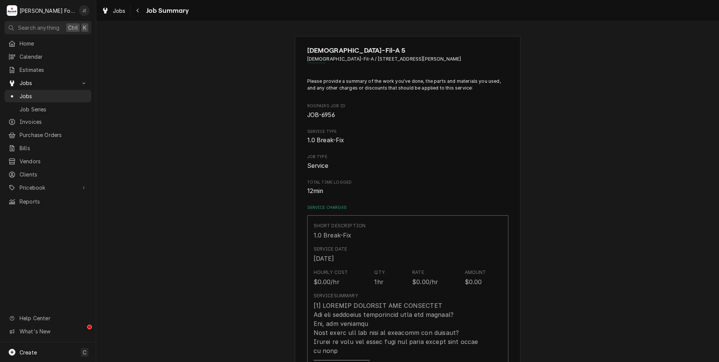
scroll to position [376, 0]
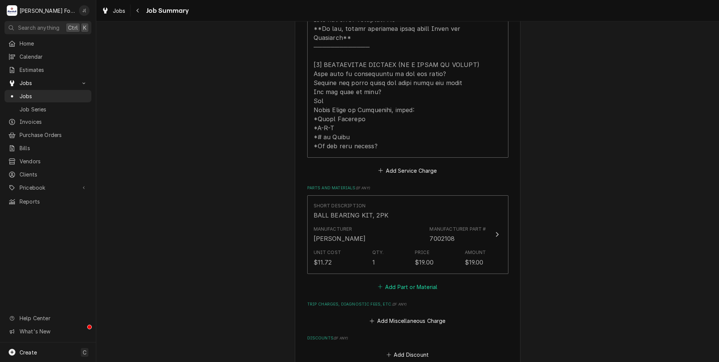
click at [399, 281] on button "Add Part or Material" at bounding box center [407, 286] width 62 height 11
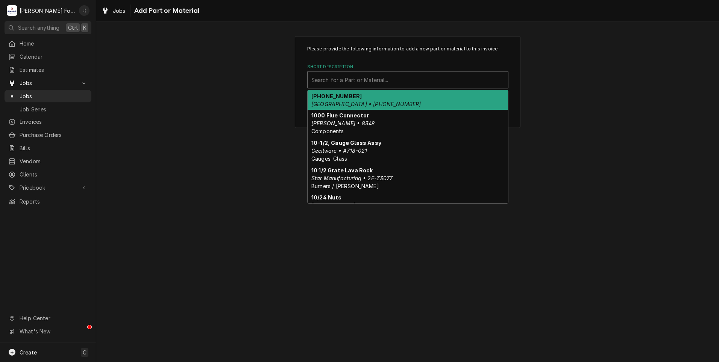
drag, startPoint x: 360, startPoint y: 82, endPoint x: 364, endPoint y: 74, distance: 8.7
click at [360, 82] on div "Short Description" at bounding box center [407, 80] width 193 height 14
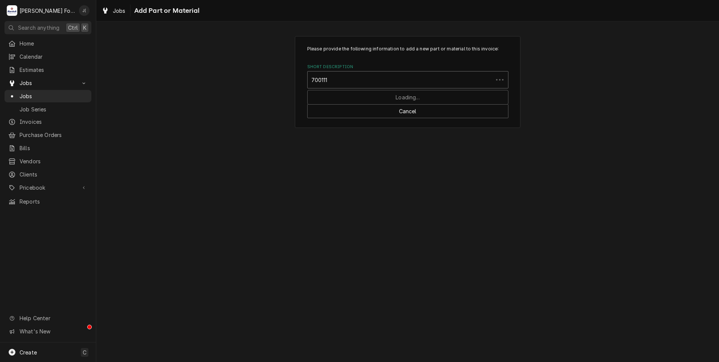
type input "7001115"
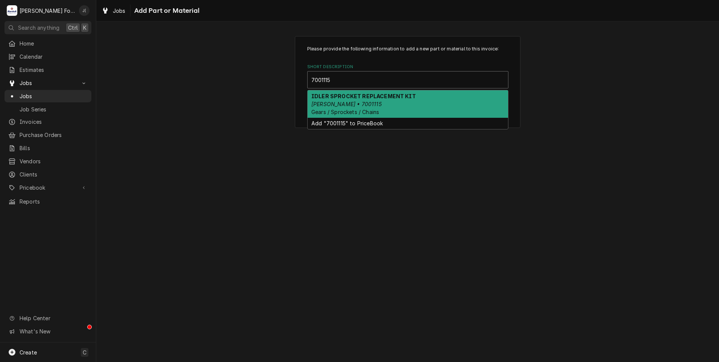
click at [359, 113] on span "Gears / Sprockets / Chains" at bounding box center [345, 112] width 68 height 6
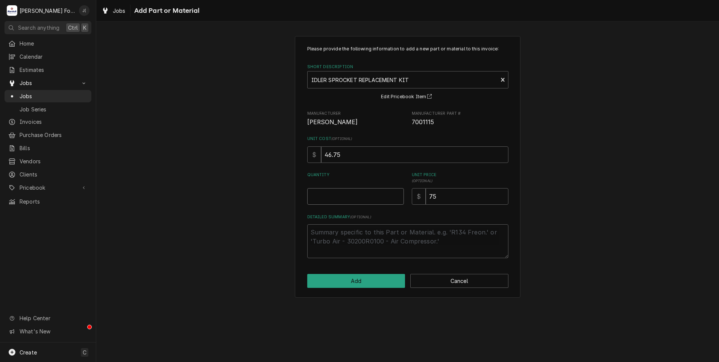
click at [378, 194] on input "Quantity" at bounding box center [355, 196] width 97 height 17
type textarea "x"
type input "1"
click at [357, 282] on button "Add" at bounding box center [356, 281] width 98 height 14
type textarea "x"
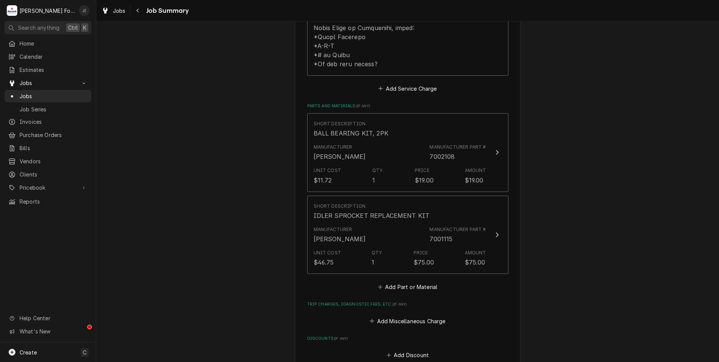
scroll to position [526, 0]
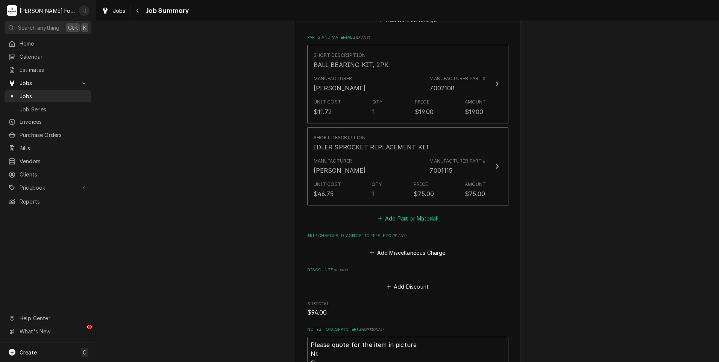
click at [410, 213] on button "Add Part or Material" at bounding box center [407, 218] width 62 height 11
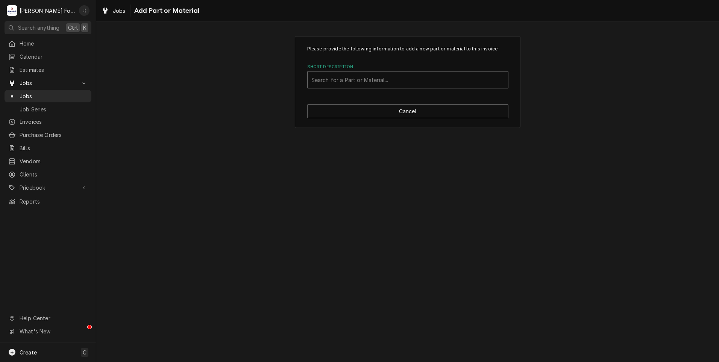
click at [375, 75] on div "Short Description" at bounding box center [407, 80] width 193 height 14
type input "7001595"
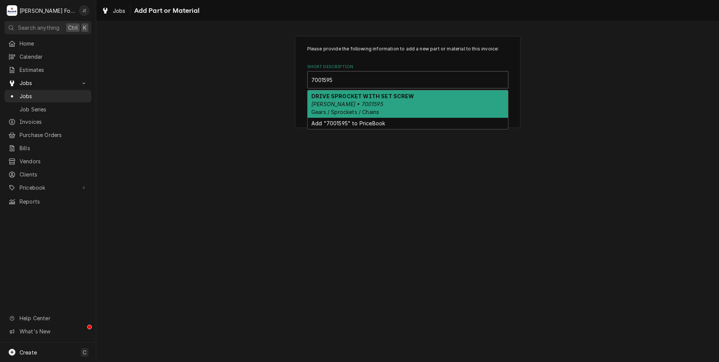
click at [396, 109] on div "DRIVE SPROCKET WITH SET SCREW [PERSON_NAME] • 7001595 Gears / Sprockets / Chains" at bounding box center [407, 103] width 200 height 27
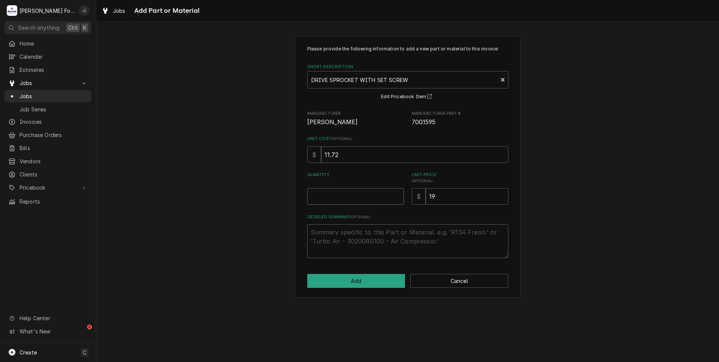
drag, startPoint x: 381, startPoint y: 196, endPoint x: 383, endPoint y: 189, distance: 6.8
click at [381, 195] on input "Quantity" at bounding box center [355, 196] width 97 height 17
type textarea "x"
type input "1"
click at [367, 284] on button "Add" at bounding box center [356, 281] width 98 height 14
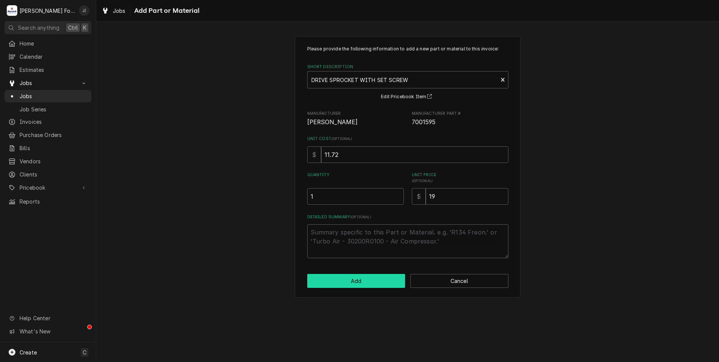
type textarea "x"
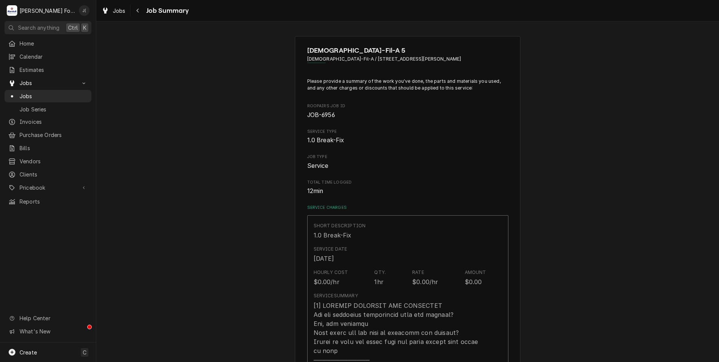
scroll to position [535, 0]
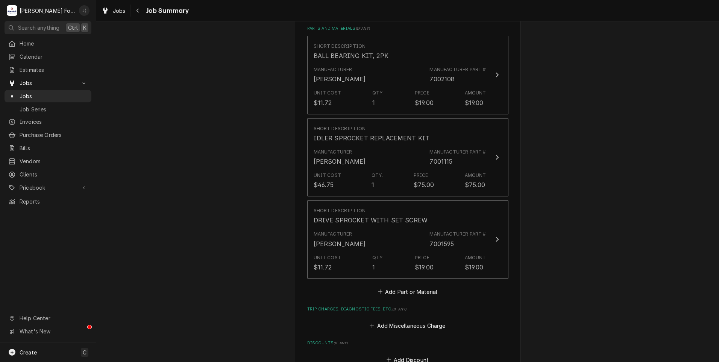
click at [396, 277] on div "Short Description BALL BEARING KIT, 2PK Manufacturer [PERSON_NAME] Manufacturer…" at bounding box center [407, 166] width 201 height 261
click at [396, 286] on button "Add Part or Material" at bounding box center [407, 291] width 62 height 11
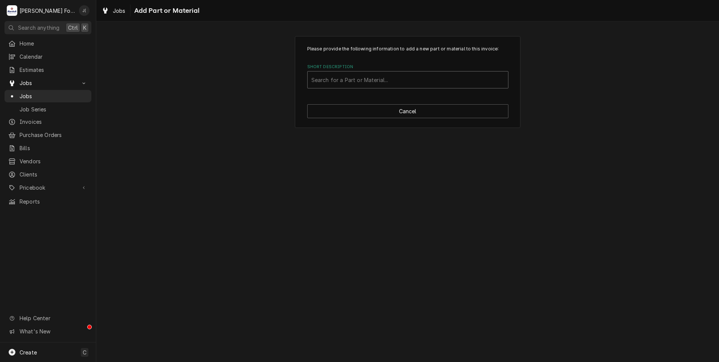
click at [384, 76] on div "Short Description" at bounding box center [407, 80] width 193 height 14
type input "7001376"
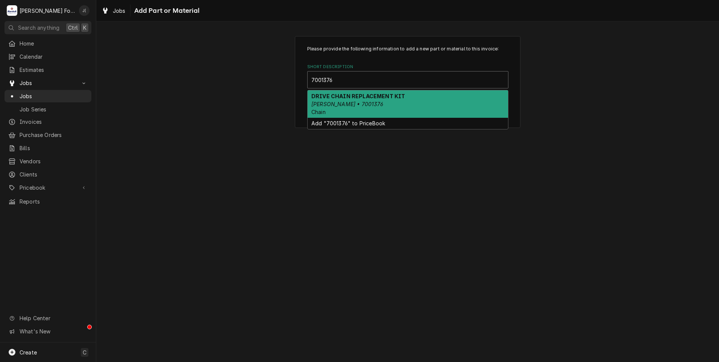
click at [481, 103] on div "DRIVE CHAIN REPLACEMENT KIT [PERSON_NAME] • 7001376 Chain" at bounding box center [407, 103] width 200 height 27
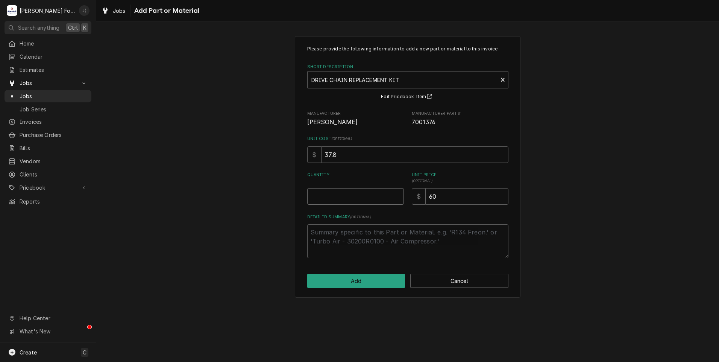
click at [383, 199] on input "Quantity" at bounding box center [355, 196] width 97 height 17
type textarea "x"
type input "1"
click at [387, 284] on button "Add" at bounding box center [356, 281] width 98 height 14
type textarea "x"
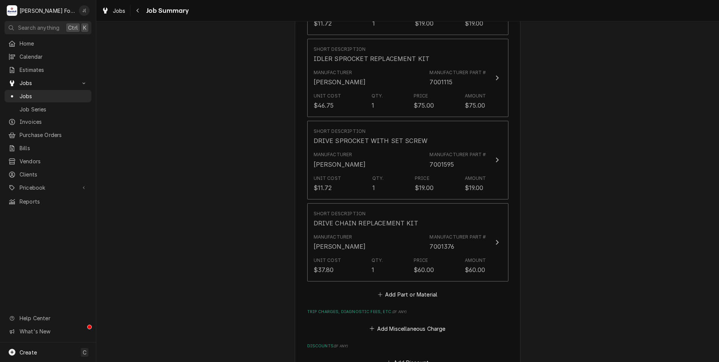
scroll to position [619, 0]
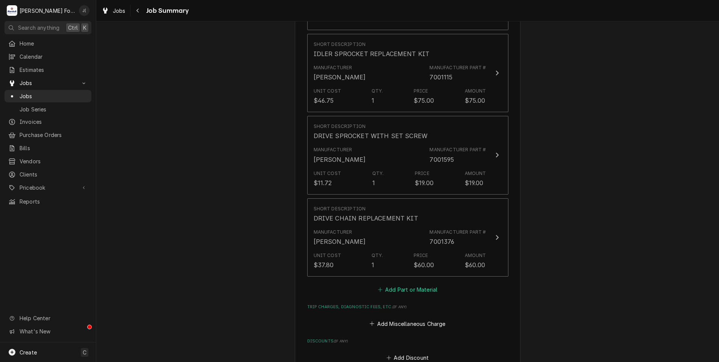
click at [401, 284] on button "Add Part or Material" at bounding box center [407, 289] width 62 height 11
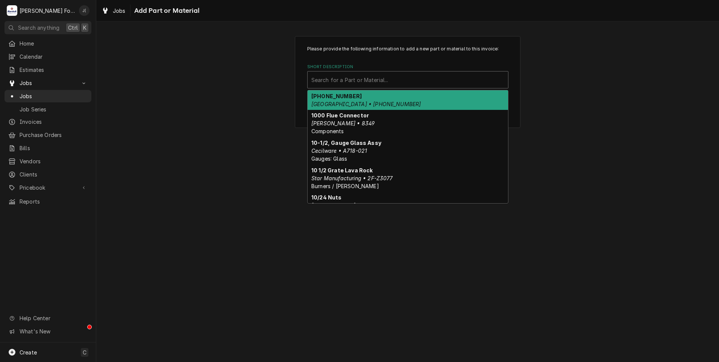
click at [330, 77] on div "Short Description" at bounding box center [407, 80] width 193 height 14
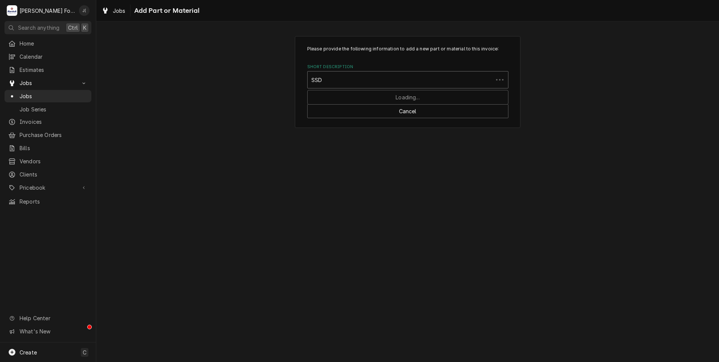
type input "SSDT"
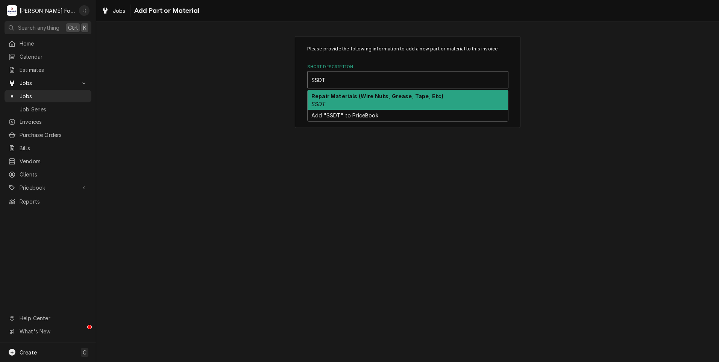
click at [353, 104] on div "Repair Materials (Wire Nuts, Grease, Tape, Etc) SSDT" at bounding box center [407, 100] width 200 height 20
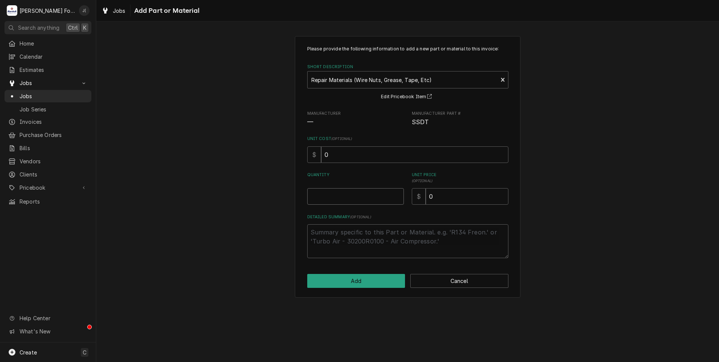
click at [389, 204] on input "Quantity" at bounding box center [355, 196] width 97 height 17
type textarea "x"
type input "1"
type textarea "x"
type input "4"
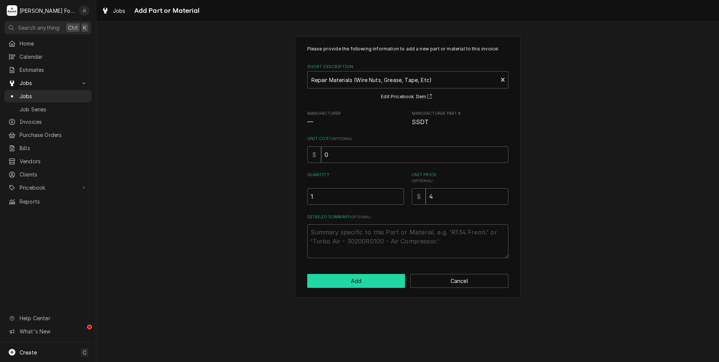
click at [386, 281] on button "Add" at bounding box center [356, 281] width 98 height 14
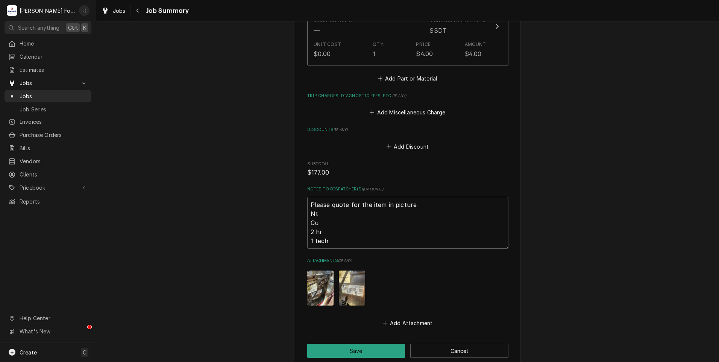
scroll to position [967, 0]
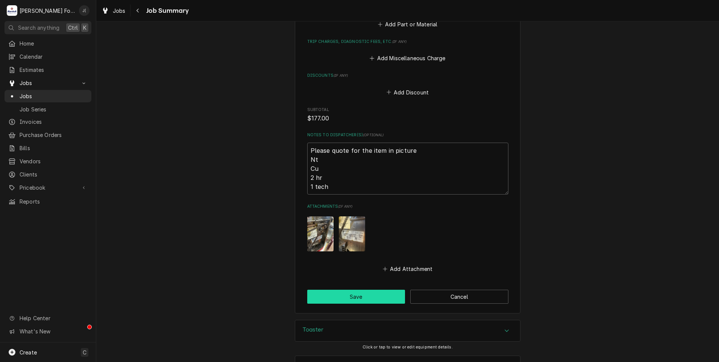
click at [352, 293] on button "Save" at bounding box center [356, 296] width 98 height 14
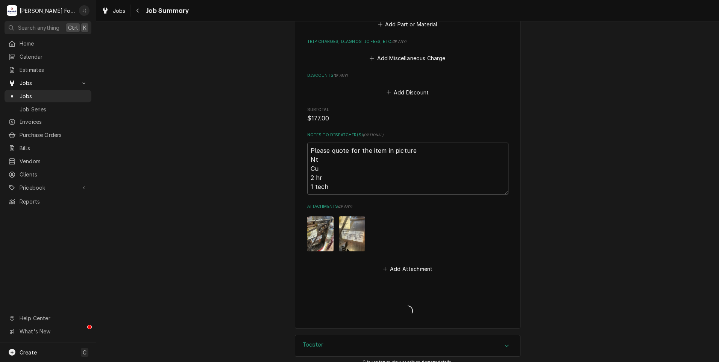
type textarea "x"
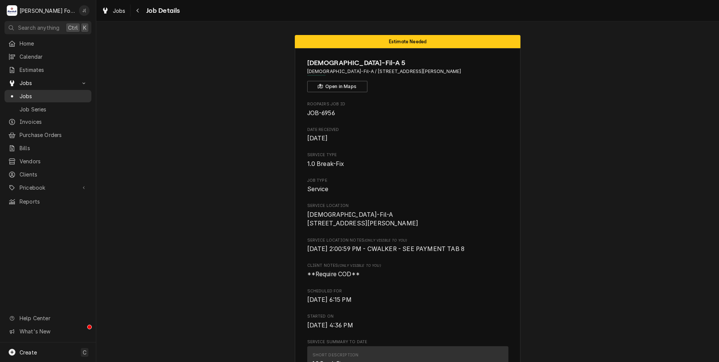
click at [38, 95] on span "Jobs" at bounding box center [54, 96] width 68 height 8
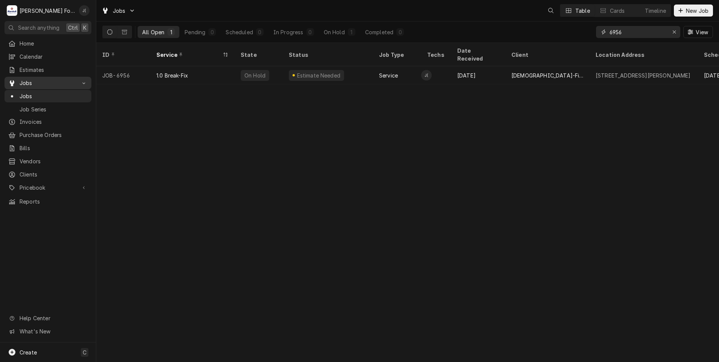
drag, startPoint x: 647, startPoint y: 33, endPoint x: 2, endPoint y: 85, distance: 647.7
click at [24, 82] on div "M [PERSON_NAME] Food Equipment Service J( Search anything Ctrl K Home Calendar …" at bounding box center [359, 181] width 719 height 362
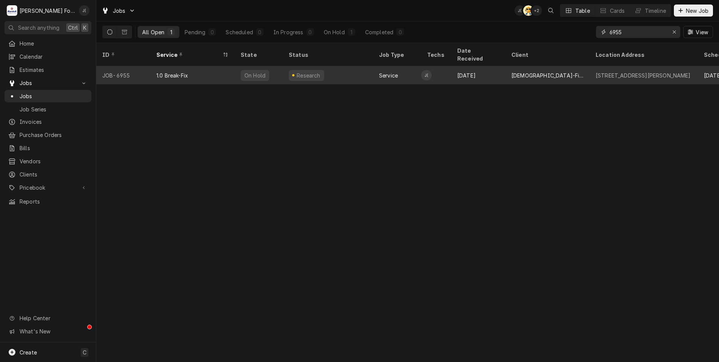
type input "6955"
click at [215, 72] on div "1.0 Break-Fix" at bounding box center [192, 75] width 84 height 18
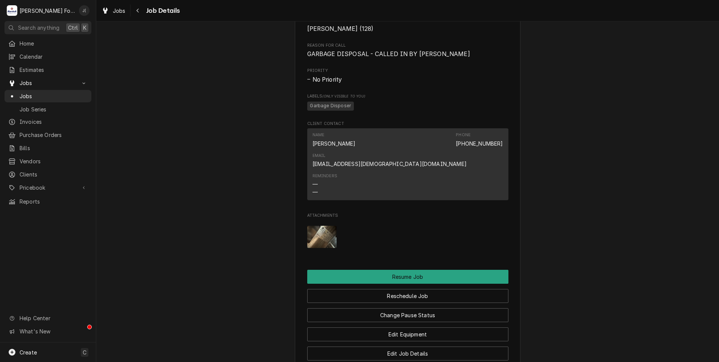
scroll to position [676, 0]
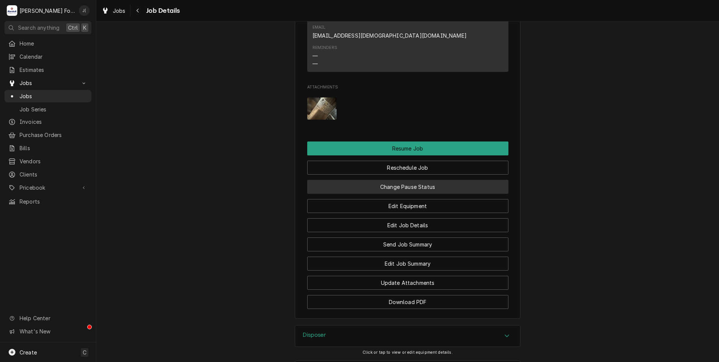
click at [396, 180] on button "Change Pause Status" at bounding box center [407, 187] width 201 height 14
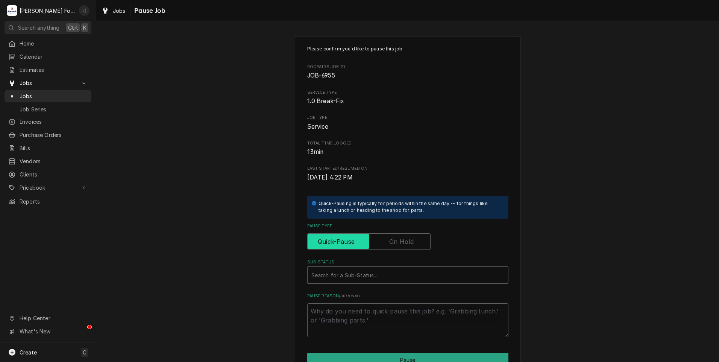
click at [387, 241] on input "Pause Type" at bounding box center [368, 241] width 117 height 17
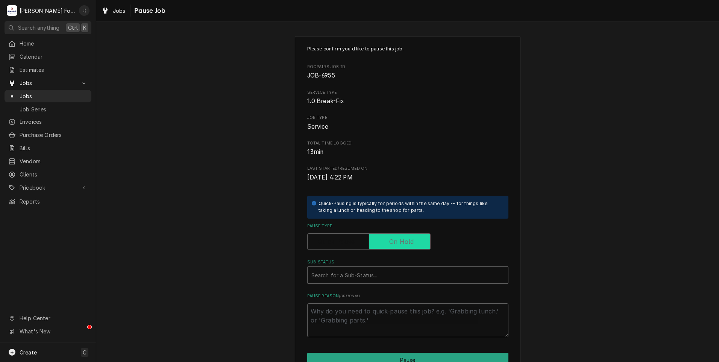
checkbox input "true"
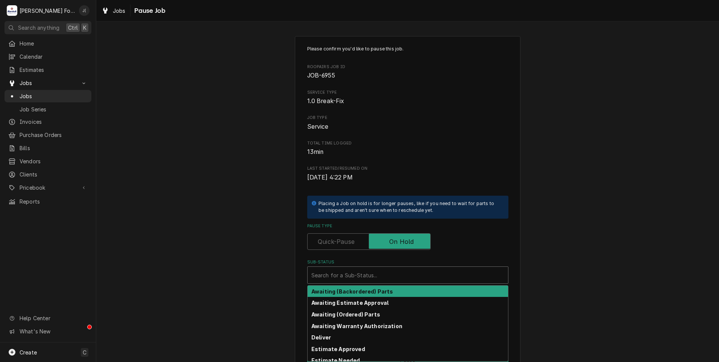
click at [360, 273] on div "Sub-Status" at bounding box center [407, 275] width 193 height 14
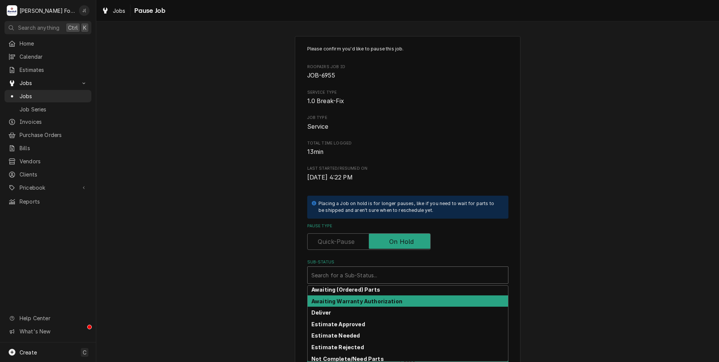
scroll to position [38, 0]
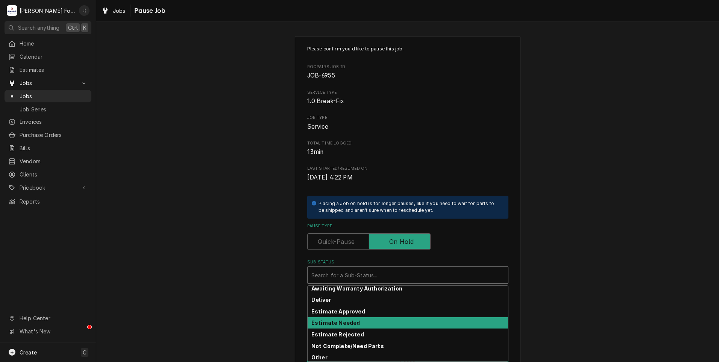
click at [351, 321] on strong "Estimate Needed" at bounding box center [335, 322] width 48 height 6
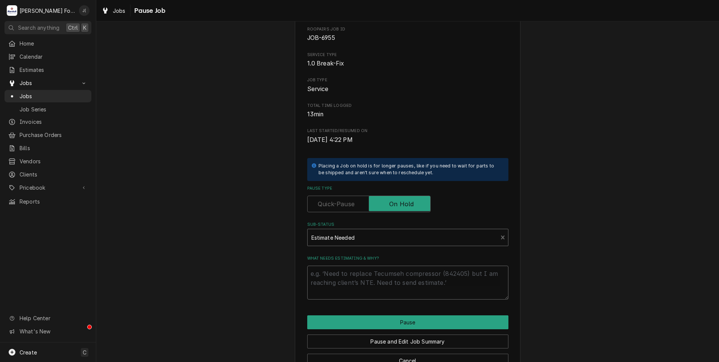
click at [323, 275] on textarea "What needs estimating & why?" at bounding box center [407, 282] width 201 height 34
type textarea "x"
type textarea "P"
type textarea "x"
type textarea "PR"
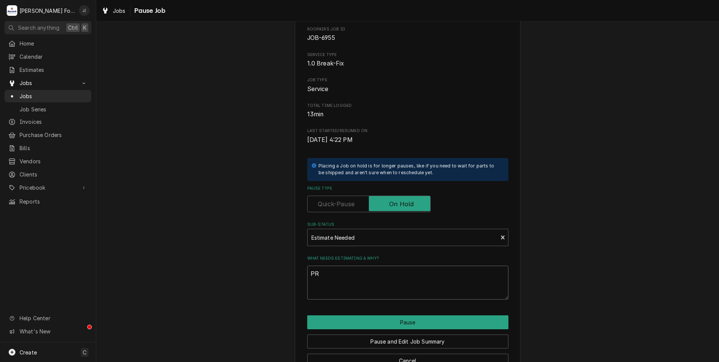
type textarea "x"
type textarea "PRI"
type textarea "x"
type textarea "PRIC"
type textarea "x"
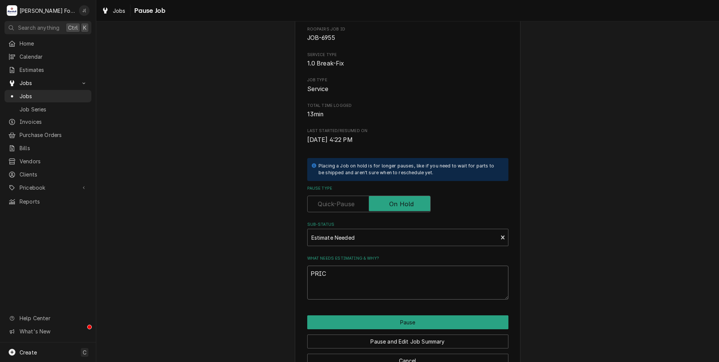
type textarea "PRICE"
type textarea "x"
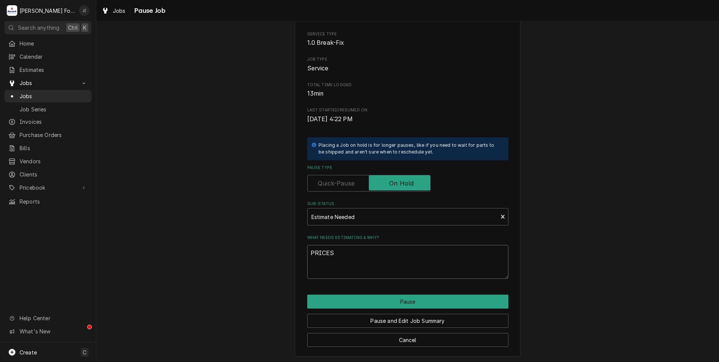
scroll to position [59, 0]
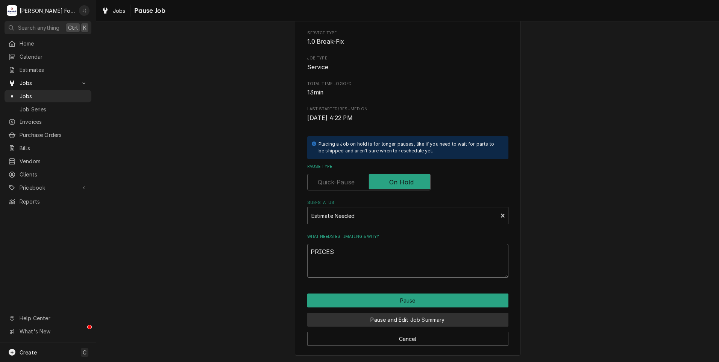
type textarea "PRICES"
click at [362, 318] on button "Pause and Edit Job Summary" at bounding box center [407, 319] width 201 height 14
type textarea "x"
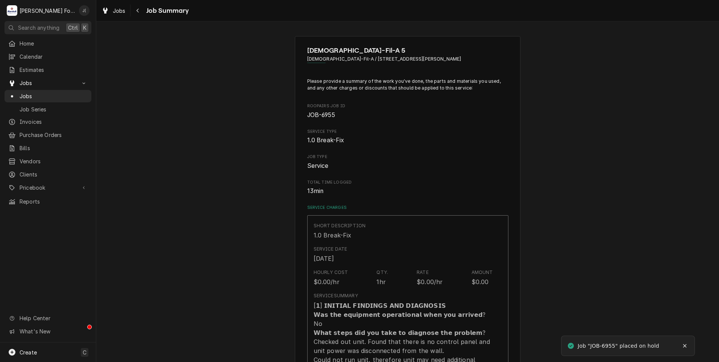
type textarea "x"
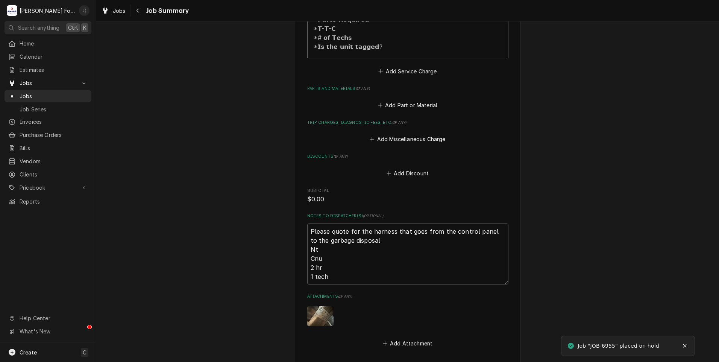
scroll to position [263, 0]
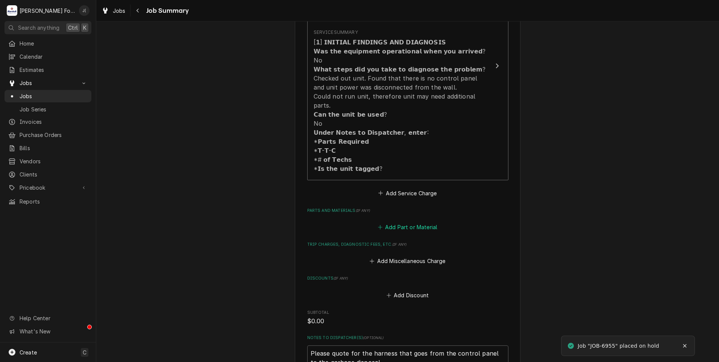
click at [411, 222] on button "Add Part or Material" at bounding box center [407, 227] width 62 height 11
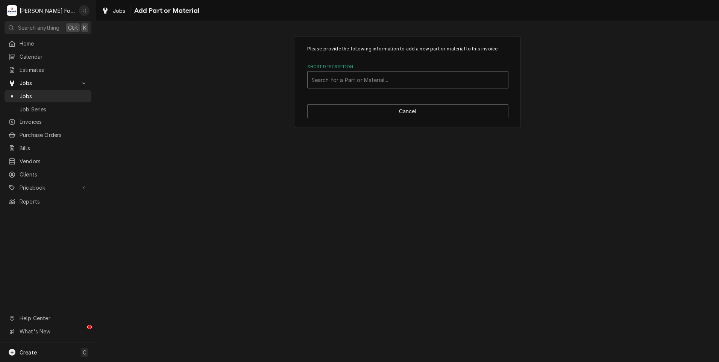
click at [326, 79] on div "Short Description" at bounding box center [407, 80] width 193 height 14
type input "MAT"
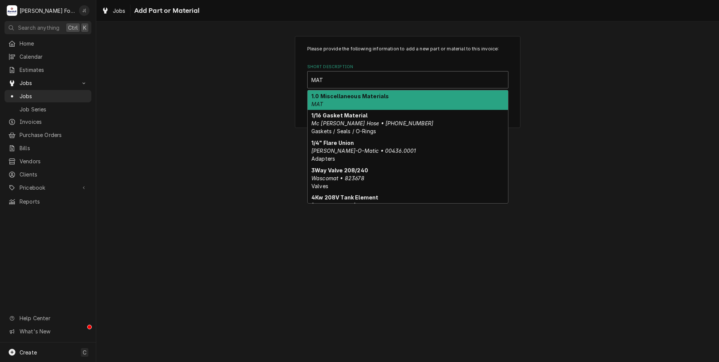
click at [330, 104] on div "1.0 Miscellaneous Materials MAT" at bounding box center [407, 100] width 200 height 20
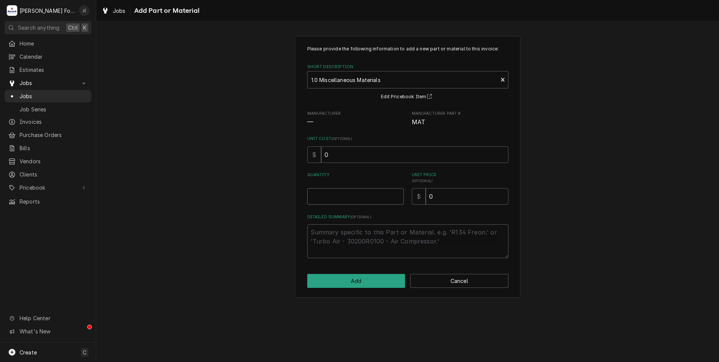
click at [343, 193] on input "Quantity" at bounding box center [355, 196] width 97 height 17
type textarea "x"
type input "1"
type textarea "x"
type input "4"
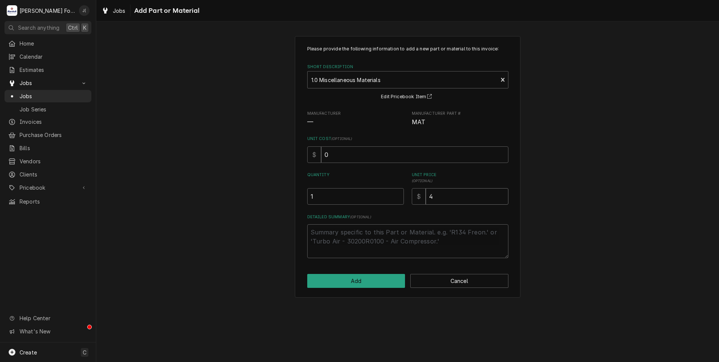
type textarea "x"
type input "42"
click at [371, 283] on button "Add" at bounding box center [356, 281] width 98 height 14
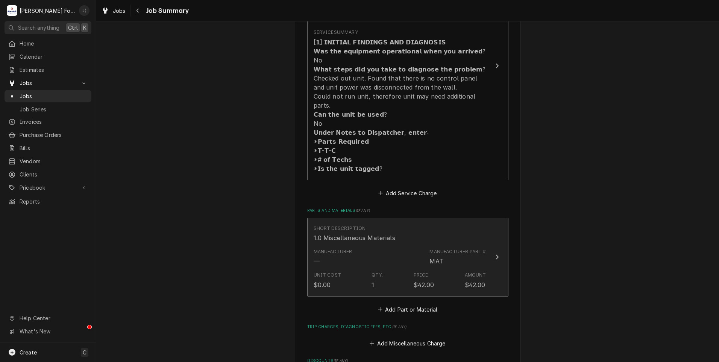
click at [382, 268] on div "Unit Cost $0.00 Qty. 1 Price $42.00 Amount $42.00" at bounding box center [399, 279] width 173 height 23
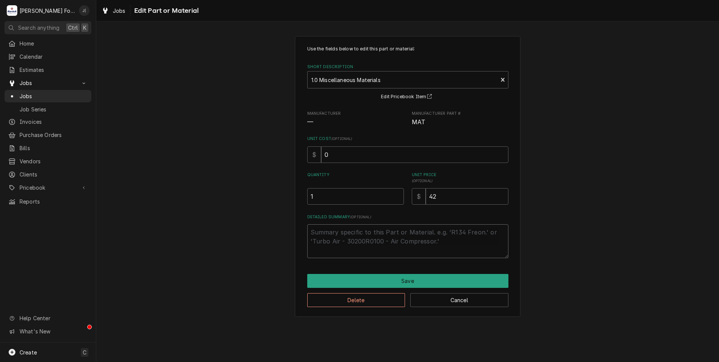
click at [361, 232] on textarea "Detailed Summary ( optional )" at bounding box center [407, 241] width 201 height 34
type textarea "x"
type textarea "4"
type textarea "x"
type textarea "4F"
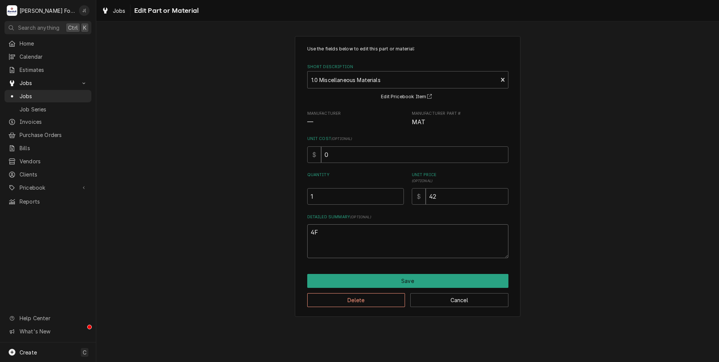
type textarea "x"
type textarea "4FT"
type textarea "x"
type textarea "4FT"
type textarea "x"
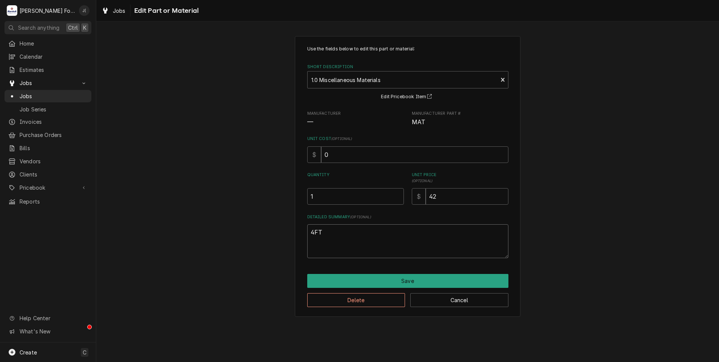
type textarea "4FT P"
type textarea "x"
type textarea "4FT PO"
type textarea "x"
type textarea "4FT POW"
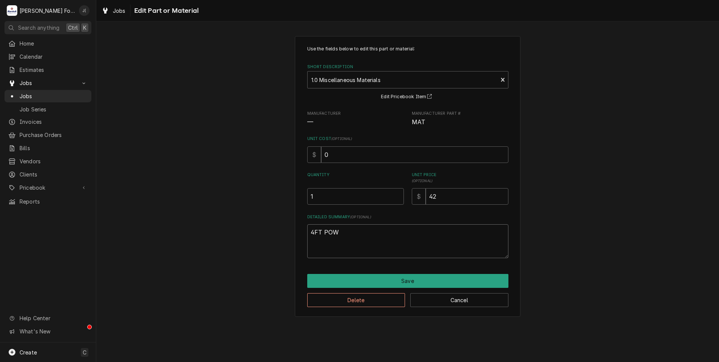
type textarea "x"
type textarea "4FT [PERSON_NAME]"
type textarea "x"
type textarea "4FT POWER"
type textarea "x"
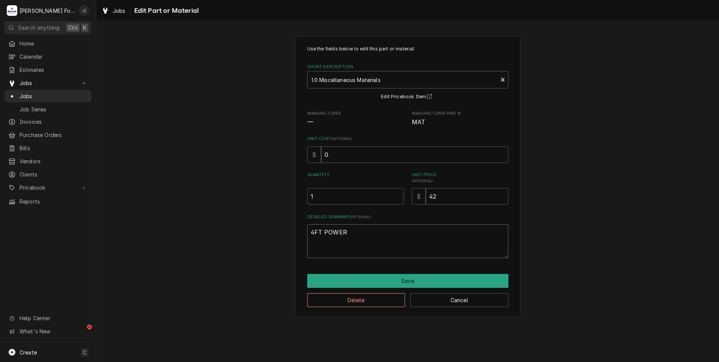
type textarea "4FT POWER"
type textarea "x"
type textarea "4FT POWER W"
type textarea "x"
type textarea "4FT POWER WH"
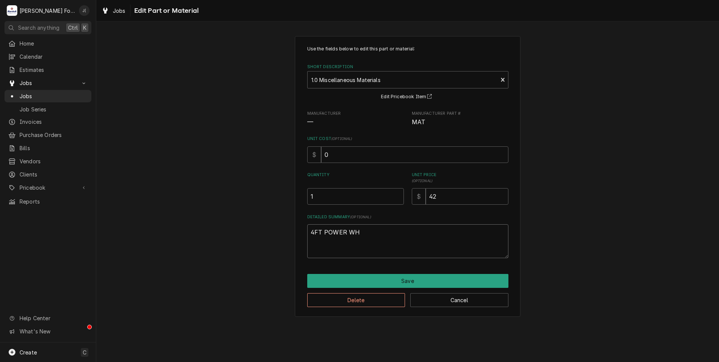
type textarea "x"
type textarea "4FT POWER WHI"
type textarea "x"
type textarea "4FT POWER WHIP"
type textarea "x"
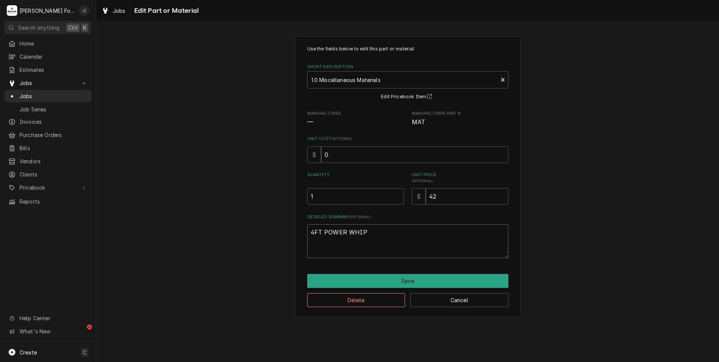
type textarea "4FT POWER WHIP,"
type textarea "x"
type textarea "4FT POWER WHIP,"
type textarea "x"
type textarea "4FT POWER WHIP, L"
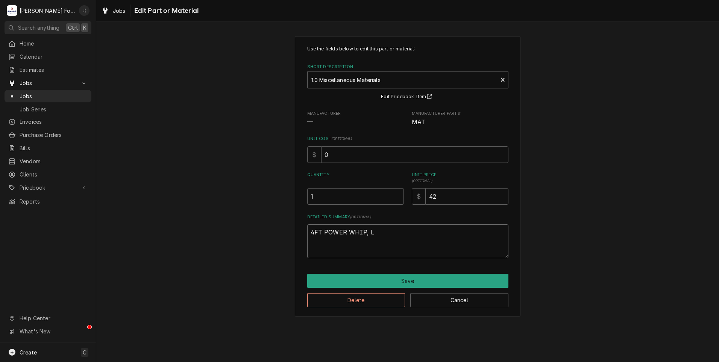
type textarea "x"
type textarea "4FT POWER WHIP, LI"
type textarea "x"
type textarea "4FT POWER WHIP, LIQ"
type textarea "x"
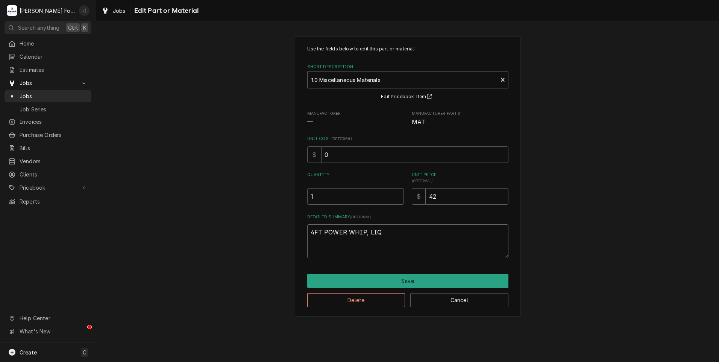
type textarea "4FT POWER WHIP, LIQU"
type textarea "x"
type textarea "4FT POWER WHIP, LIQUI"
type textarea "x"
type textarea "4FT POWER WHIP, LIQUID"
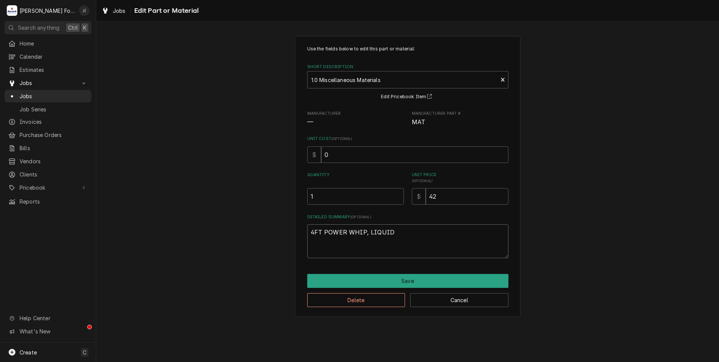
type textarea "x"
type textarea "4FT POWER WHIP, LIQUID"
type textarea "x"
type textarea "4FT POWER WHIP, LIQUID T"
type textarea "x"
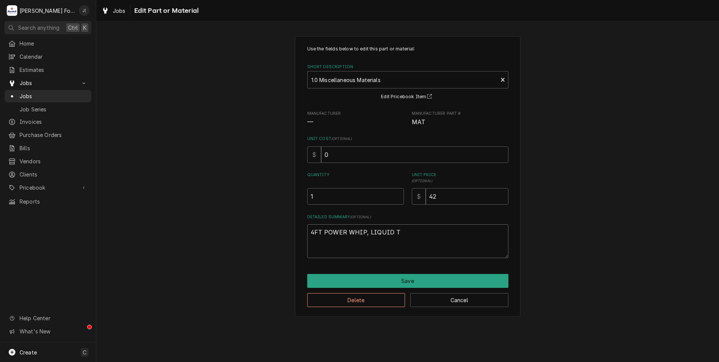
type textarea "4FT POWER WHIP, LIQUID TI"
type textarea "x"
type textarea "4FT POWER WHIP, LIQUID TIG"
type textarea "x"
type textarea "4FT POWER WHIP, LIQUID TIGH"
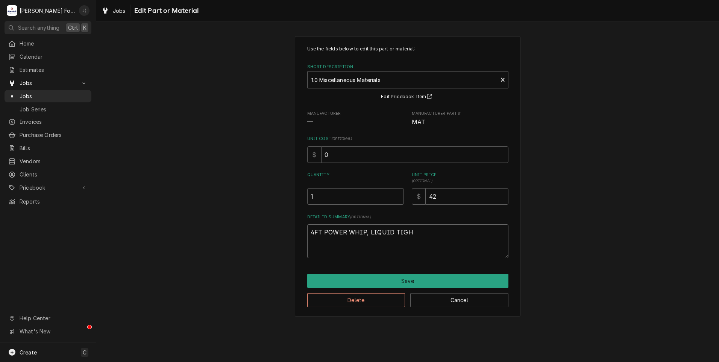
type textarea "x"
type textarea "4FT POWER WHIP, LIQUID TIGHT"
type textarea "x"
type textarea "4FT POWER WHIP, LIQUID TIGHT,"
type textarea "x"
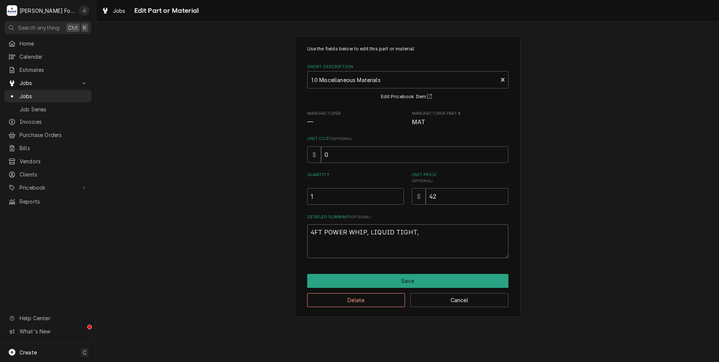
type textarea "4FT POWER WHIP, LIQUID TIGHT,"
type textarea "x"
type textarea "4FT POWER WHIP, LIQUID TIGHT, 1"
type textarea "x"
type textarea "4FT POWER WHIP, LIQUID TIGHT, 10"
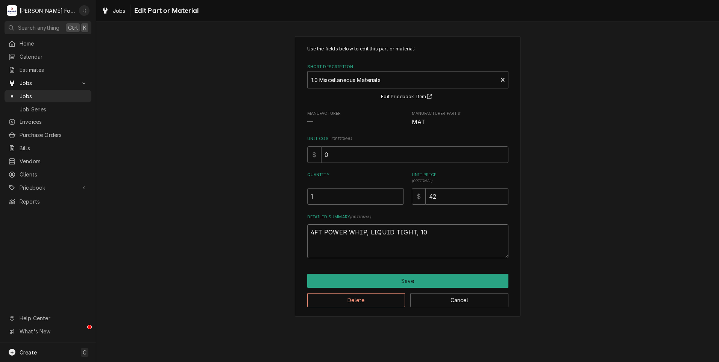
type textarea "x"
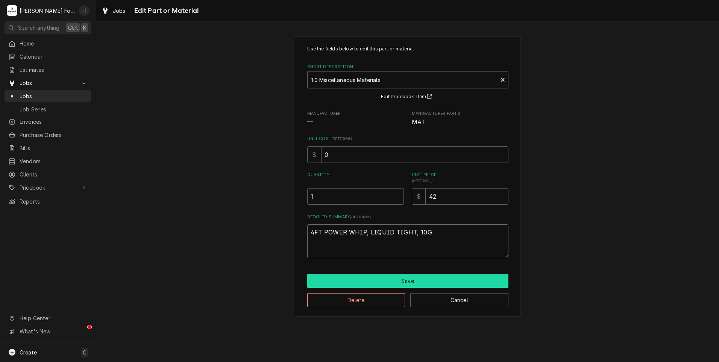
type textarea "4FT POWER WHIP, LIQUID TIGHT, 10G"
click at [380, 286] on button "Save" at bounding box center [407, 281] width 201 height 14
type textarea "x"
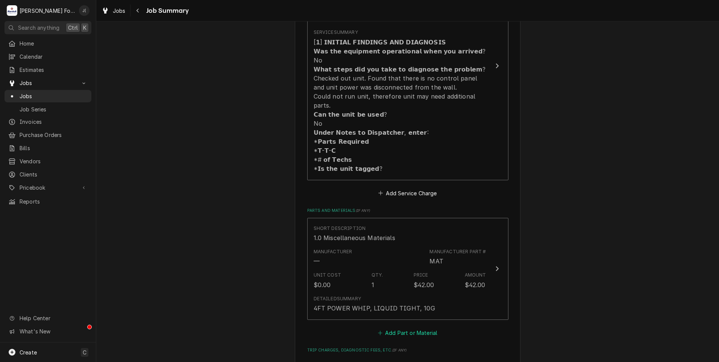
click at [404, 327] on button "Add Part or Material" at bounding box center [407, 332] width 62 height 11
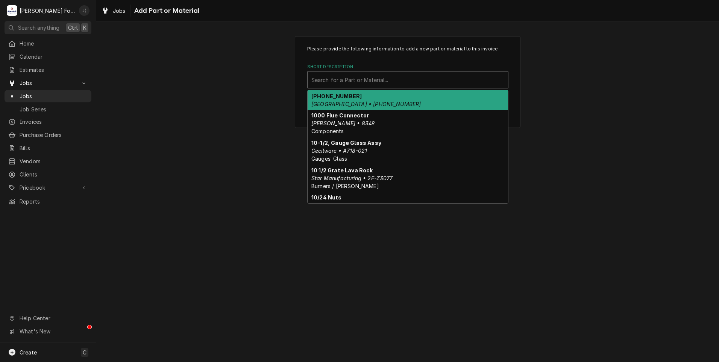
click at [366, 79] on div "Short Description" at bounding box center [407, 80] width 193 height 14
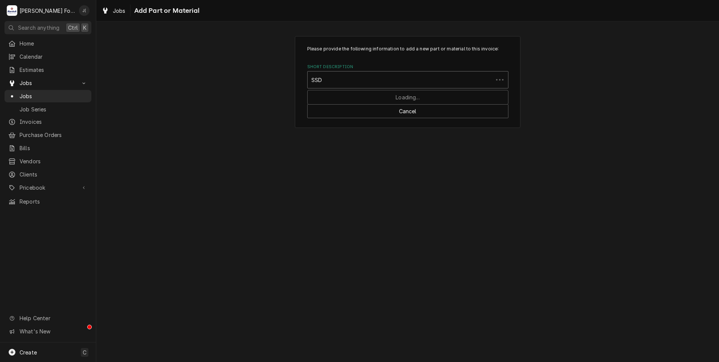
type input "SSDT"
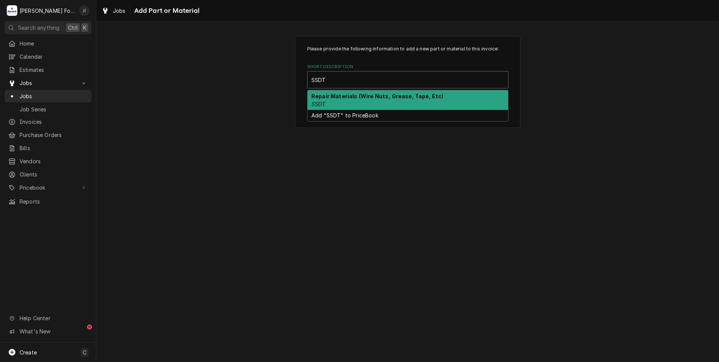
click at [356, 101] on div "Repair Materials (Wire Nuts, Grease, Tape, Etc) SSDT" at bounding box center [407, 100] width 200 height 20
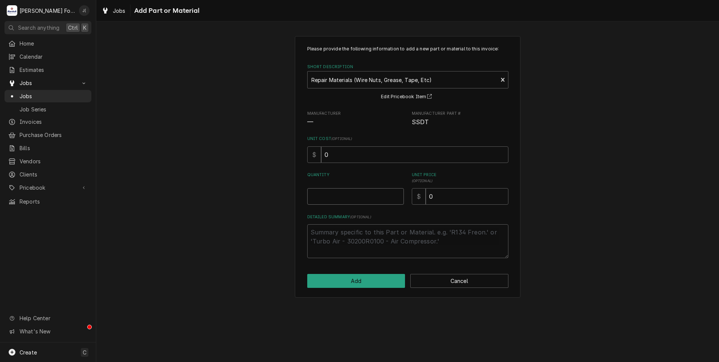
click at [367, 191] on input "Quantity" at bounding box center [355, 196] width 97 height 17
type textarea "x"
type input "1"
type textarea "x"
type input "2"
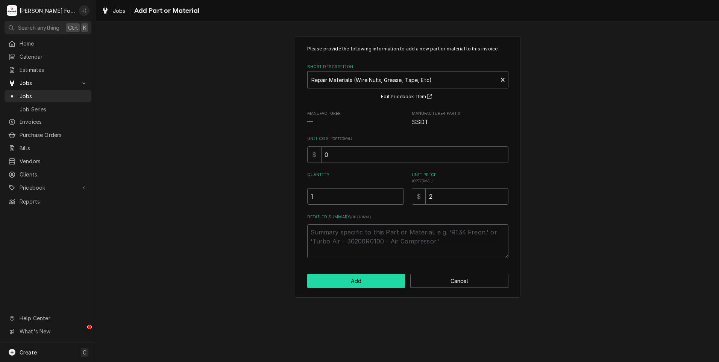
click at [363, 284] on button "Add" at bounding box center [356, 281] width 98 height 14
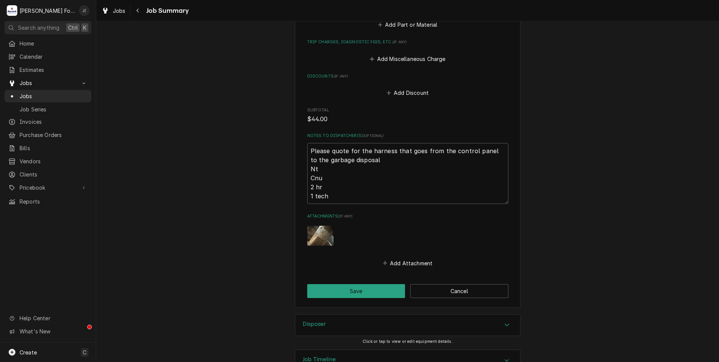
scroll to position [667, 0]
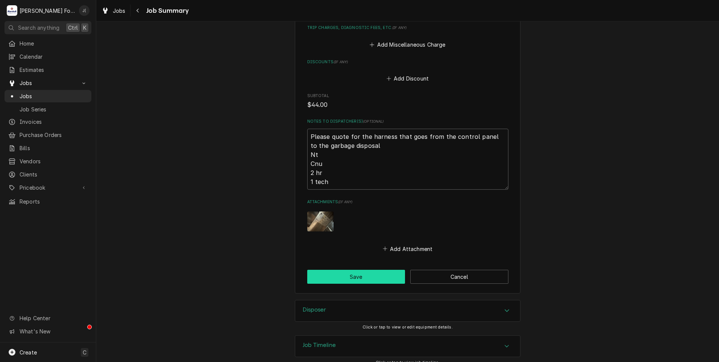
click at [328, 270] on button "Save" at bounding box center [356, 276] width 98 height 14
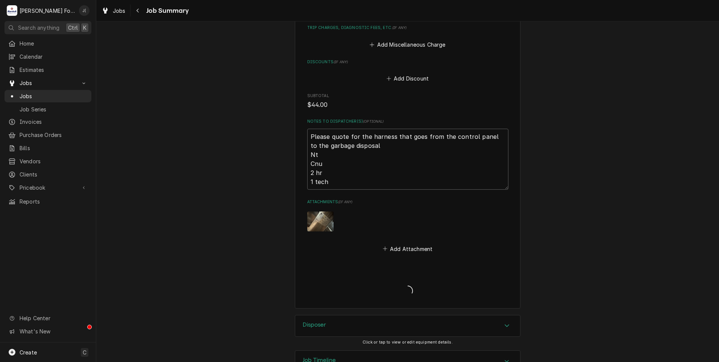
type textarea "x"
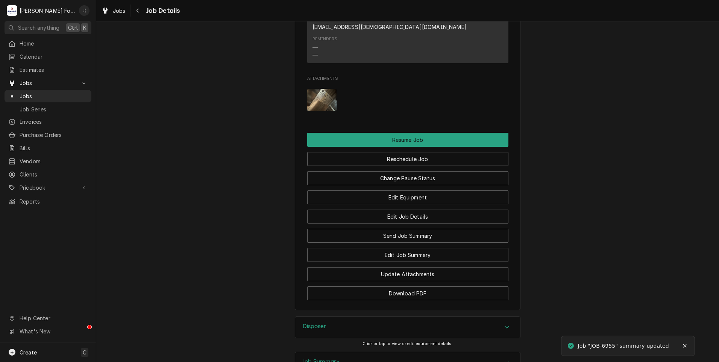
scroll to position [770, 0]
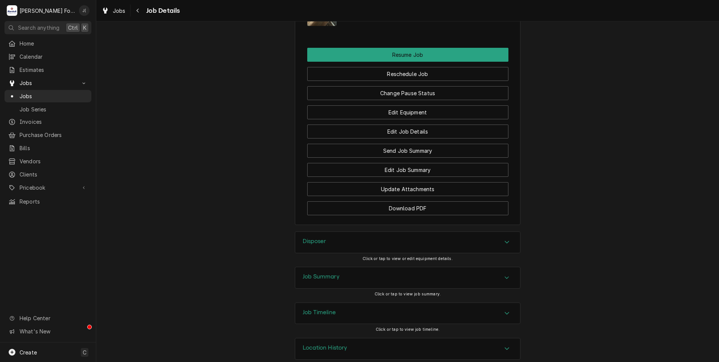
click at [303, 273] on h3 "Job Summary" at bounding box center [321, 276] width 37 height 7
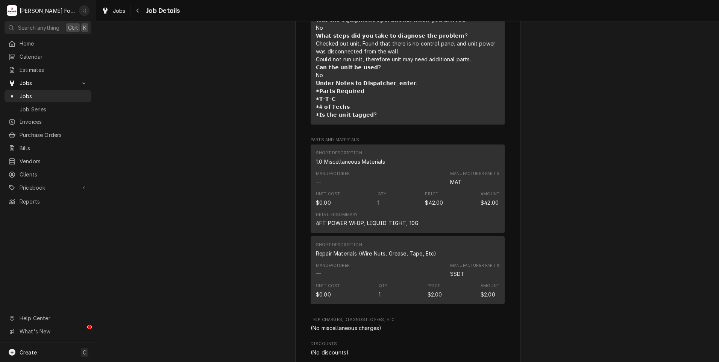
scroll to position [1259, 0]
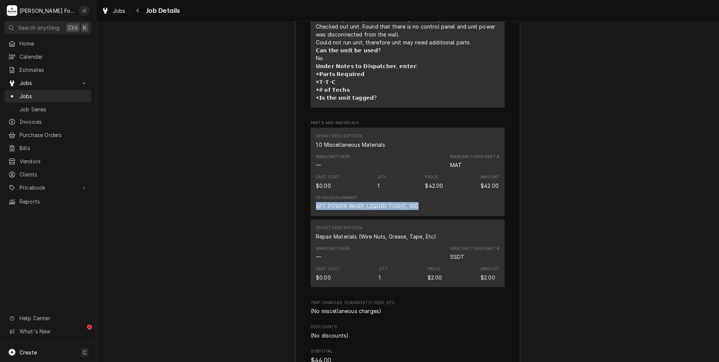
drag, startPoint x: 413, startPoint y: 193, endPoint x: 313, endPoint y: 196, distance: 100.0
click at [316, 196] on div "Detailed Summary 4FT POWER WHIP, LIQUID TIGHT, 10G" at bounding box center [407, 202] width 183 height 20
copy div "4FT POWER WHIP, LIQUID TIGHT, 10G"
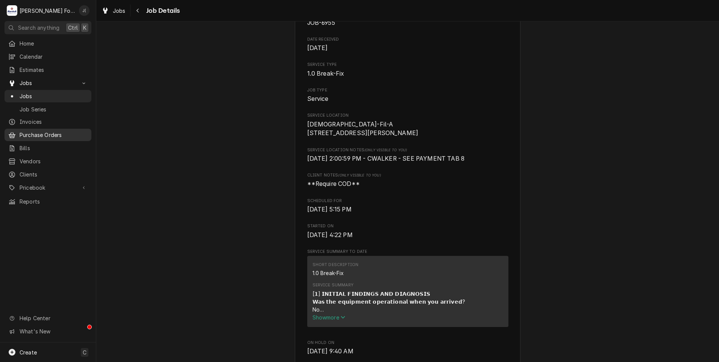
scroll to position [0, 0]
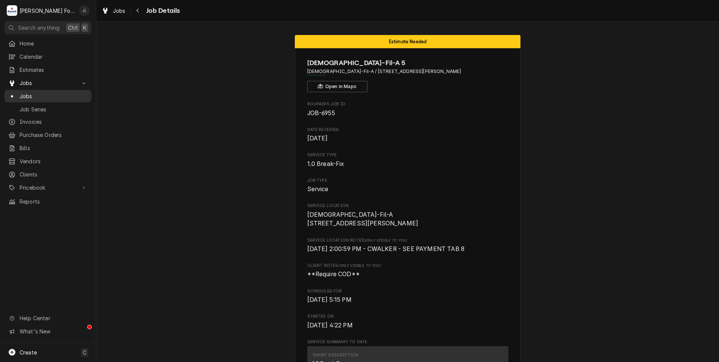
click at [56, 92] on span "Jobs" at bounding box center [54, 96] width 68 height 8
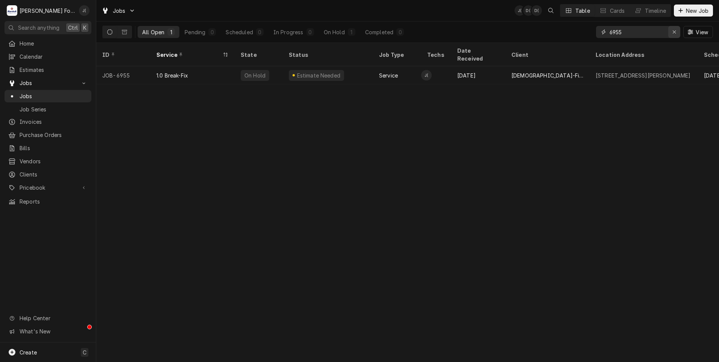
click at [673, 32] on icon "Erase input" at bounding box center [674, 31] width 4 height 5
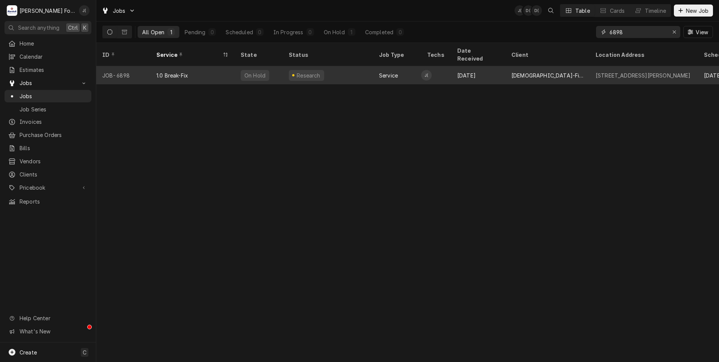
type input "6898"
click at [346, 66] on div "Research" at bounding box center [328, 75] width 90 height 18
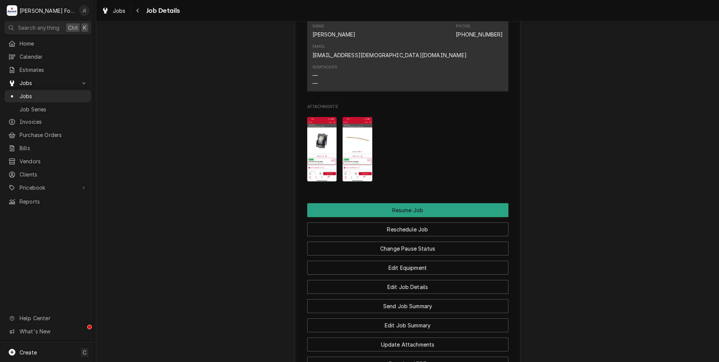
scroll to position [906, 0]
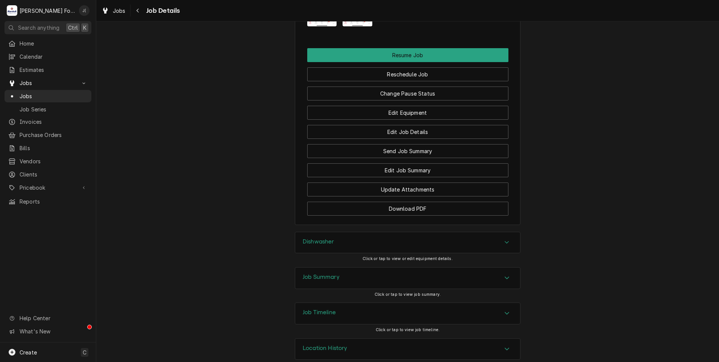
drag, startPoint x: 325, startPoint y: 268, endPoint x: 319, endPoint y: 269, distance: 6.1
click at [325, 273] on h3 "Job Summary" at bounding box center [321, 276] width 37 height 7
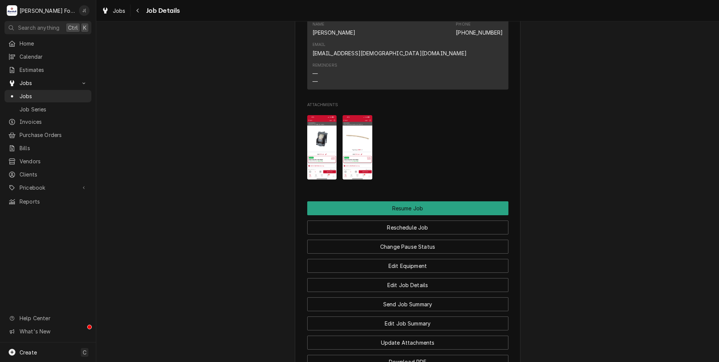
scroll to position [637, 0]
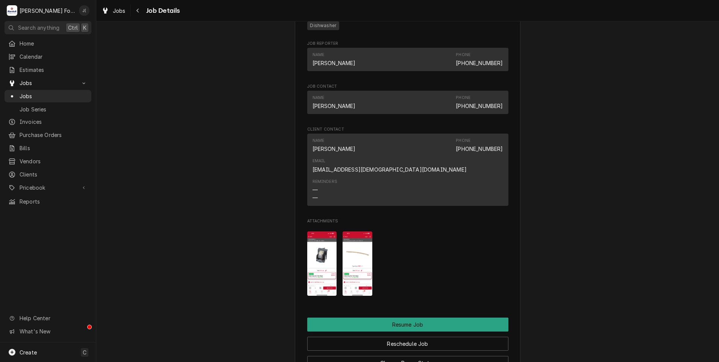
click at [315, 244] on img "Attachments" at bounding box center [322, 263] width 30 height 64
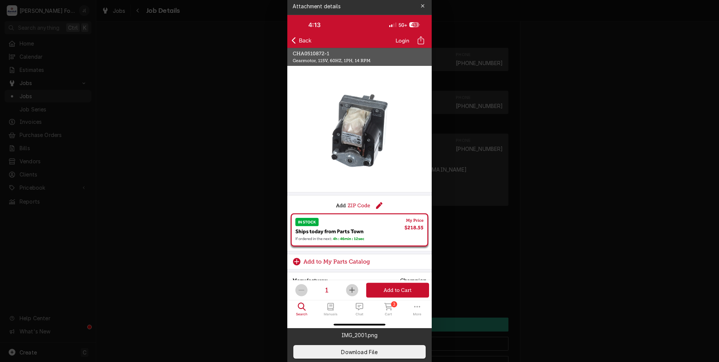
drag, startPoint x: 423, startPoint y: 3, endPoint x: 425, endPoint y: 8, distance: 5.2
click at [423, 4] on div "button" at bounding box center [423, 6] width 8 height 8
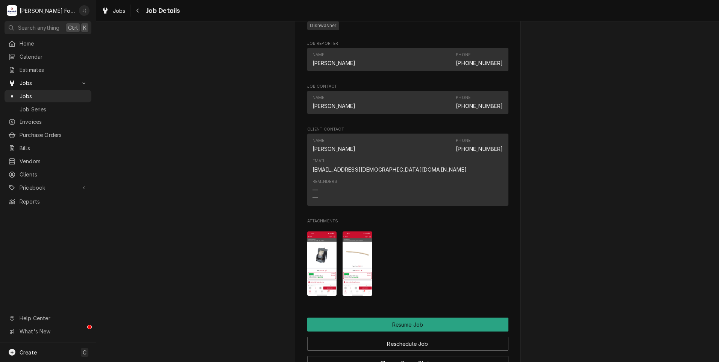
click at [356, 248] on img "Attachments" at bounding box center [357, 263] width 30 height 64
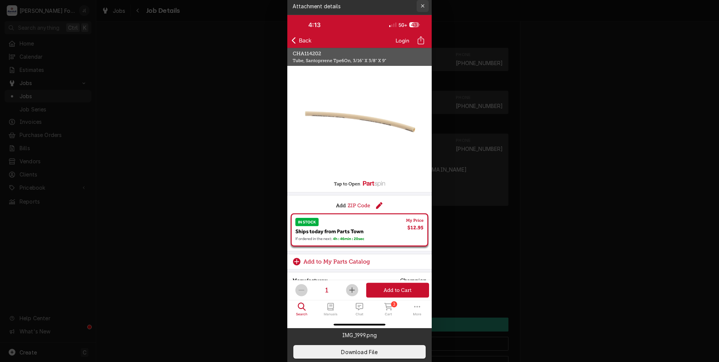
click at [422, 7] on icon "button" at bounding box center [423, 5] width 4 height 5
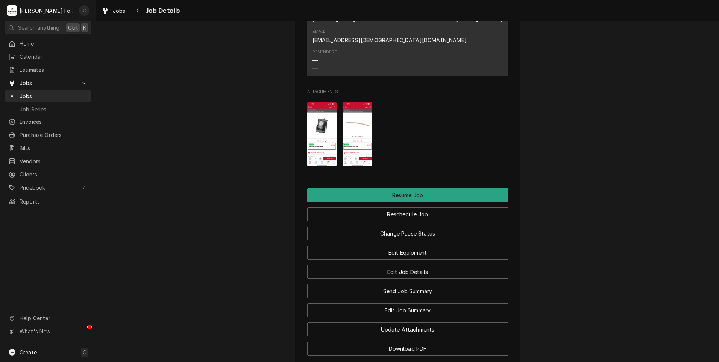
scroll to position [750, 0]
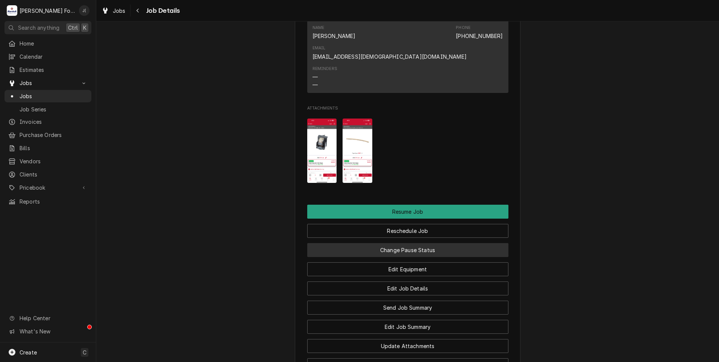
click at [372, 243] on button "Change Pause Status" at bounding box center [407, 250] width 201 height 14
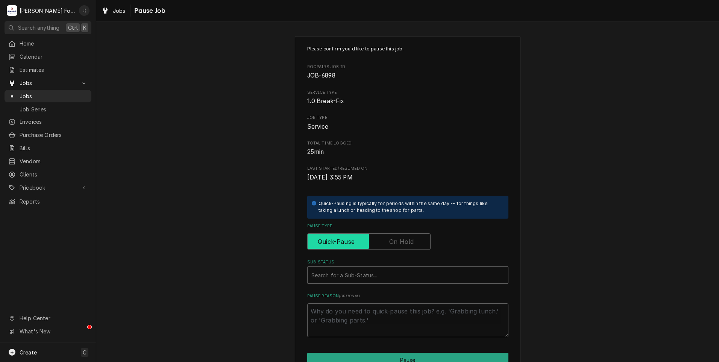
click at [372, 239] on input "Pause Type" at bounding box center [368, 241] width 117 height 17
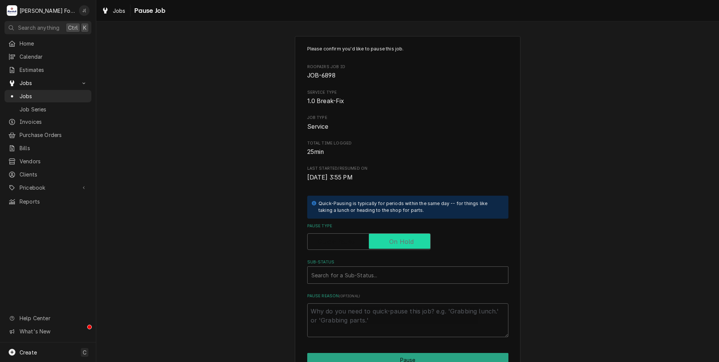
checkbox input "true"
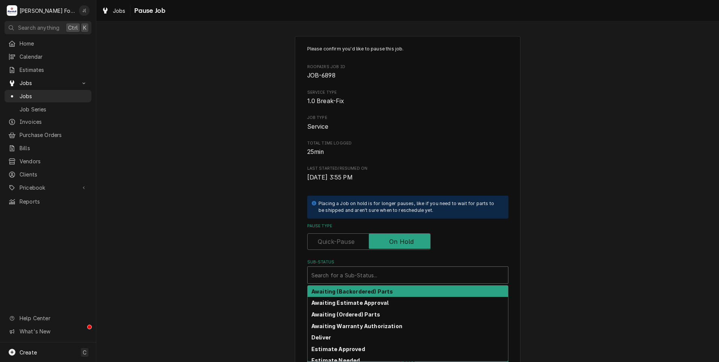
click at [371, 280] on div "Sub-Status" at bounding box center [407, 275] width 193 height 14
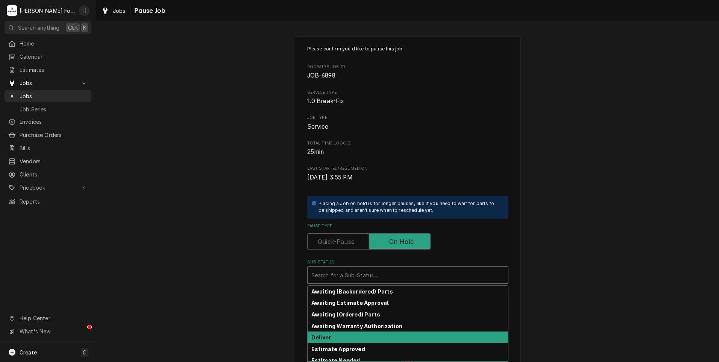
scroll to position [38, 0]
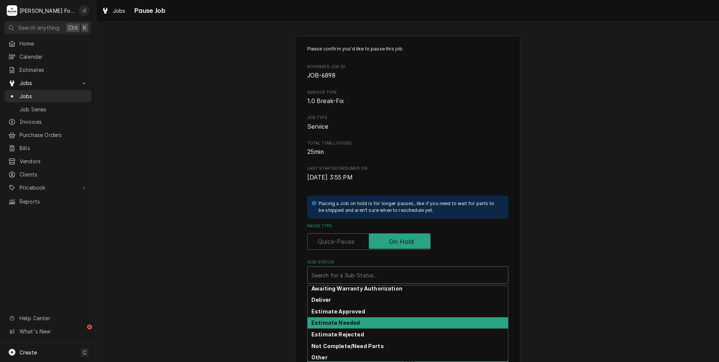
click at [357, 320] on div "Estimate Needed" at bounding box center [407, 323] width 200 height 12
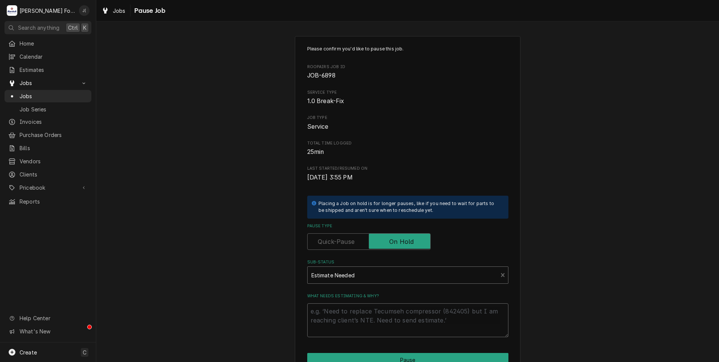
click at [357, 320] on textarea "What needs estimating & why?" at bounding box center [407, 320] width 201 height 34
type textarea "x"
type textarea "0"
type textarea "x"
type textarea "08"
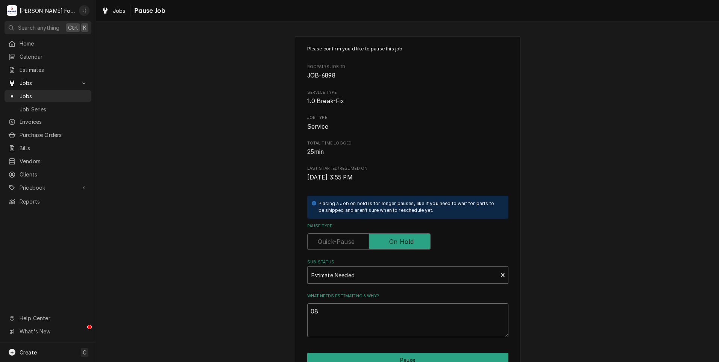
type textarea "x"
type textarea "08/"
type textarea "x"
type textarea "08/1"
type textarea "x"
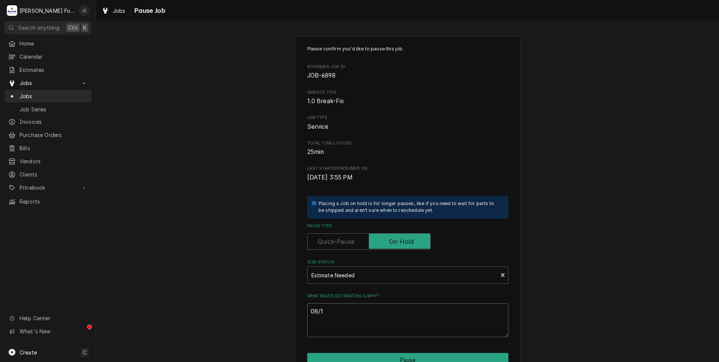
type textarea "08/19"
type textarea "x"
type textarea "08/19/"
type textarea "x"
type textarea "08/19/2"
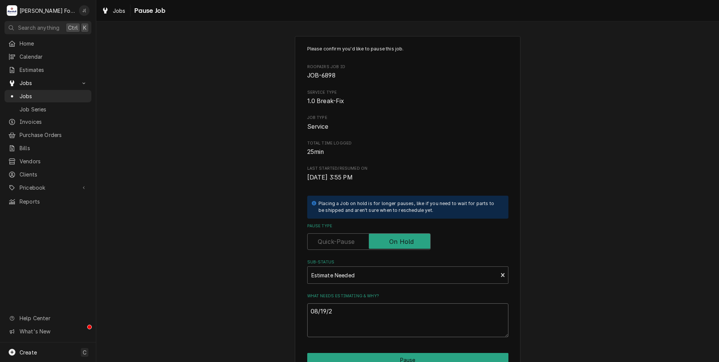
type textarea "x"
type textarea "[DATE]"
type textarea "x"
type textarea "08/19/202"
type textarea "x"
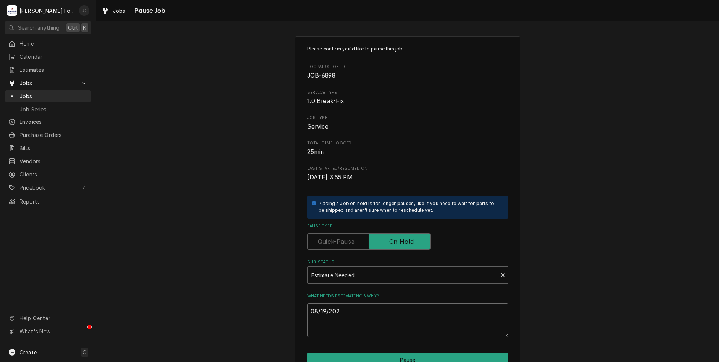
type textarea "[DATE]"
drag, startPoint x: 350, startPoint y: 309, endPoint x: 140, endPoint y: 325, distance: 210.7
click at [142, 325] on div "Please confirm you'd like to pause this job. Roopairs Job ID JOB-6898 Service T…" at bounding box center [407, 225] width 622 height 392
type textarea "x"
type textarea "P"
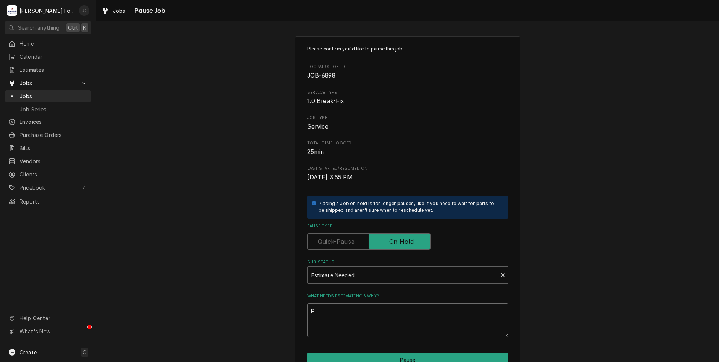
type textarea "x"
type textarea "PR"
type textarea "x"
type textarea "PRI"
type textarea "x"
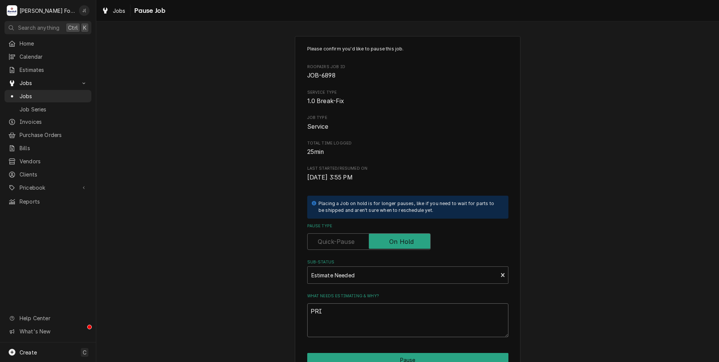
type textarea "PRIC"
type textarea "x"
type textarea "PRICE"
type textarea "x"
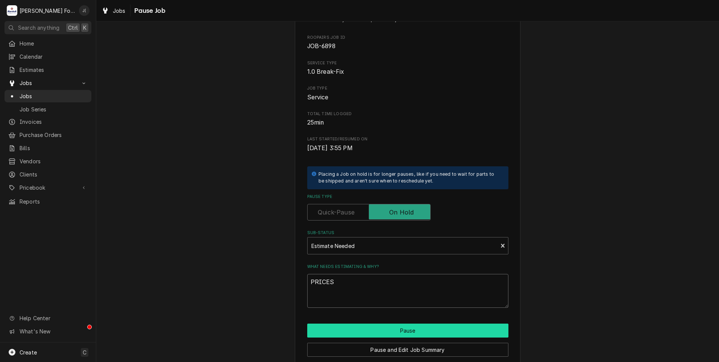
scroll to position [59, 0]
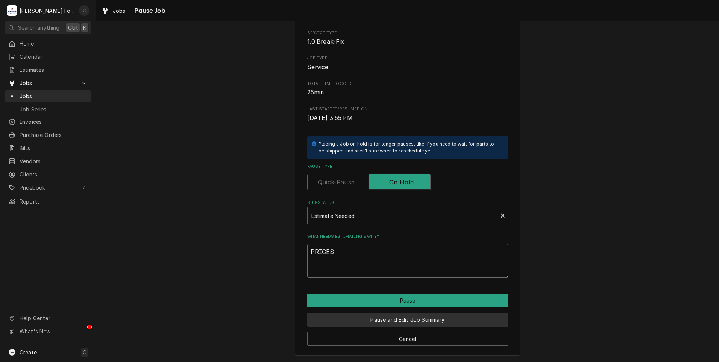
type textarea "PRICES"
click at [363, 324] on button "Pause and Edit Job Summary" at bounding box center [407, 319] width 201 height 14
type textarea "x"
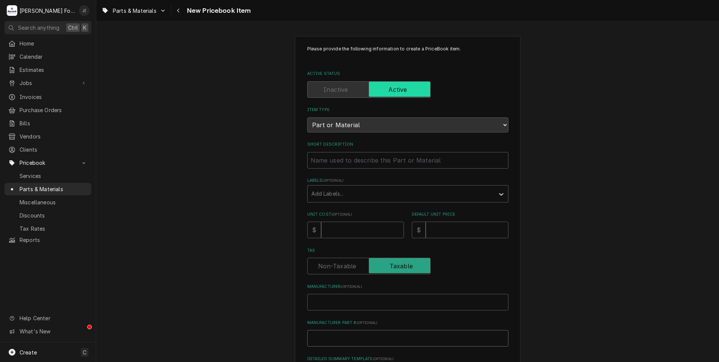
click at [323, 333] on input "Manufacturer Part # ( optional )" at bounding box center [407, 338] width 201 height 17
paste input "0510872-1"
type textarea "x"
type input "0510872-1"
click at [335, 309] on input "Manufacturer ( optional )" at bounding box center [407, 302] width 201 height 17
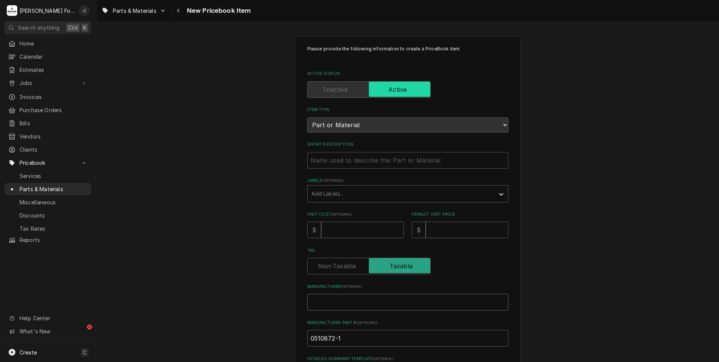
type textarea "x"
type input "C"
type textarea "x"
type input "CH"
type textarea "x"
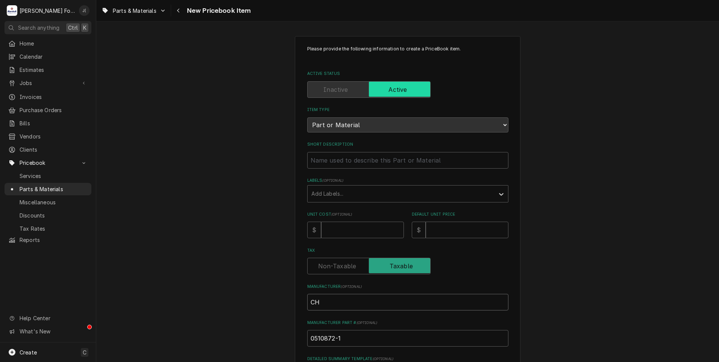
type input "CHA"
type textarea "x"
type input "CHAM"
type textarea "x"
type input "CHAMP"
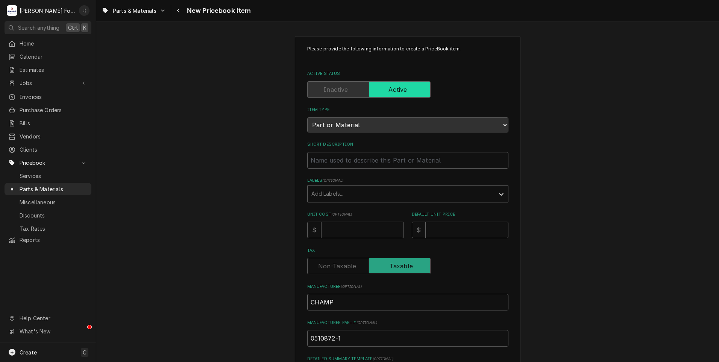
type textarea "x"
type input "CHAMPI"
type textarea "x"
type input "CHAMPIO"
type textarea "x"
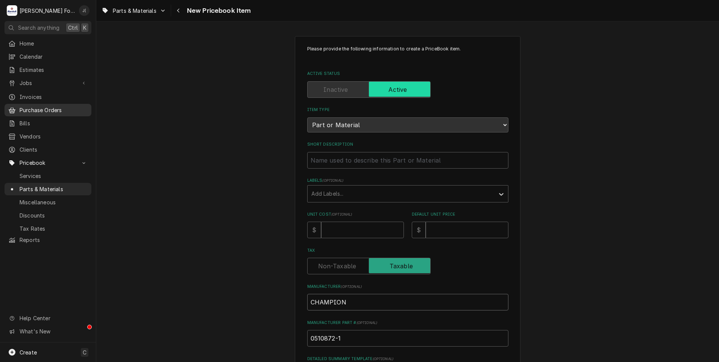
type input "CHAMPION"
click at [451, 232] on input "Default Unit Price" at bounding box center [466, 229] width 83 height 17
type textarea "x"
type input "2"
type textarea "x"
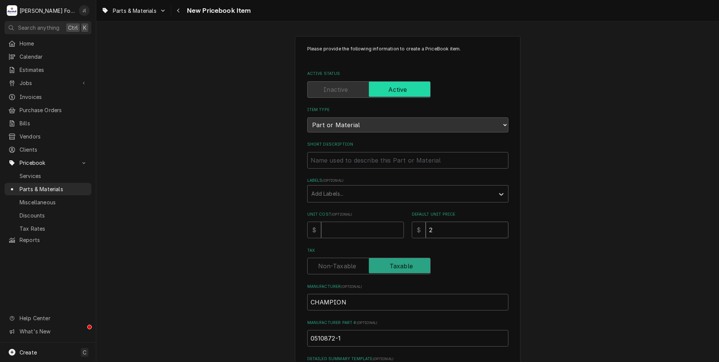
type input "21"
type textarea "x"
type input "219"
type textarea "x"
type input "219.0"
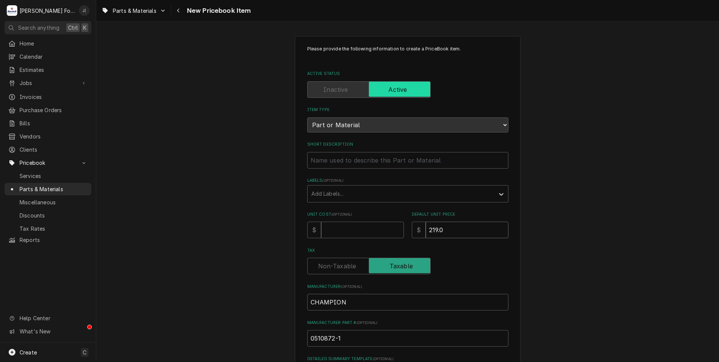
type textarea "x"
type input "219.00"
click at [345, 225] on input "Unit Cost ( optional )" at bounding box center [362, 229] width 83 height 17
type textarea "x"
type input "1"
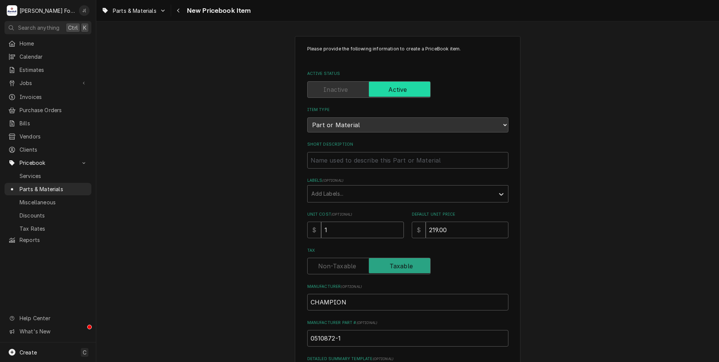
type textarea "x"
type input "16"
type textarea "x"
type input "160"
type textarea "x"
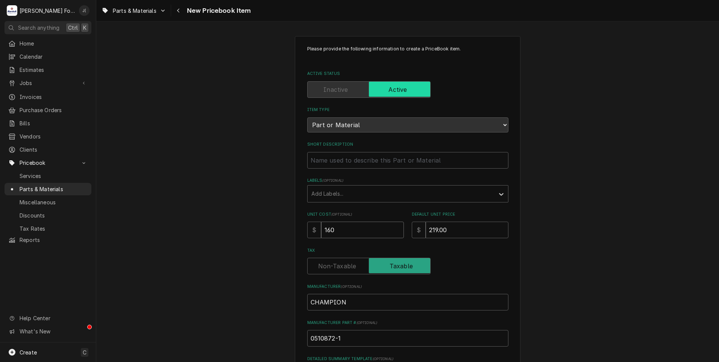
type input "160.6"
type textarea "x"
type input "160.64"
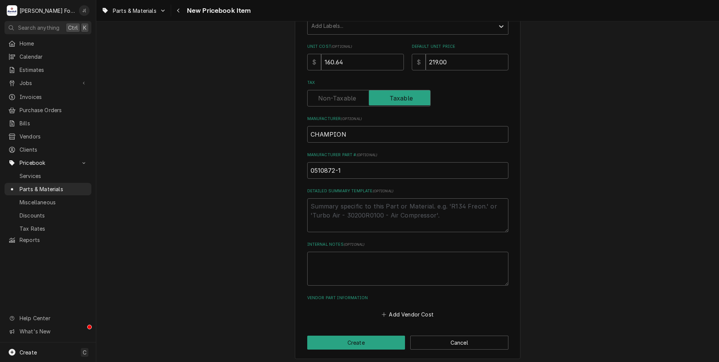
scroll to position [170, 0]
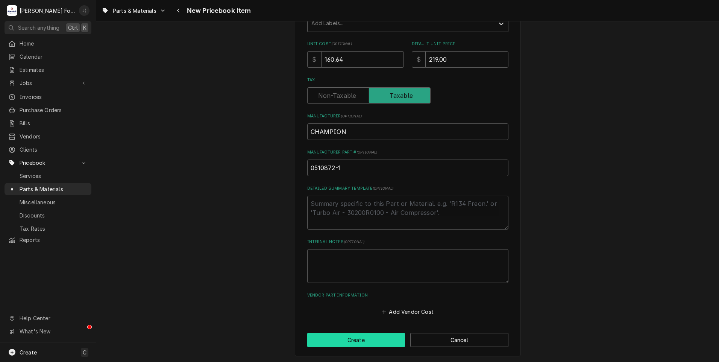
click at [362, 341] on button "Create" at bounding box center [356, 340] width 98 height 14
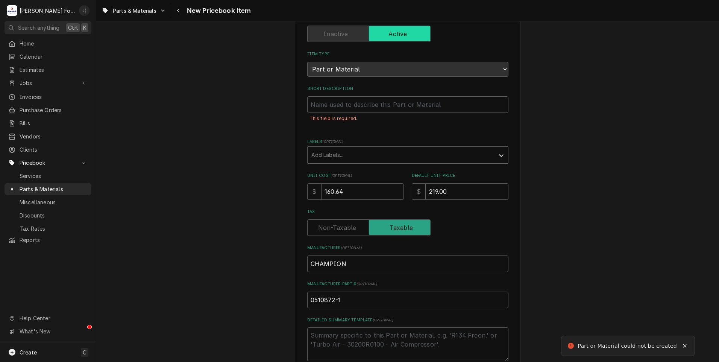
scroll to position [0, 0]
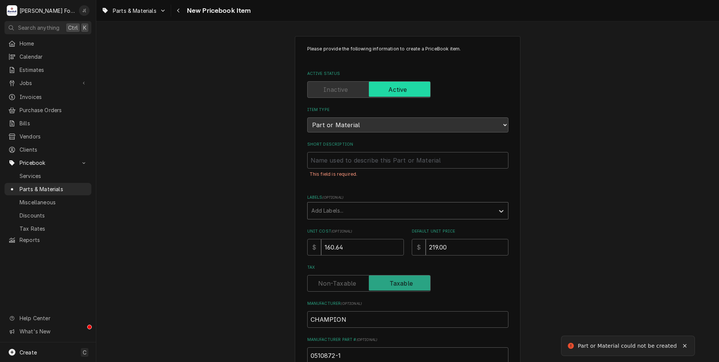
click at [333, 212] on div "Labels" at bounding box center [400, 211] width 179 height 14
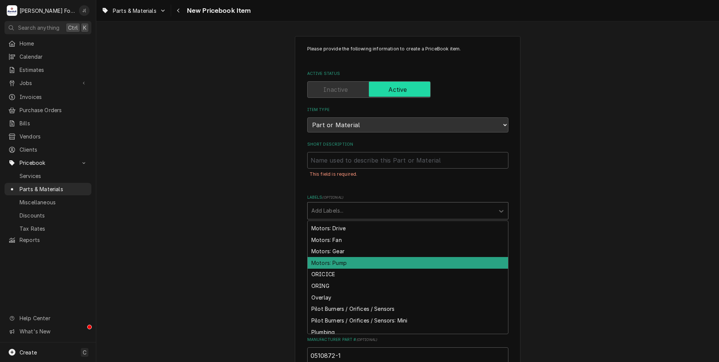
scroll to position [1503, 0]
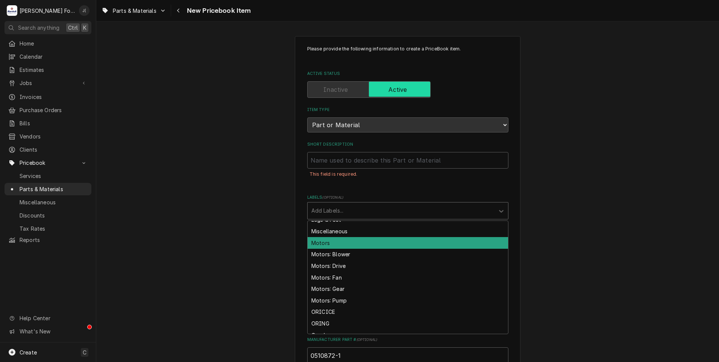
click at [347, 244] on div "Motors" at bounding box center [407, 243] width 200 height 12
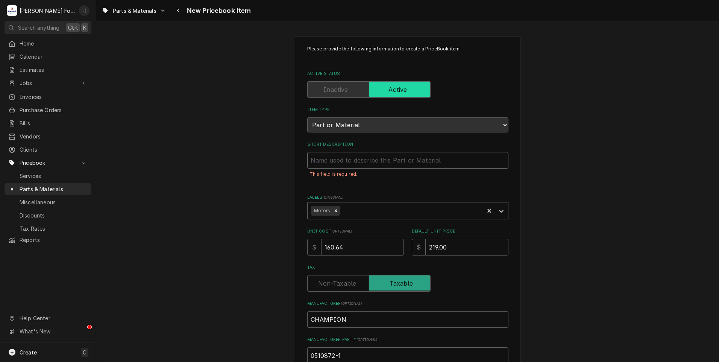
click at [317, 161] on input "Short Description" at bounding box center [407, 160] width 201 height 17
paste input "GEARMOTOR 115V, 60HZ,1PH, 14 RPM"
type textarea "x"
type input "GEARMOTOR 115V, 60HZ,1PH, 14 RPM"
click at [232, 184] on div "Please provide the following information to create a PriceBook item. Active Sta…" at bounding box center [407, 289] width 622 height 521
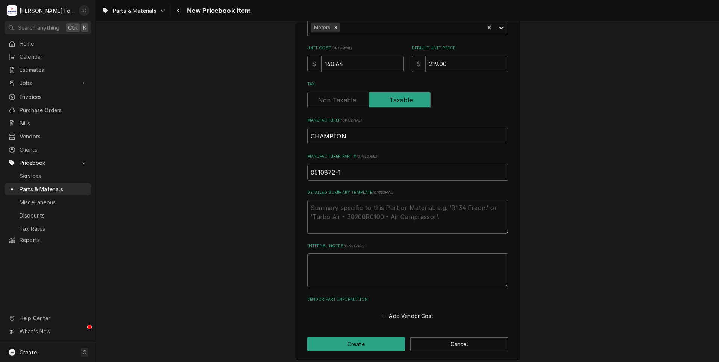
scroll to position [187, 0]
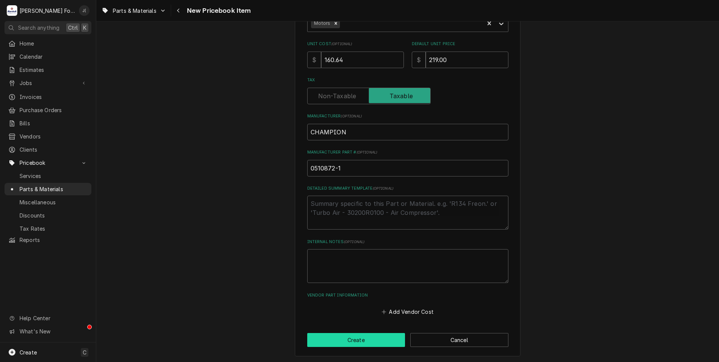
click at [334, 340] on button "Create" at bounding box center [356, 340] width 98 height 14
type textarea "x"
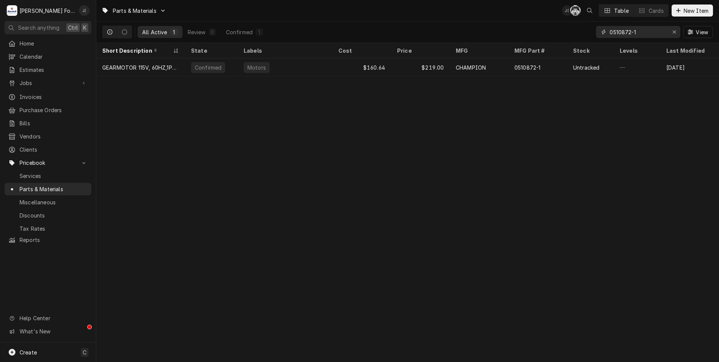
click at [673, 32] on div "Erase input" at bounding box center [674, 32] width 8 height 8
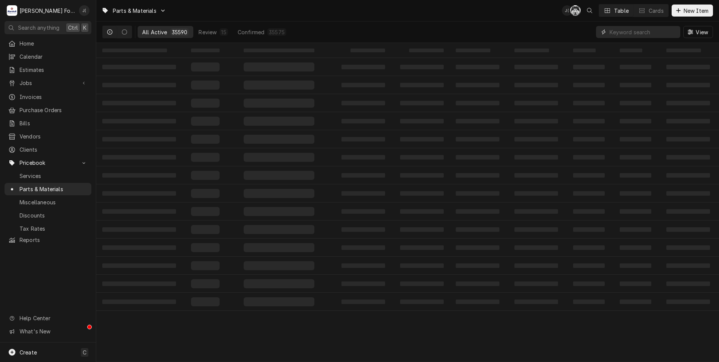
paste input "114202"
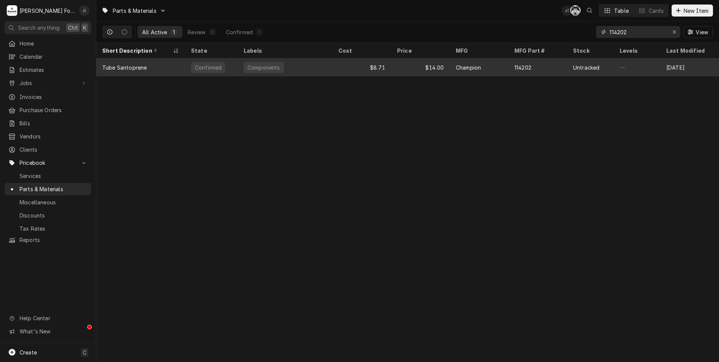
type input "114202"
click at [326, 68] on div "Components" at bounding box center [285, 67] width 95 height 18
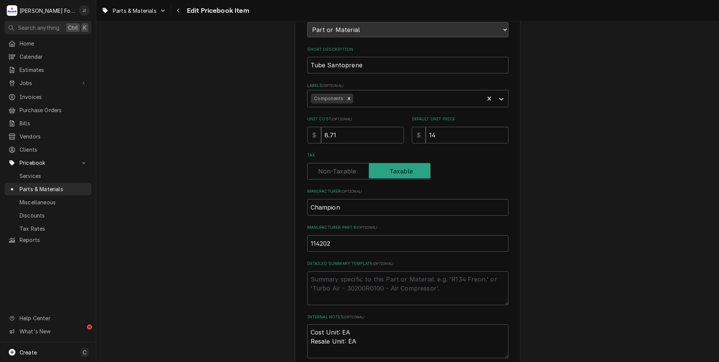
scroll to position [188, 0]
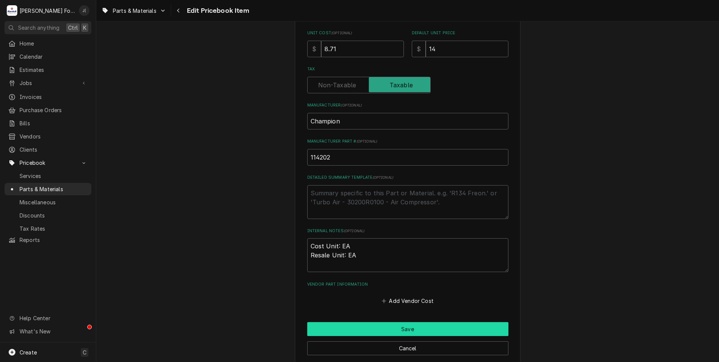
click at [369, 331] on button "Save" at bounding box center [407, 329] width 201 height 14
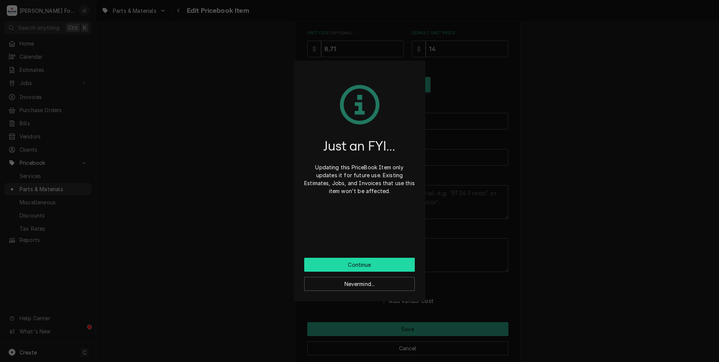
click at [365, 260] on button "Continue" at bounding box center [359, 264] width 110 height 14
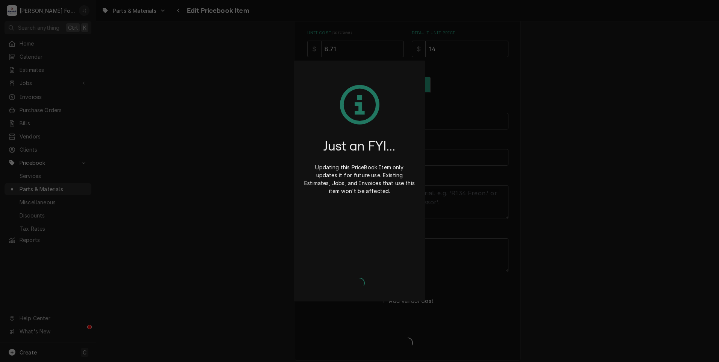
type textarea "x"
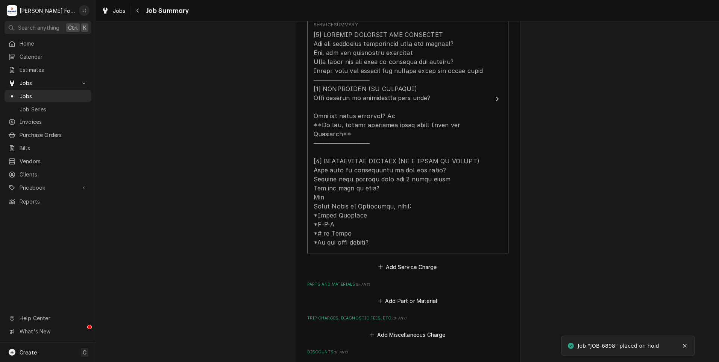
scroll to position [338, 0]
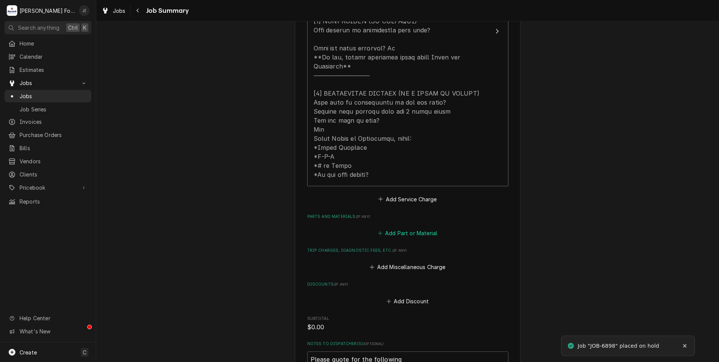
click at [414, 228] on button "Add Part or Material" at bounding box center [407, 233] width 62 height 11
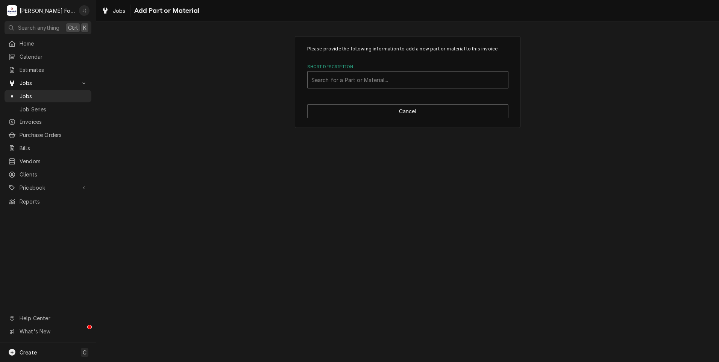
click at [367, 76] on div "Short Description" at bounding box center [407, 80] width 193 height 14
type input "0510872-1"
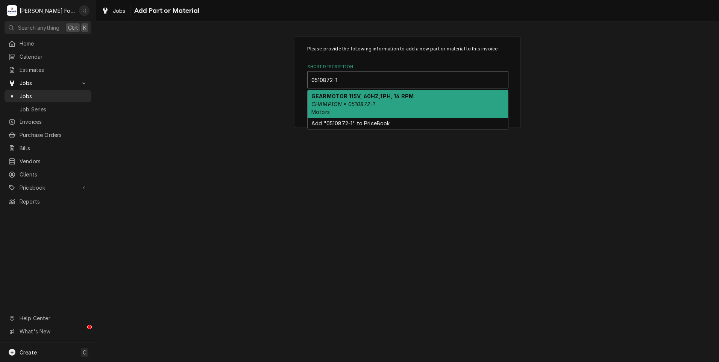
click at [401, 103] on div "GEARMOTOR 115V, 60HZ,1PH, 14 RPM CHAMPION • 0510872-1 Motors" at bounding box center [407, 103] width 200 height 27
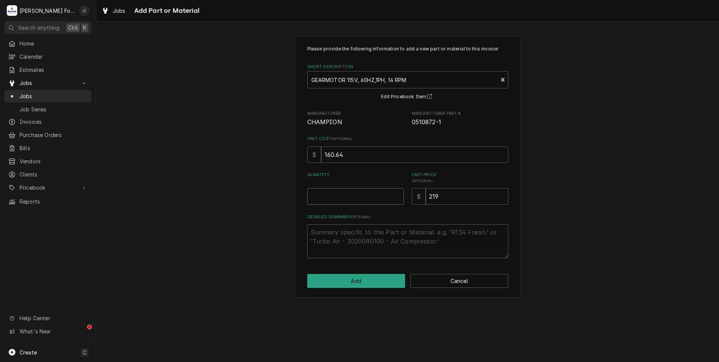
click at [360, 200] on input "Quantity" at bounding box center [355, 196] width 97 height 17
type textarea "x"
type input "1"
click at [369, 283] on button "Add" at bounding box center [356, 281] width 98 height 14
type textarea "x"
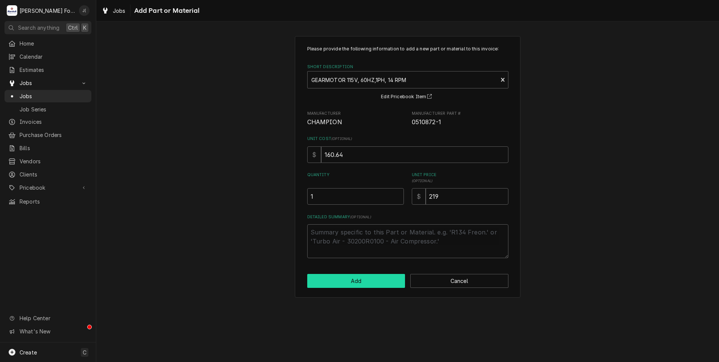
scroll to position [338, 0]
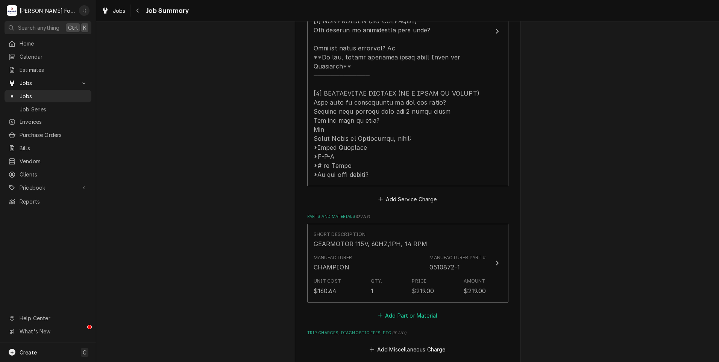
click at [403, 310] on button "Add Part or Material" at bounding box center [407, 315] width 62 height 11
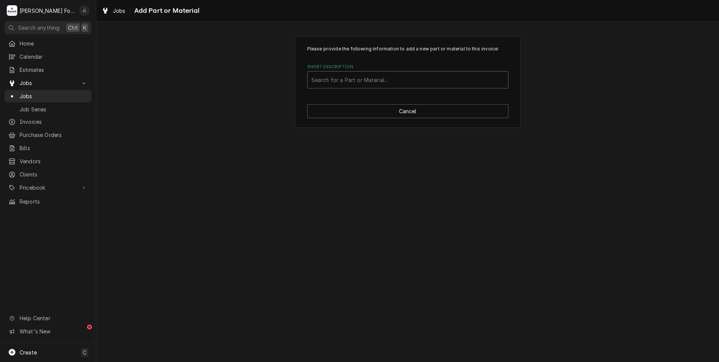
click at [417, 77] on div "Short Description" at bounding box center [407, 80] width 193 height 14
type input "114202"
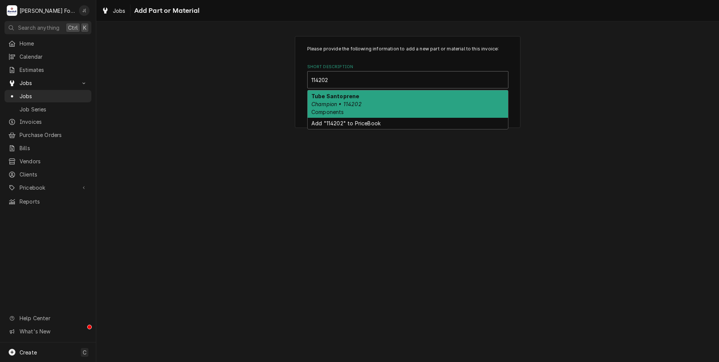
click at [387, 107] on div "Tube Santoprene Champion • 114202 Components" at bounding box center [407, 103] width 200 height 27
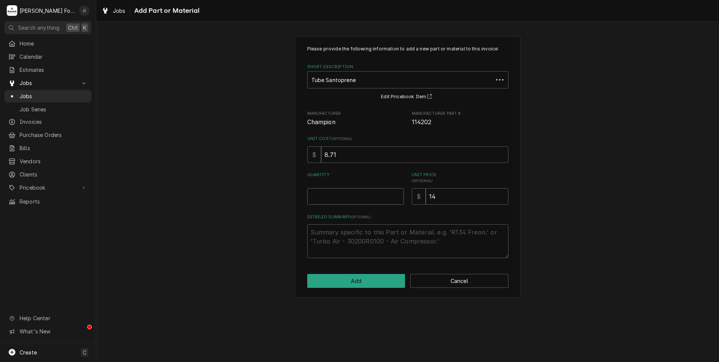
click at [368, 192] on input "Quantity" at bounding box center [355, 196] width 97 height 17
type textarea "x"
type input "2"
click at [365, 278] on button "Add" at bounding box center [356, 281] width 98 height 14
type textarea "x"
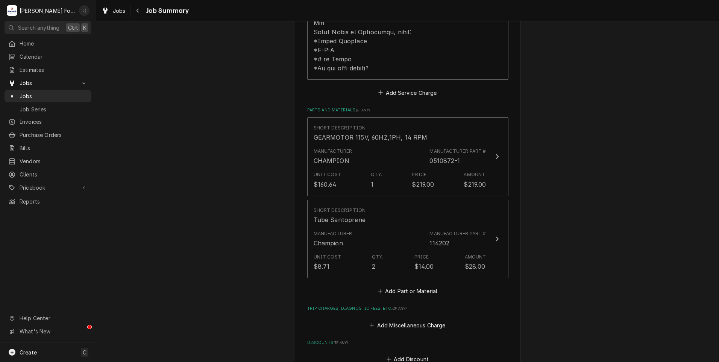
scroll to position [451, 0]
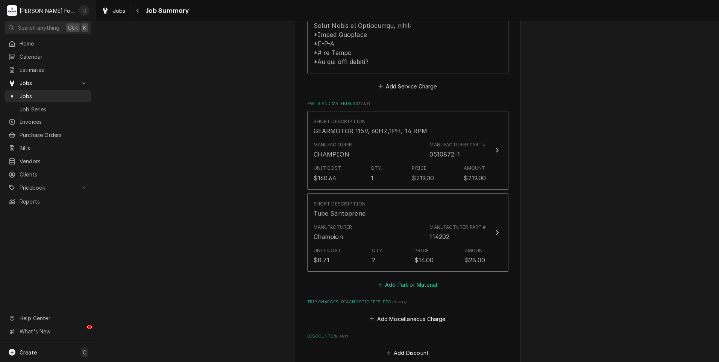
click at [399, 279] on button "Add Part or Material" at bounding box center [407, 284] width 62 height 11
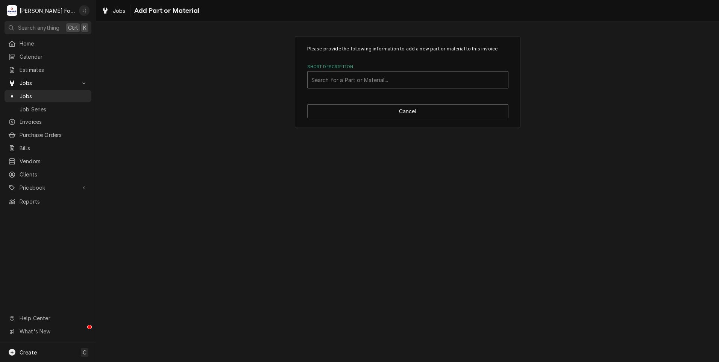
click at [381, 81] on div "Short Description" at bounding box center [407, 80] width 193 height 14
type input "SSDT"
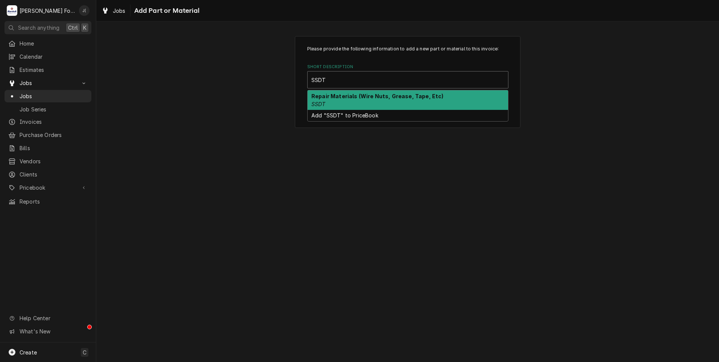
click at [384, 102] on div "Repair Materials (Wire Nuts, Grease, Tape, Etc) SSDT" at bounding box center [407, 100] width 200 height 20
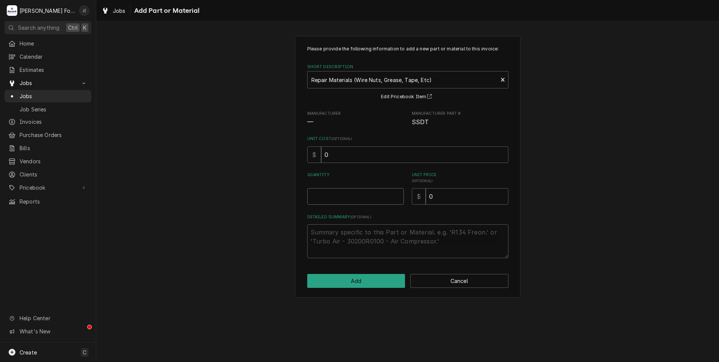
click at [378, 203] on input "Quantity" at bounding box center [355, 196] width 97 height 17
type textarea "x"
type input "1"
type textarea "x"
type input "6"
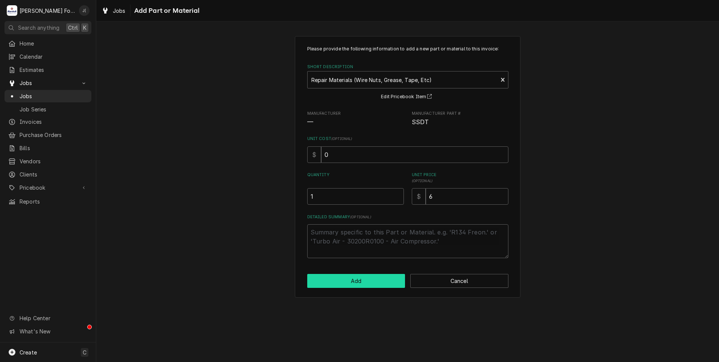
click at [375, 281] on button "Add" at bounding box center [356, 281] width 98 height 14
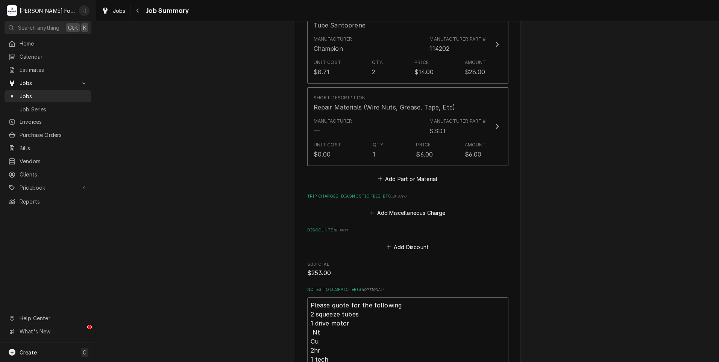
scroll to position [789, 0]
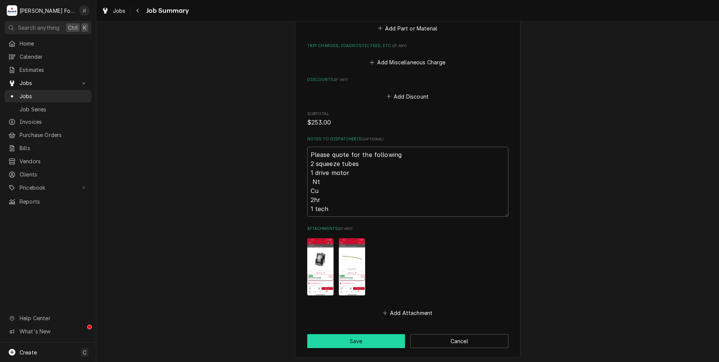
click at [350, 336] on button "Save" at bounding box center [356, 341] width 98 height 14
type textarea "x"
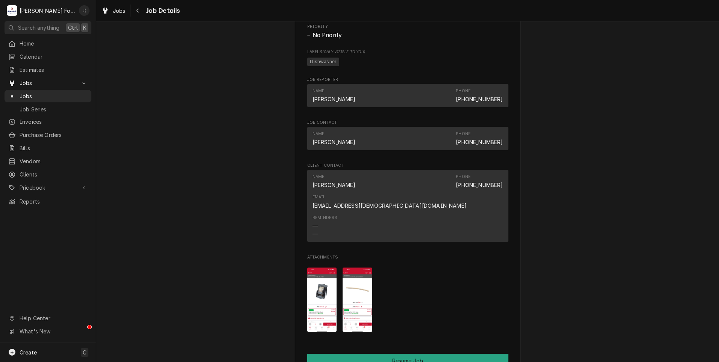
scroll to position [789, 0]
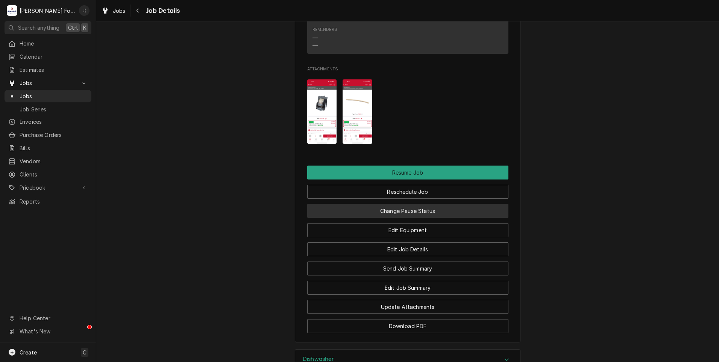
click at [364, 204] on button "Change Pause Status" at bounding box center [407, 211] width 201 height 14
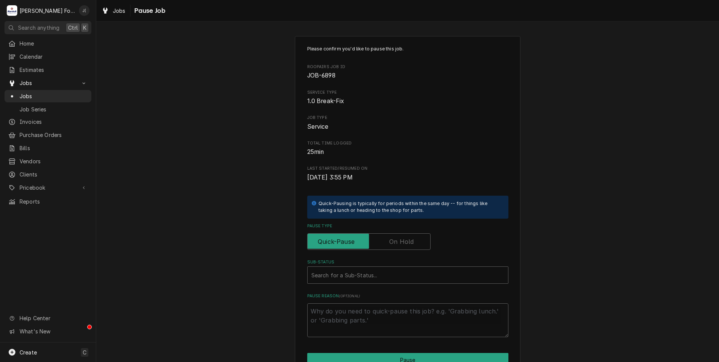
click at [390, 238] on label "Pause Type" at bounding box center [368, 241] width 123 height 17
click at [390, 238] on input "Pause Type" at bounding box center [368, 241] width 117 height 17
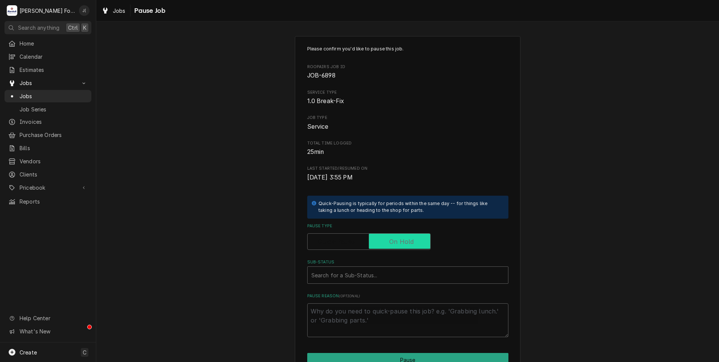
checkbox input "true"
click at [359, 274] on div "Sub-Status" at bounding box center [407, 275] width 193 height 14
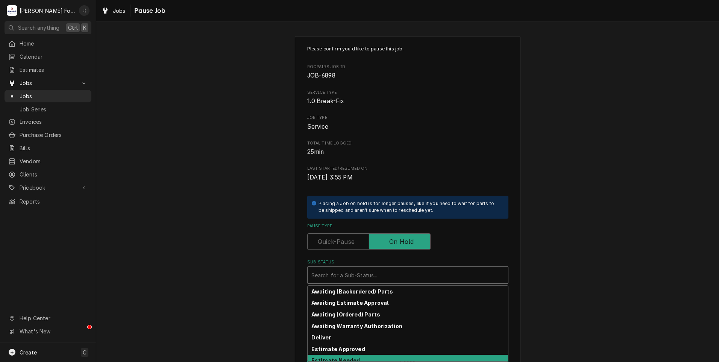
click at [357, 356] on div "Estimate Needed" at bounding box center [407, 360] width 200 height 12
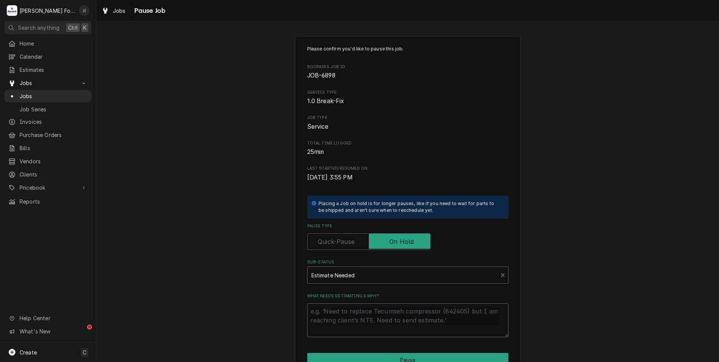
click at [361, 327] on textarea "What needs estimating & why?" at bounding box center [407, 320] width 201 height 34
type textarea "x"
type textarea "P"
type textarea "x"
type textarea "PR"
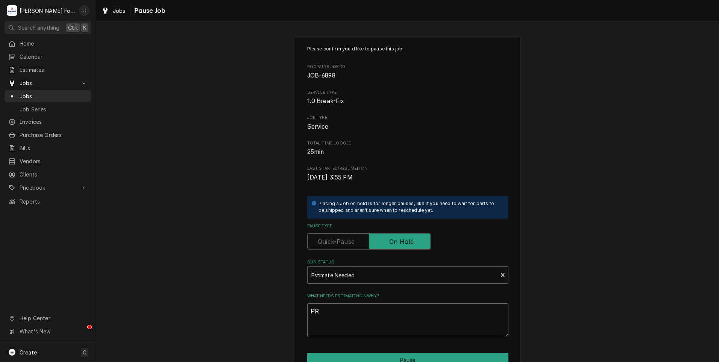
type textarea "x"
type textarea "PRI"
type textarea "x"
type textarea "PRIC"
type textarea "x"
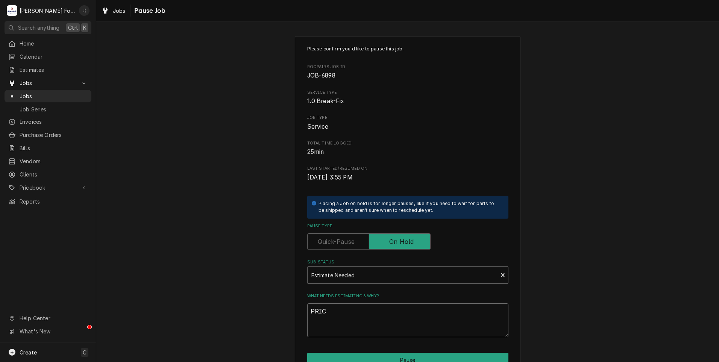
type textarea "PRICE"
type textarea "x"
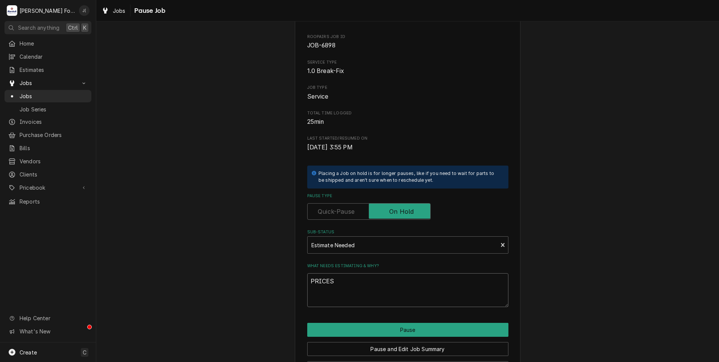
scroll to position [59, 0]
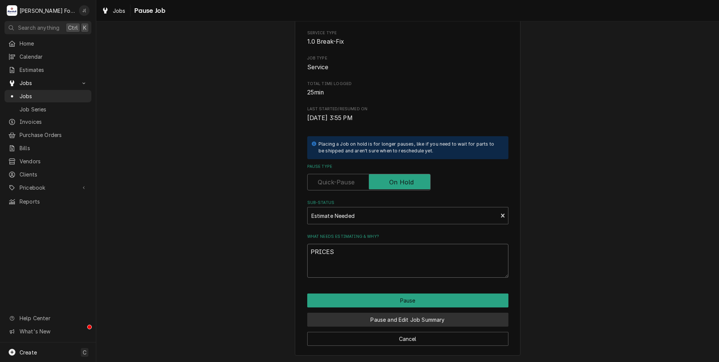
type textarea "PRICES"
click at [376, 318] on button "Pause and Edit Job Summary" at bounding box center [407, 319] width 201 height 14
type textarea "x"
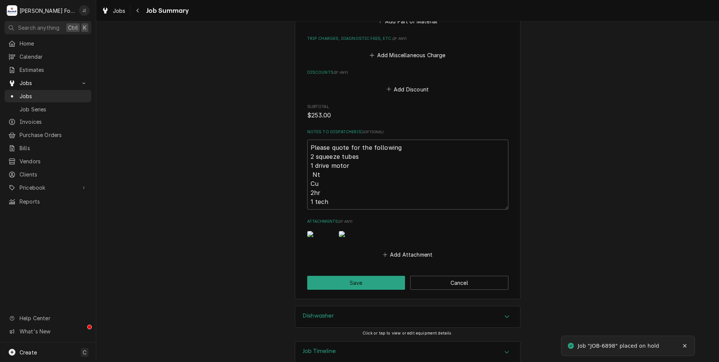
scroll to position [853, 0]
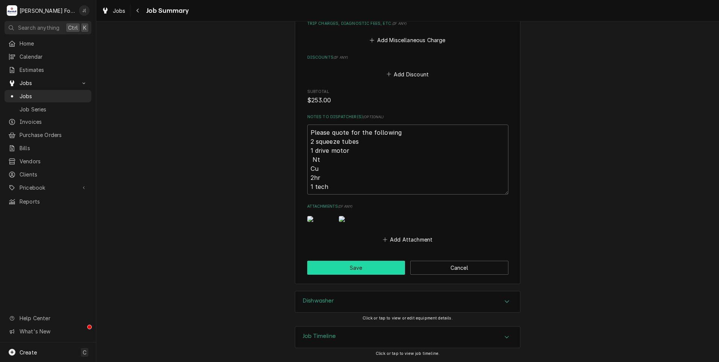
click at [338, 269] on button "Save" at bounding box center [356, 267] width 98 height 14
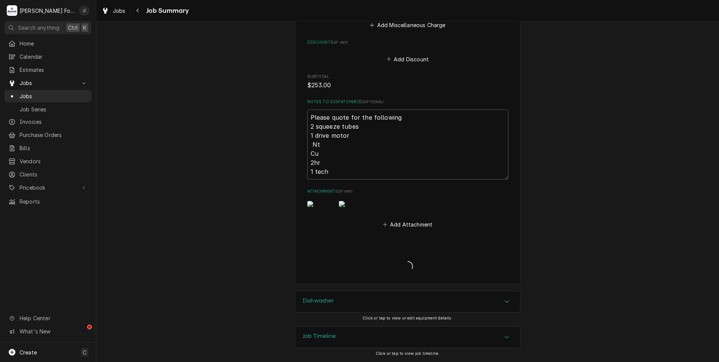
type textarea "x"
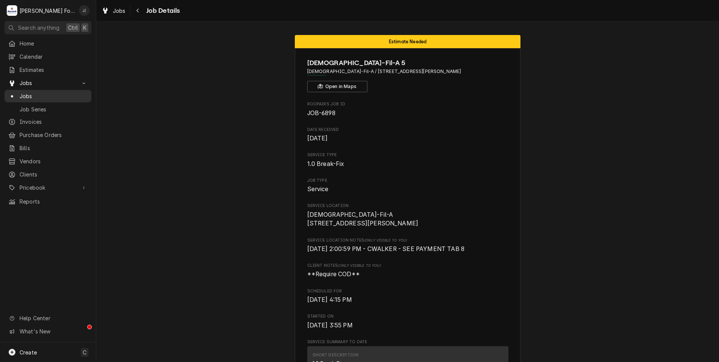
click at [49, 95] on span "Jobs" at bounding box center [54, 96] width 68 height 8
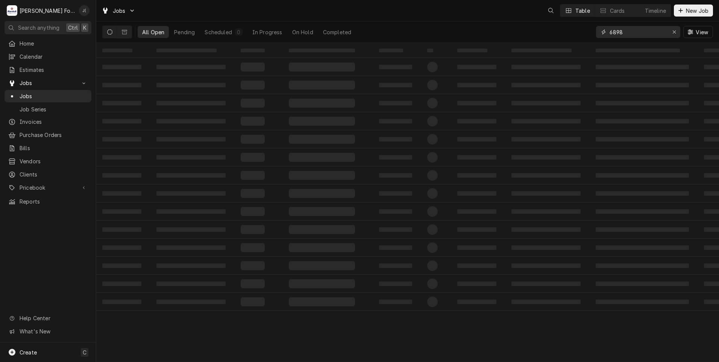
click at [674, 34] on icon "Erase input" at bounding box center [674, 31] width 4 height 5
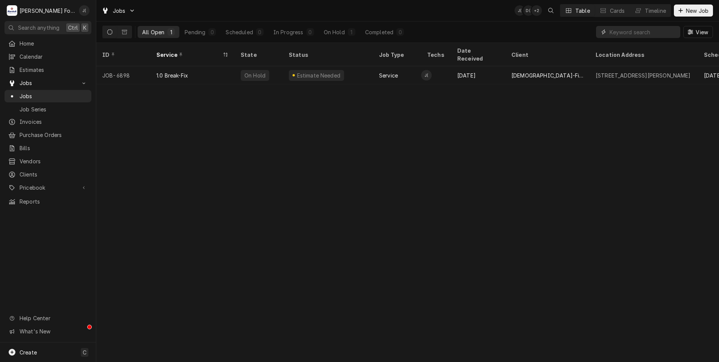
click at [654, 32] on input "Dynamic Content Wrapper" at bounding box center [644, 32] width 71 height 12
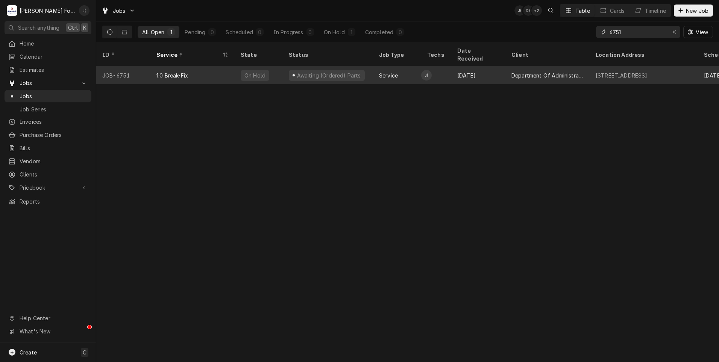
type input "6751"
click at [163, 71] on div "1.0 Break-Fix" at bounding box center [172, 75] width 32 height 8
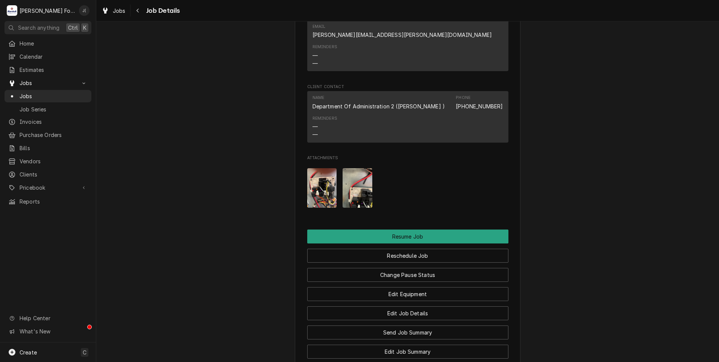
scroll to position [1127, 0]
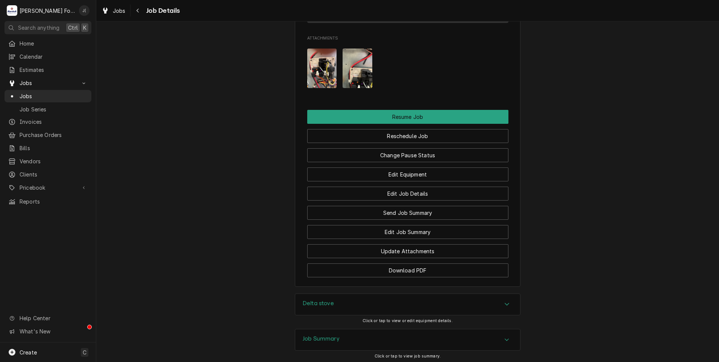
click at [333, 294] on div "Delta stove" at bounding box center [407, 304] width 225 height 21
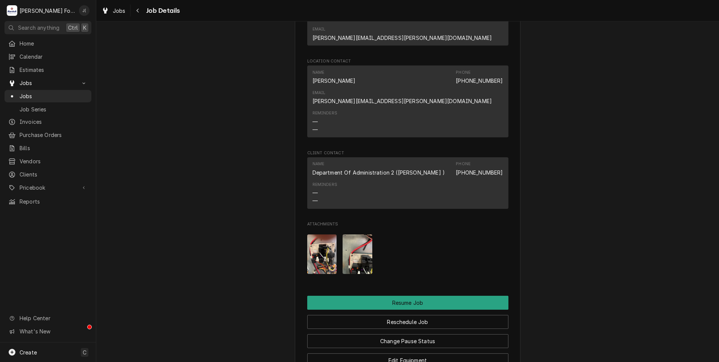
scroll to position [940, 0]
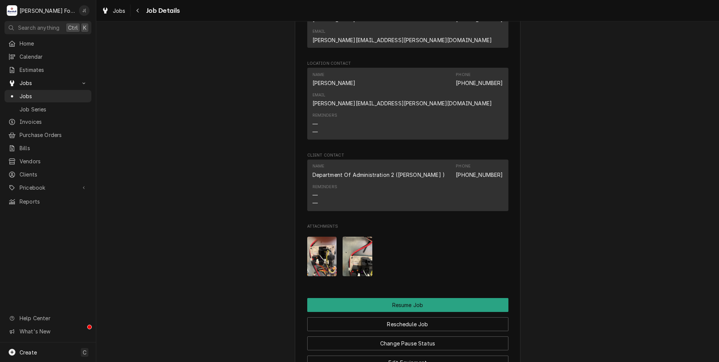
click at [349, 236] on img "Attachments" at bounding box center [357, 255] width 30 height 39
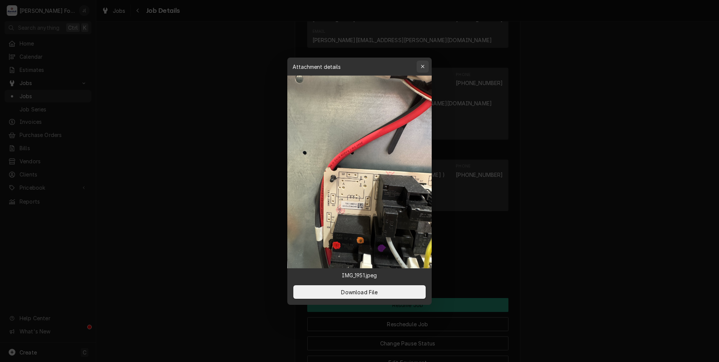
click at [423, 66] on icon "button" at bounding box center [423, 66] width 4 height 5
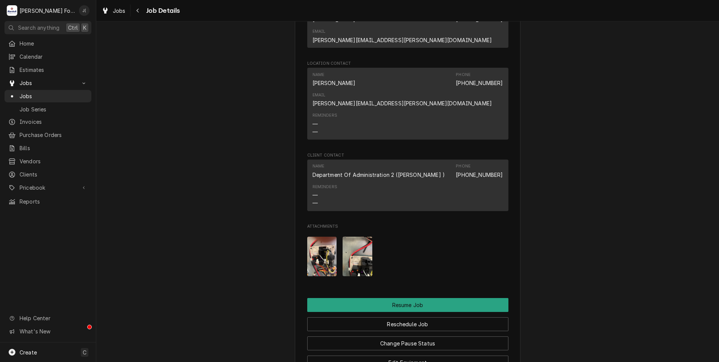
click at [324, 236] on img "Attachments" at bounding box center [322, 255] width 30 height 39
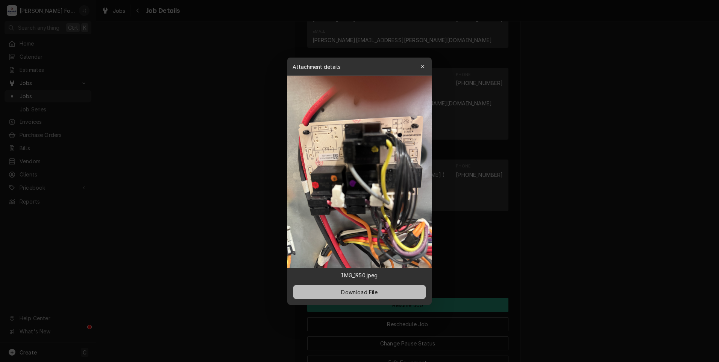
click at [377, 294] on span "Download File" at bounding box center [358, 292] width 39 height 8
click at [421, 65] on icon "button" at bounding box center [422, 66] width 3 height 3
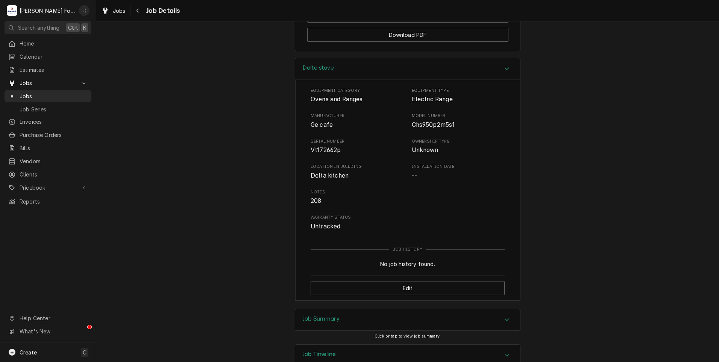
scroll to position [1364, 0]
click at [310, 314] on div "Job Summary" at bounding box center [321, 318] width 37 height 9
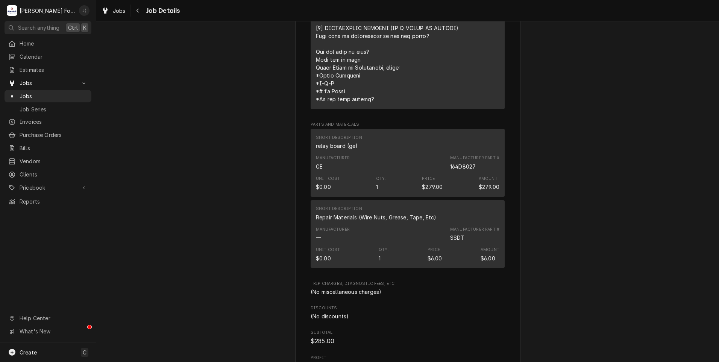
scroll to position [2084, 0]
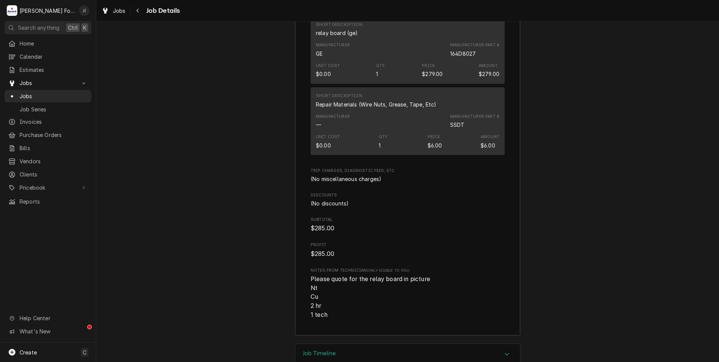
click at [325, 343] on div "Job Timeline" at bounding box center [407, 353] width 225 height 21
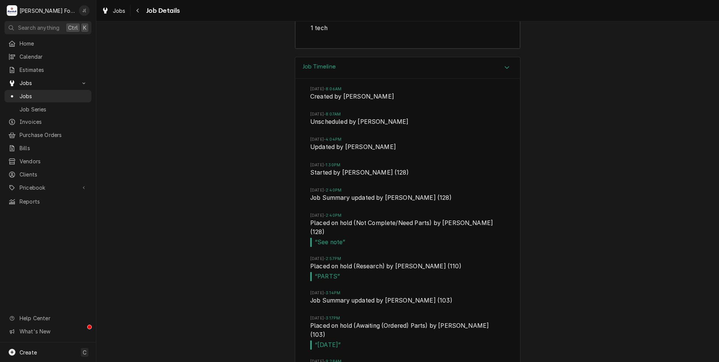
scroll to position [2407, 0]
